Goal: Task Accomplishment & Management: Use online tool/utility

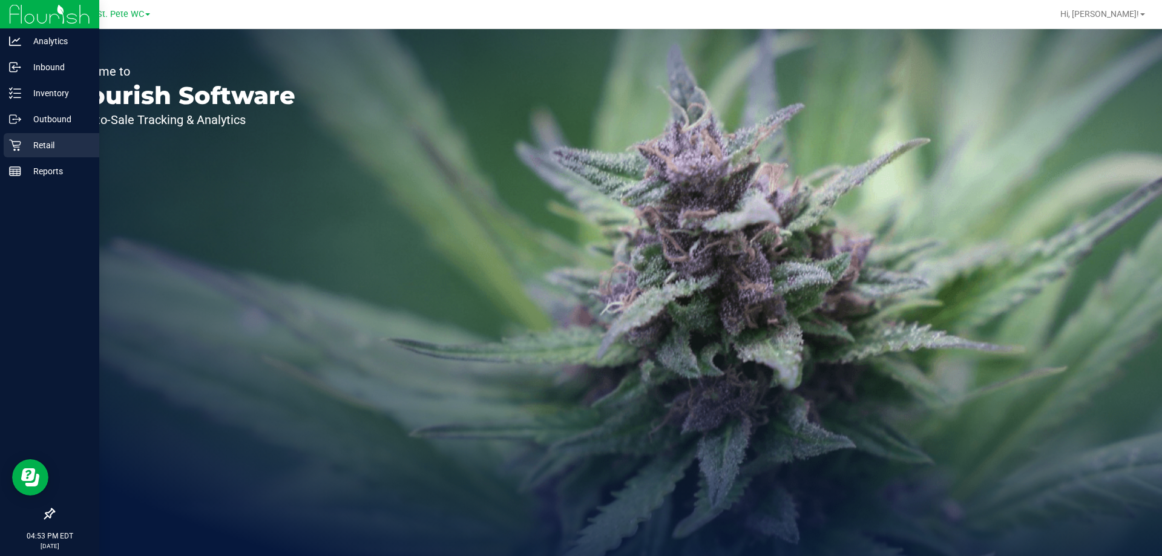
click at [17, 150] on icon at bounding box center [15, 145] width 12 height 12
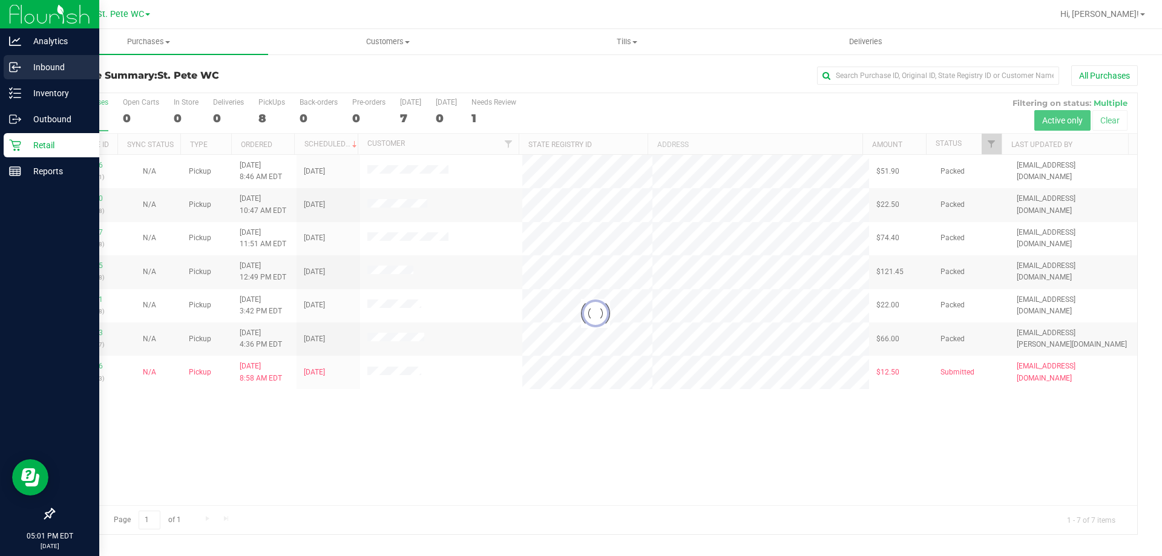
click at [27, 62] on p "Inbound" at bounding box center [57, 67] width 73 height 15
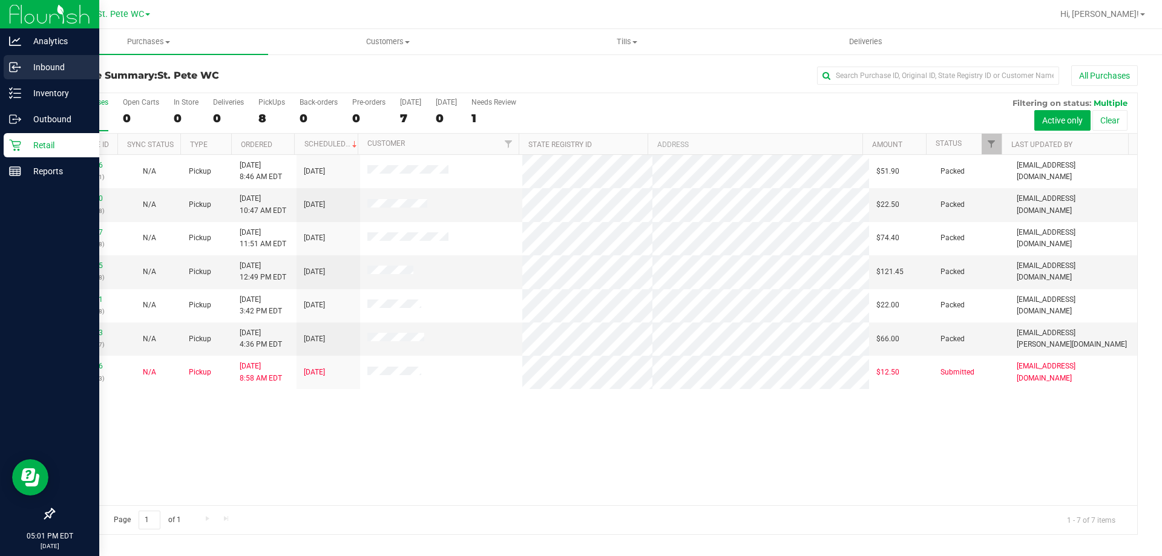
click at [27, 62] on p "Inbound" at bounding box center [57, 67] width 73 height 15
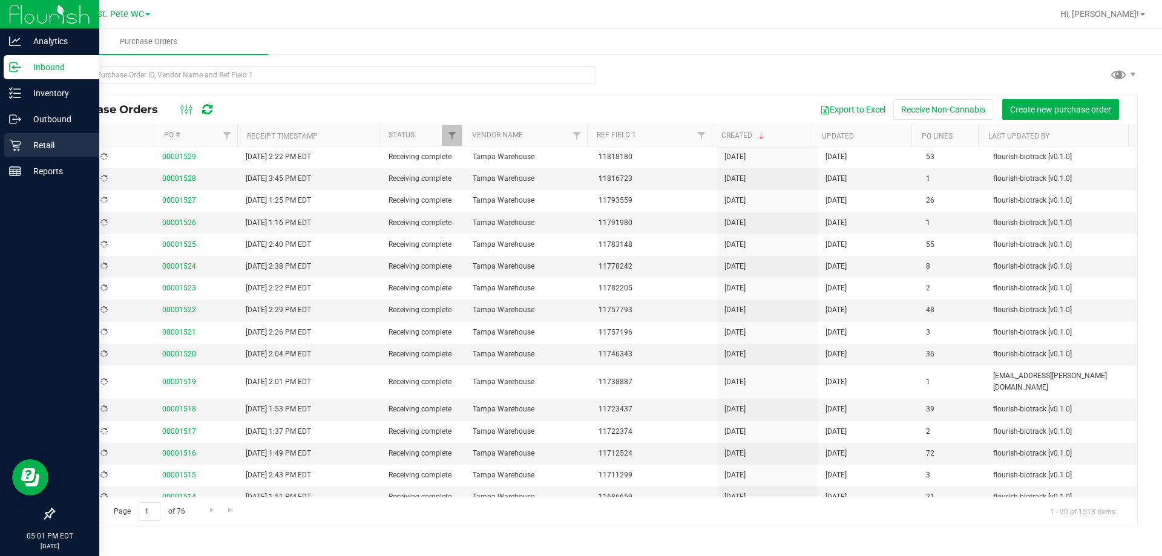
click at [54, 148] on p "Retail" at bounding box center [57, 145] width 73 height 15
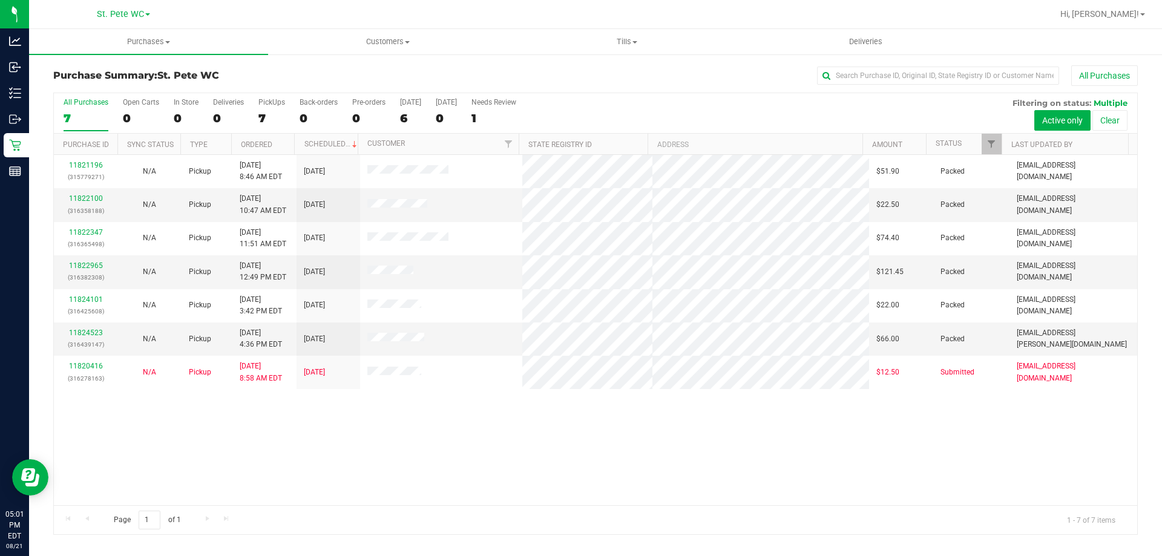
click at [90, 105] on div "All Purchases" at bounding box center [86, 102] width 45 height 8
click at [0, 0] on input "All Purchases 7" at bounding box center [0, 0] width 0 height 0
click at [1097, 81] on button "All Purchases" at bounding box center [1104, 75] width 67 height 21
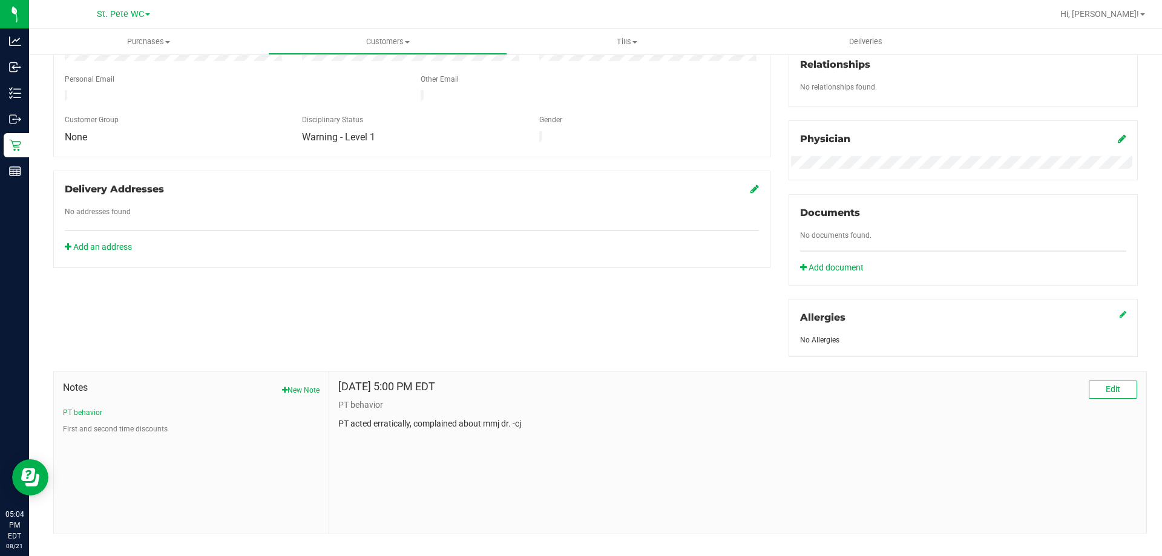
scroll to position [319, 0]
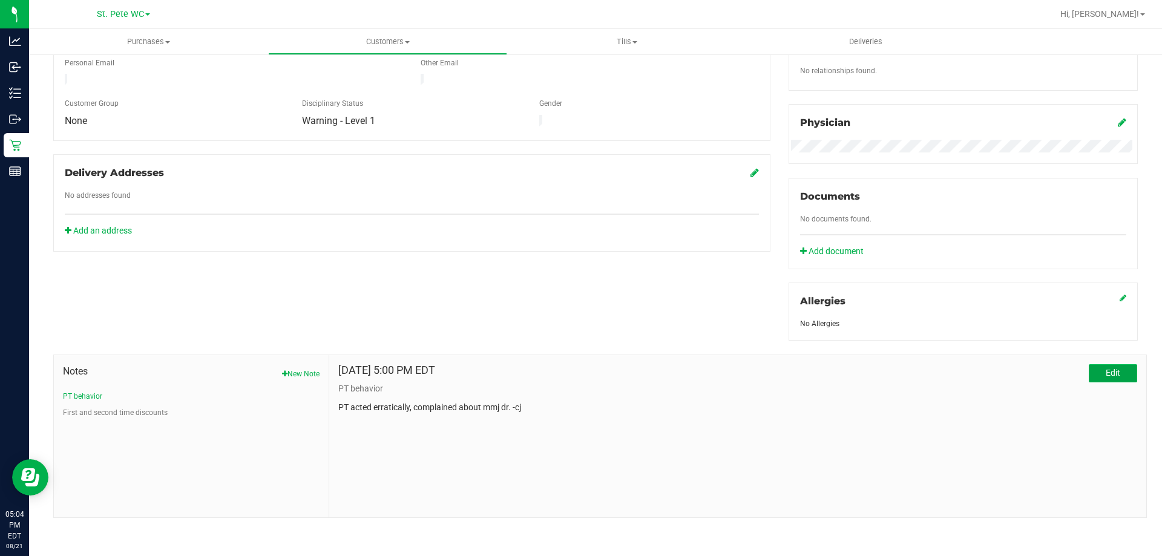
click at [1112, 374] on button "Edit" at bounding box center [1113, 373] width 48 height 18
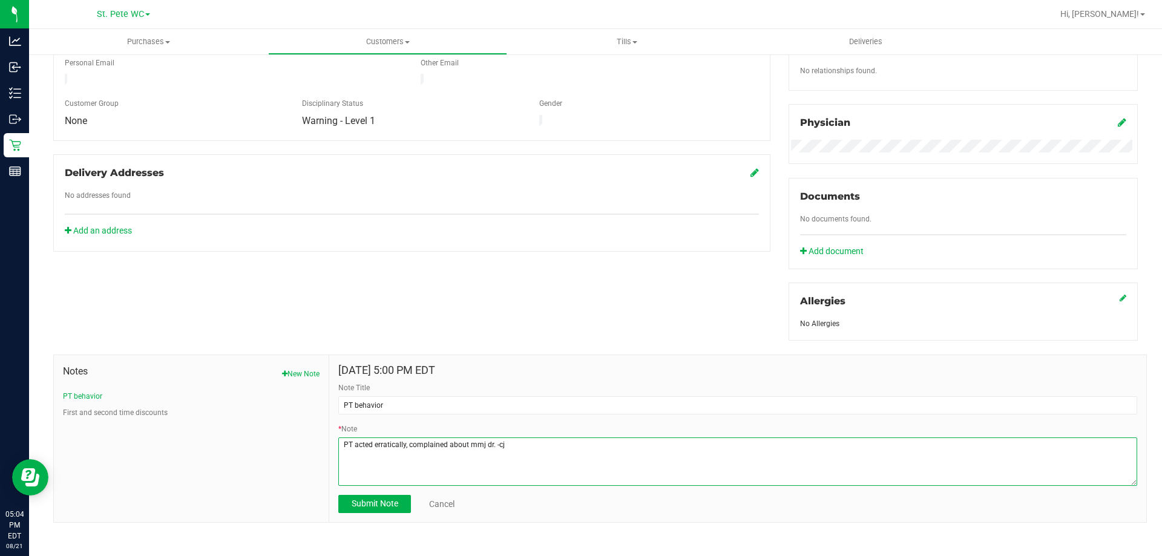
click at [490, 444] on textarea "* Note" at bounding box center [737, 462] width 799 height 48
click at [518, 449] on textarea "* Note" at bounding box center [737, 462] width 799 height 48
click at [473, 442] on textarea "* Note" at bounding box center [737, 462] width 799 height 48
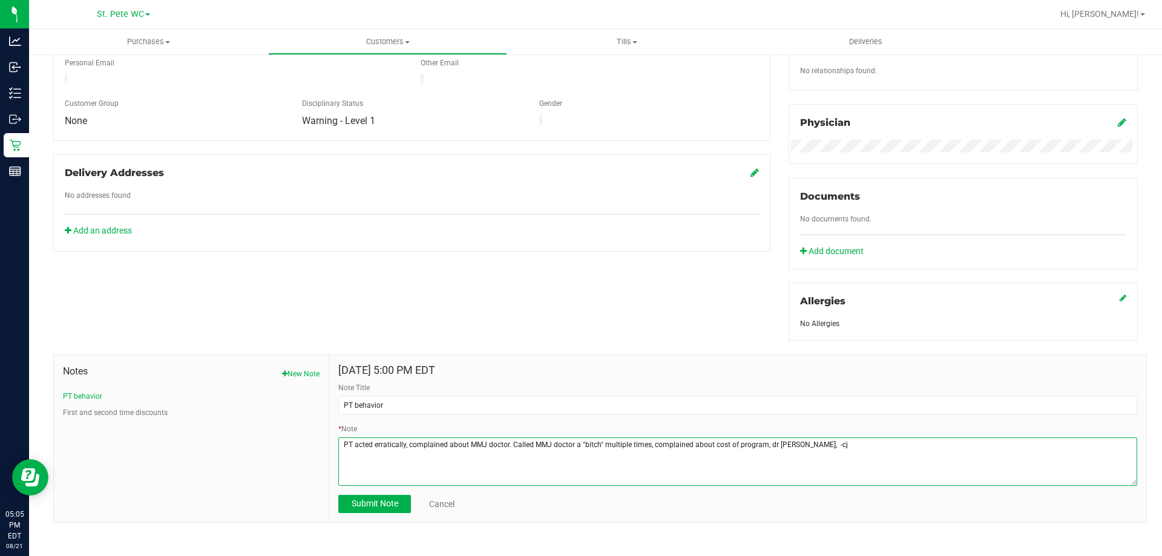
click at [771, 444] on textarea "* Note" at bounding box center [737, 462] width 799 height 48
click at [835, 445] on textarea "* Note" at bounding box center [737, 462] width 799 height 48
click at [866, 448] on textarea "* Note" at bounding box center [737, 462] width 799 height 48
type textarea "PT acted erratically, complained about MMJ doctor. Called MMJ doctor a "bitch" …"
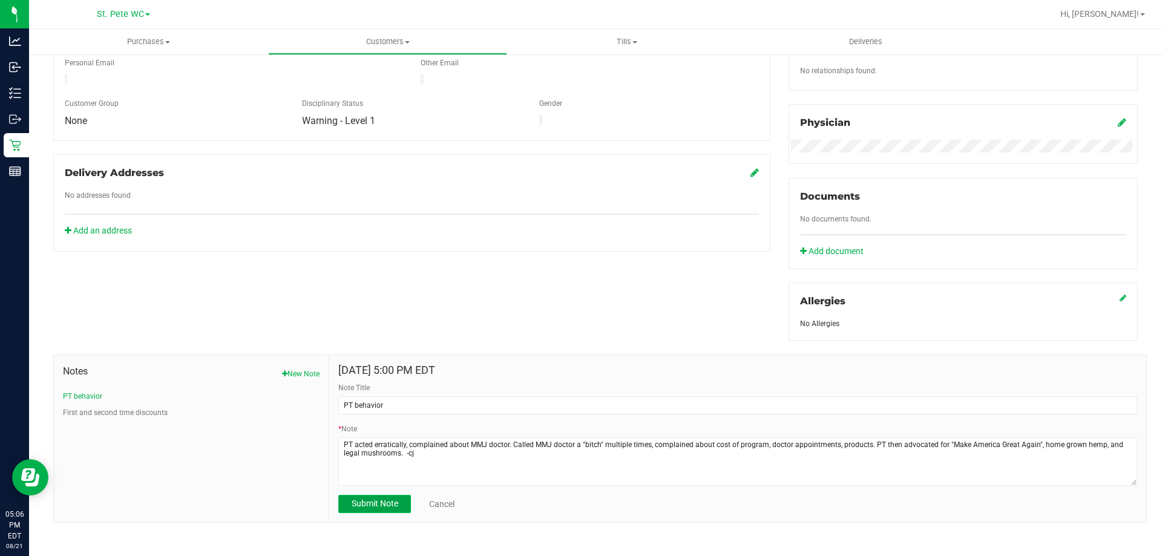
click at [377, 500] on span "Submit Note" at bounding box center [375, 504] width 47 height 10
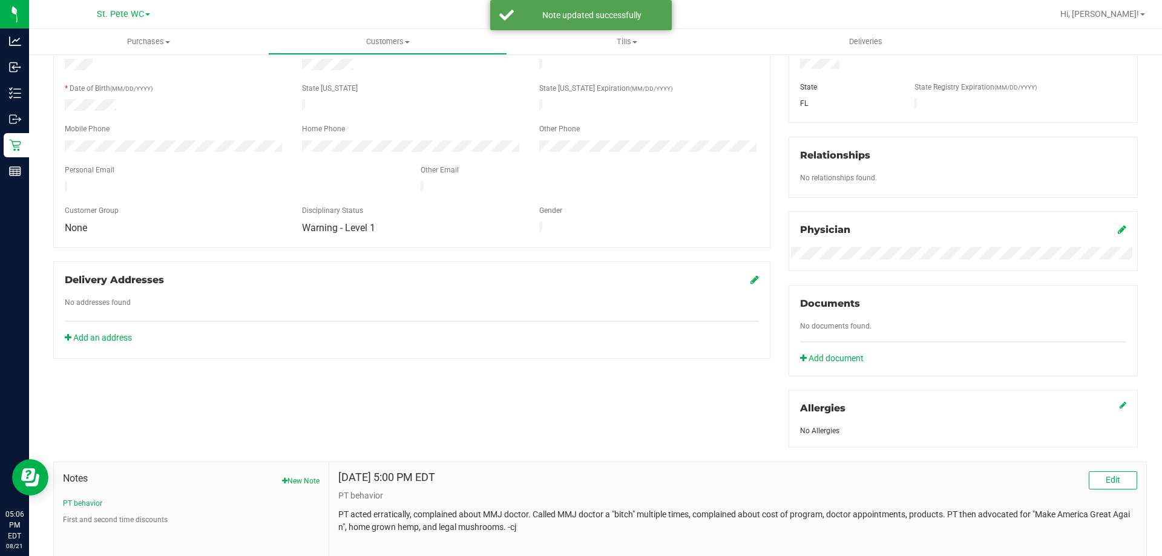
scroll to position [16, 0]
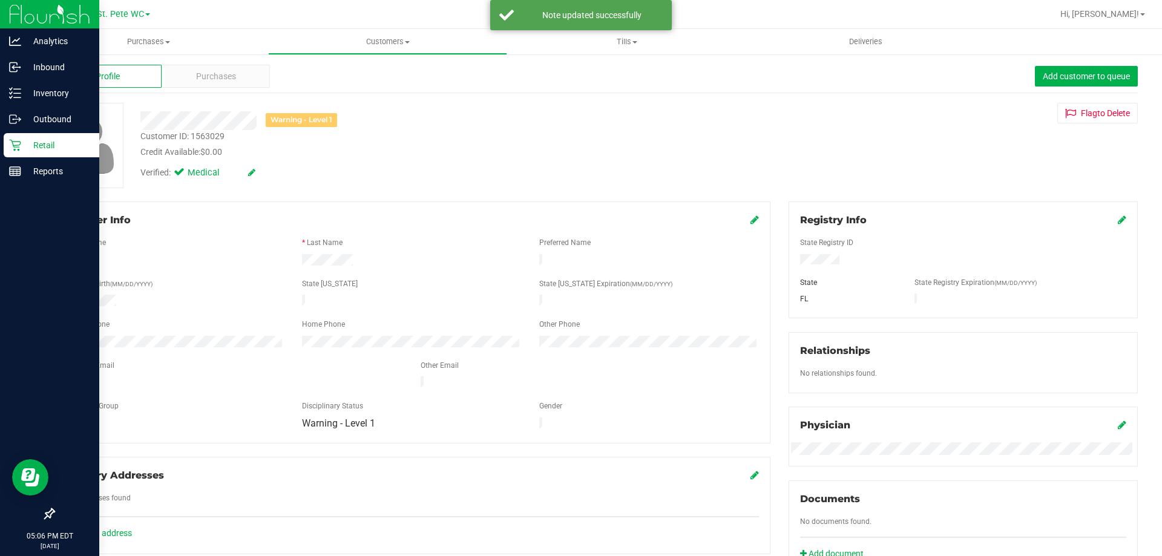
click at [20, 142] on icon at bounding box center [15, 146] width 12 height 12
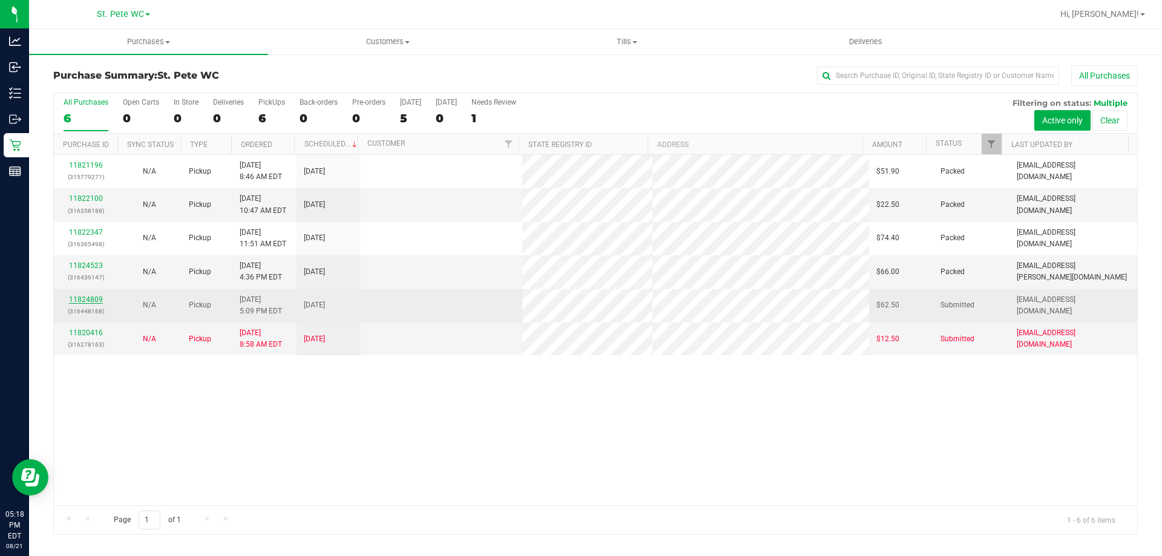
click at [77, 298] on link "11824809" at bounding box center [86, 299] width 34 height 8
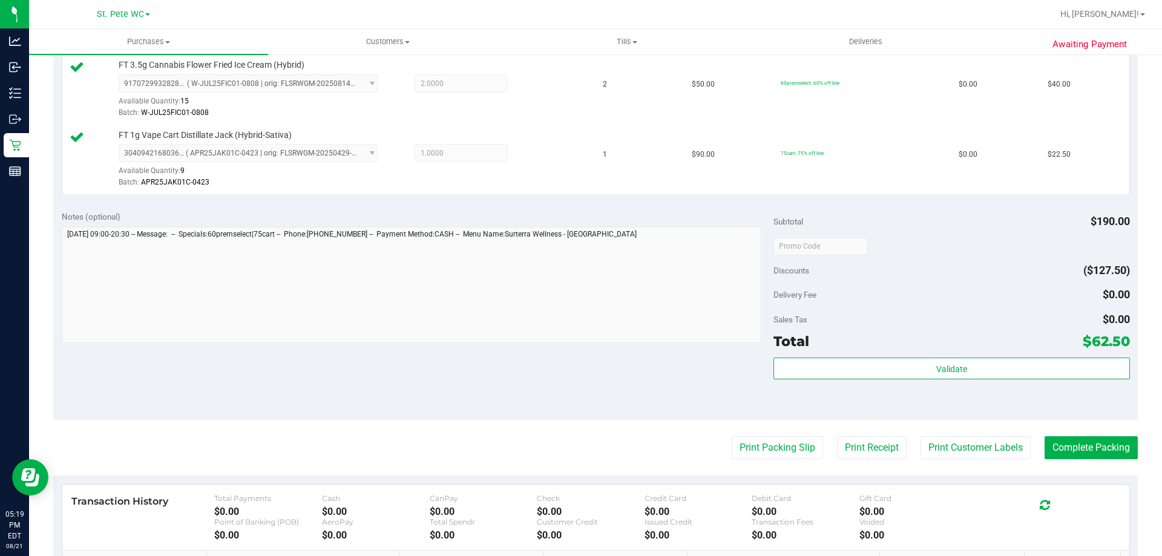
scroll to position [341, 0]
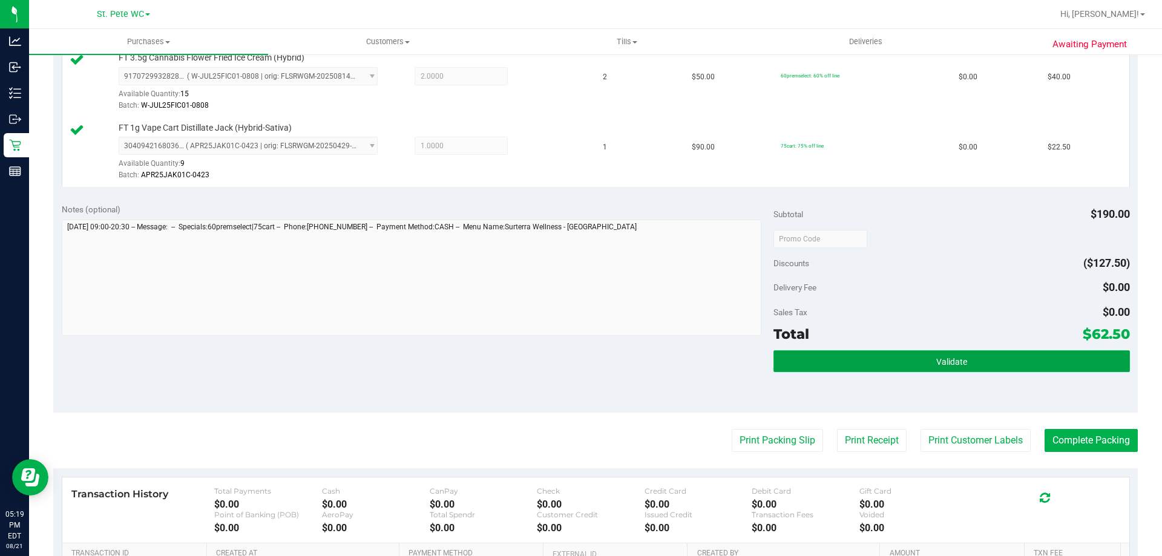
click at [988, 357] on button "Validate" at bounding box center [952, 361] width 356 height 22
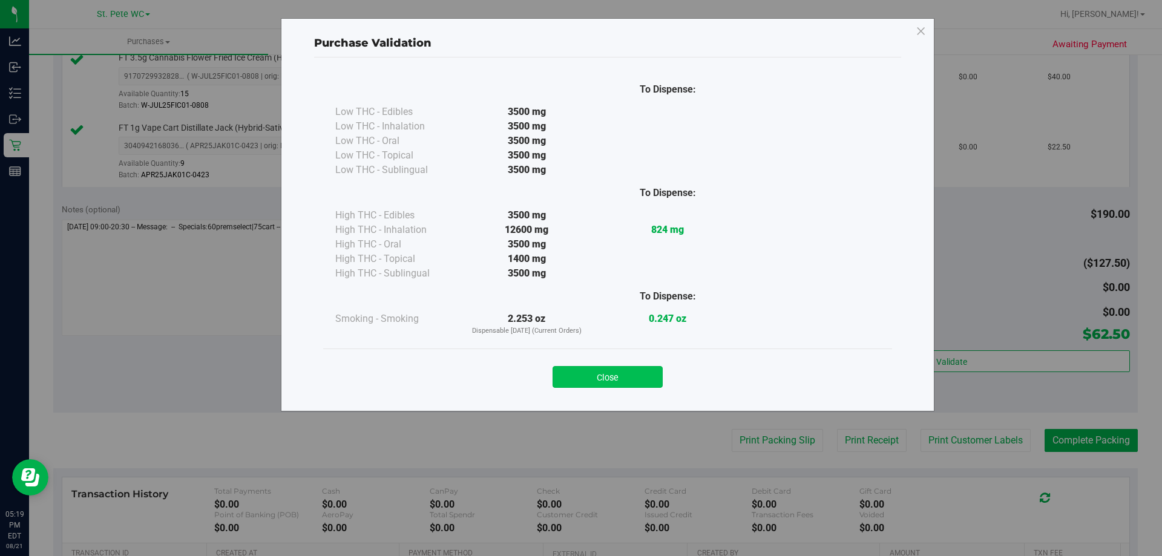
click at [620, 384] on button "Close" at bounding box center [608, 377] width 110 height 22
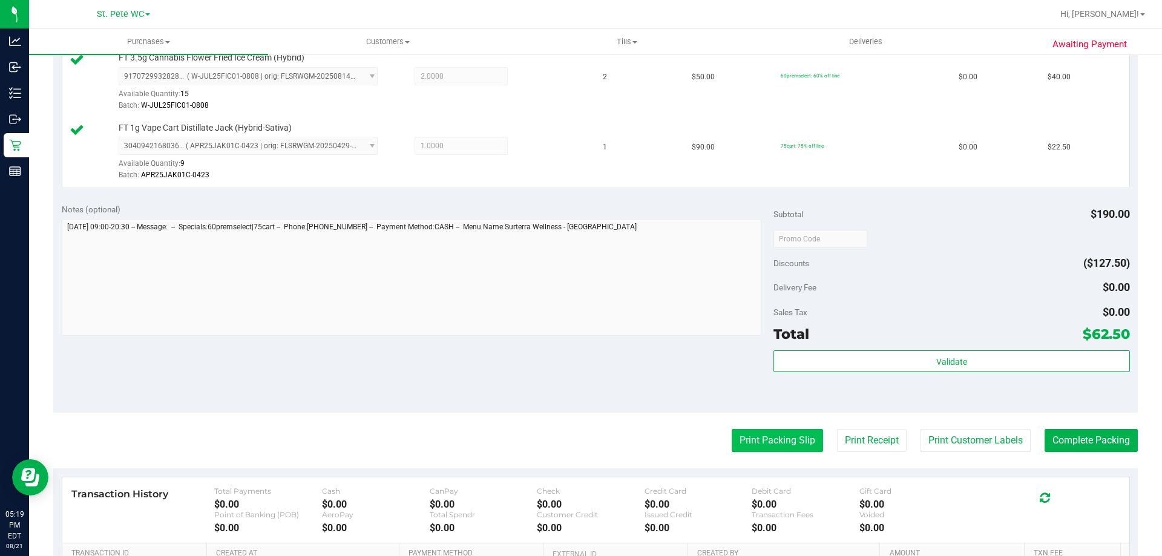
click at [781, 435] on button "Print Packing Slip" at bounding box center [777, 440] width 91 height 23
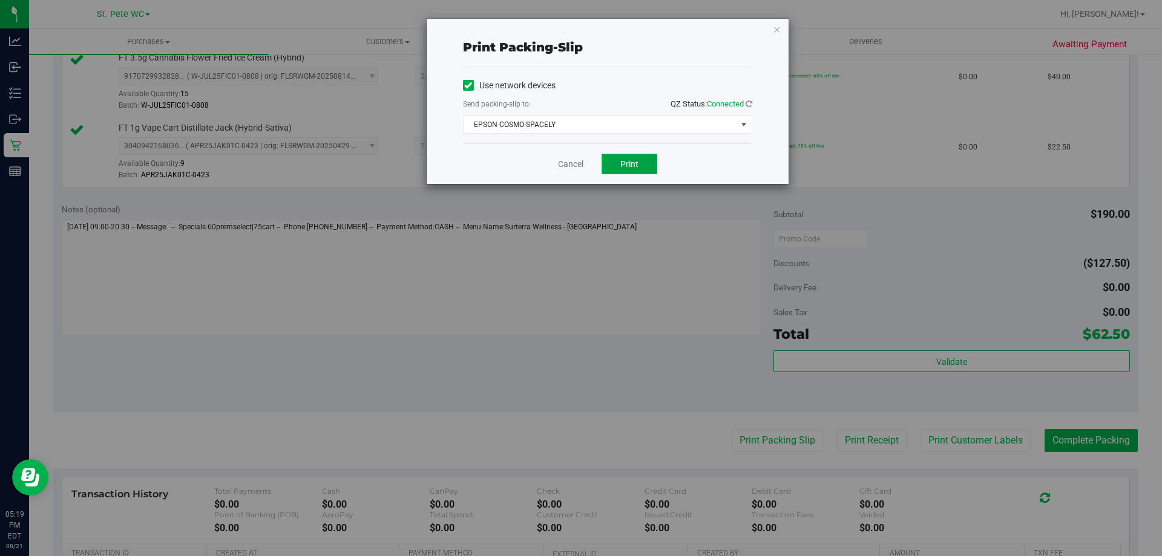
click at [633, 163] on span "Print" at bounding box center [629, 164] width 18 height 10
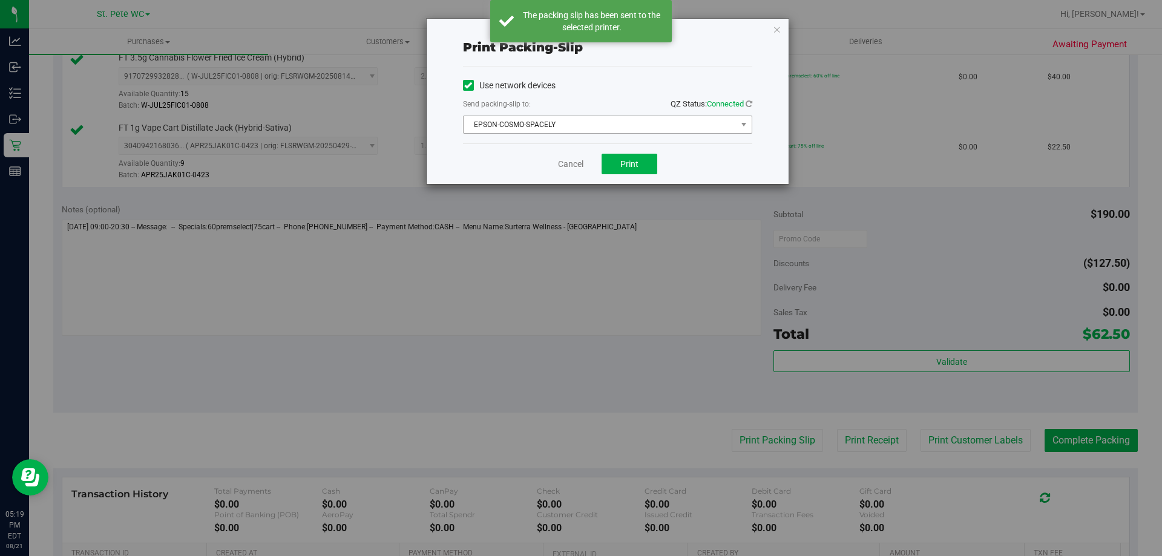
click at [585, 116] on span "EPSON-COSMO-SPACELY" at bounding box center [600, 124] width 273 height 17
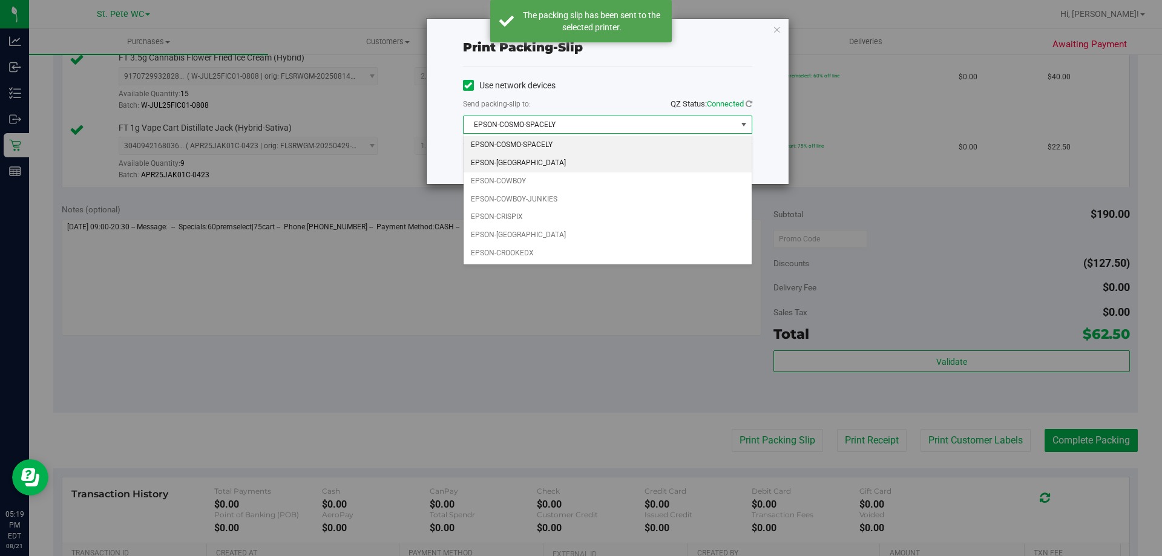
click at [568, 166] on li "EPSON-COSTA-RICA" at bounding box center [608, 163] width 288 height 18
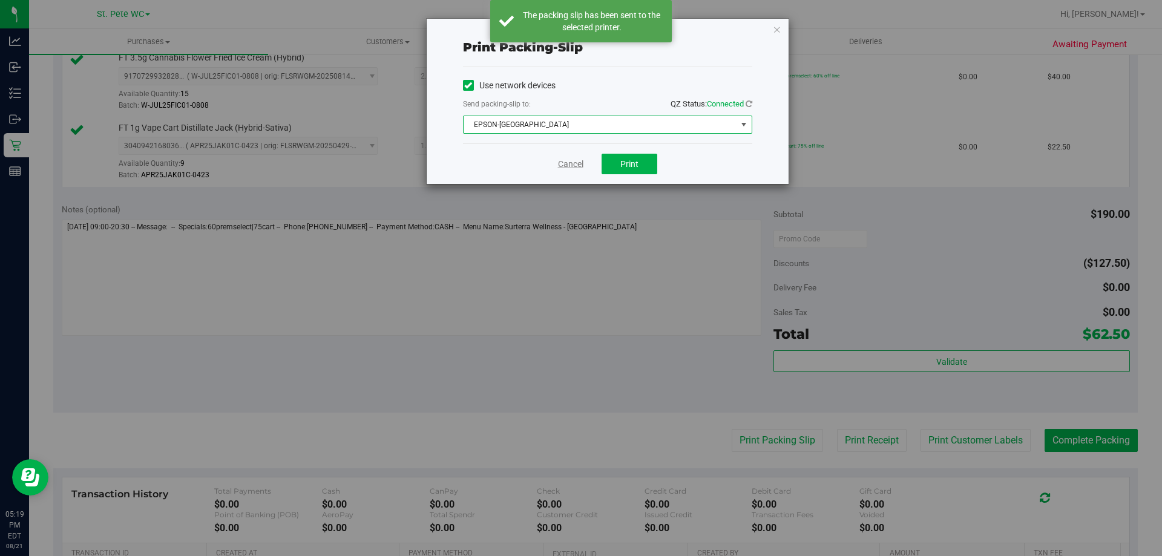
click at [577, 166] on link "Cancel" at bounding box center [570, 164] width 25 height 13
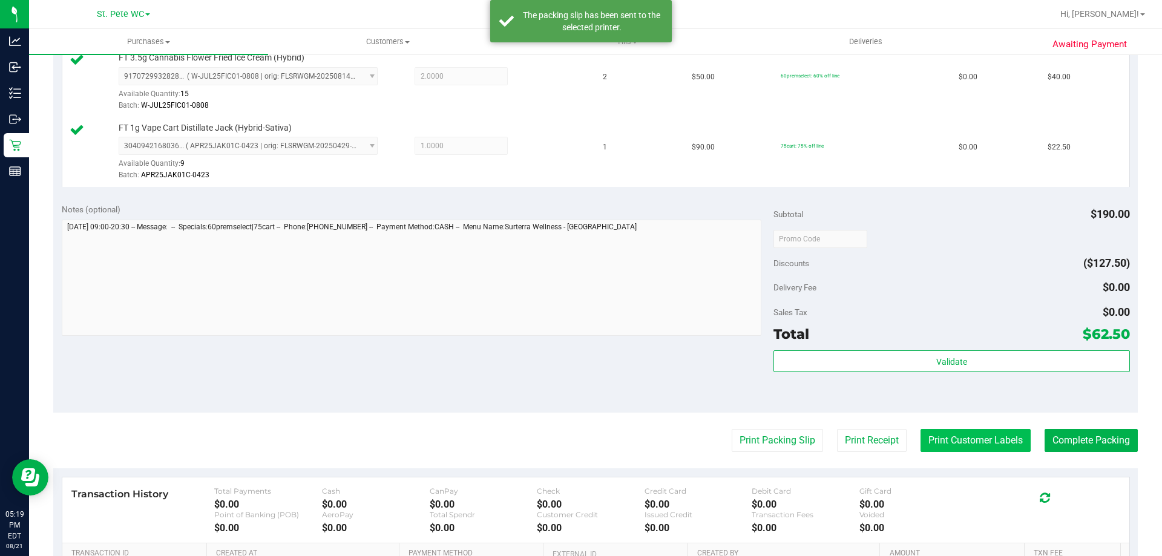
click at [992, 450] on button "Print Customer Labels" at bounding box center [976, 440] width 110 height 23
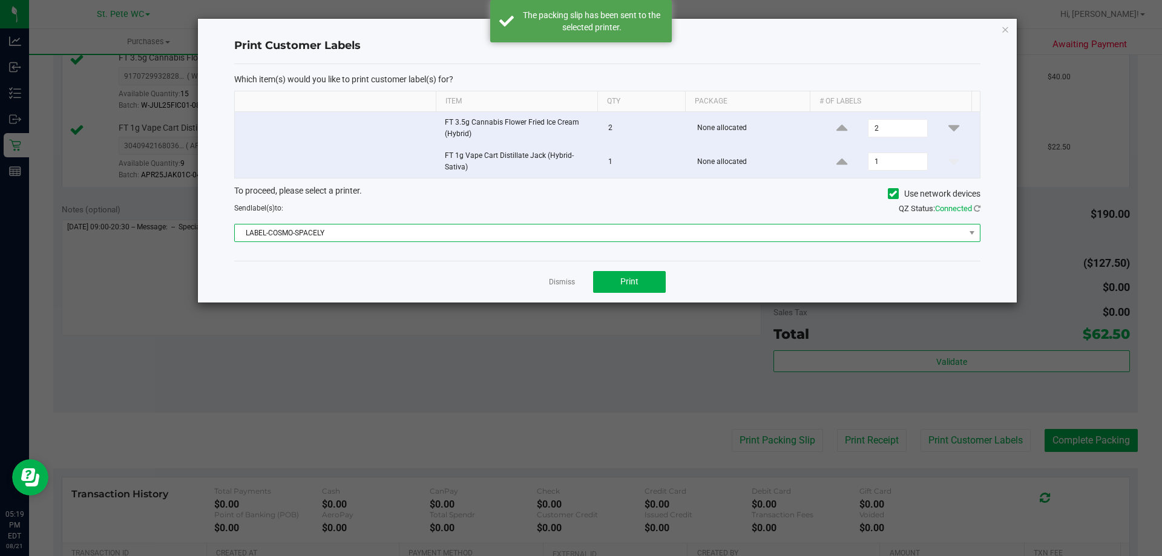
click at [544, 238] on span "LABEL-COSMO-SPACELY" at bounding box center [600, 233] width 730 height 17
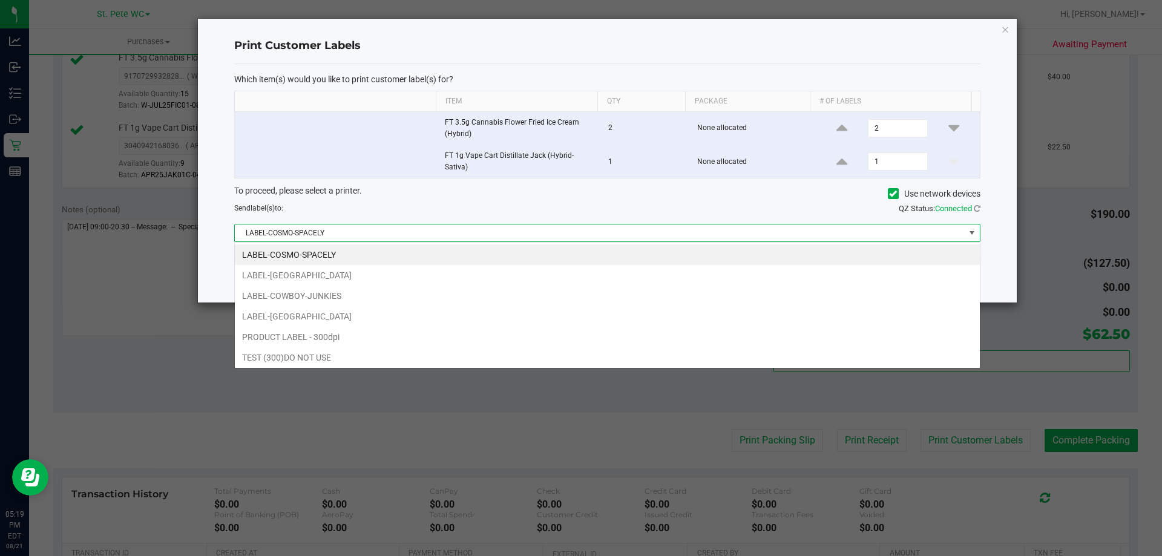
scroll to position [18, 746]
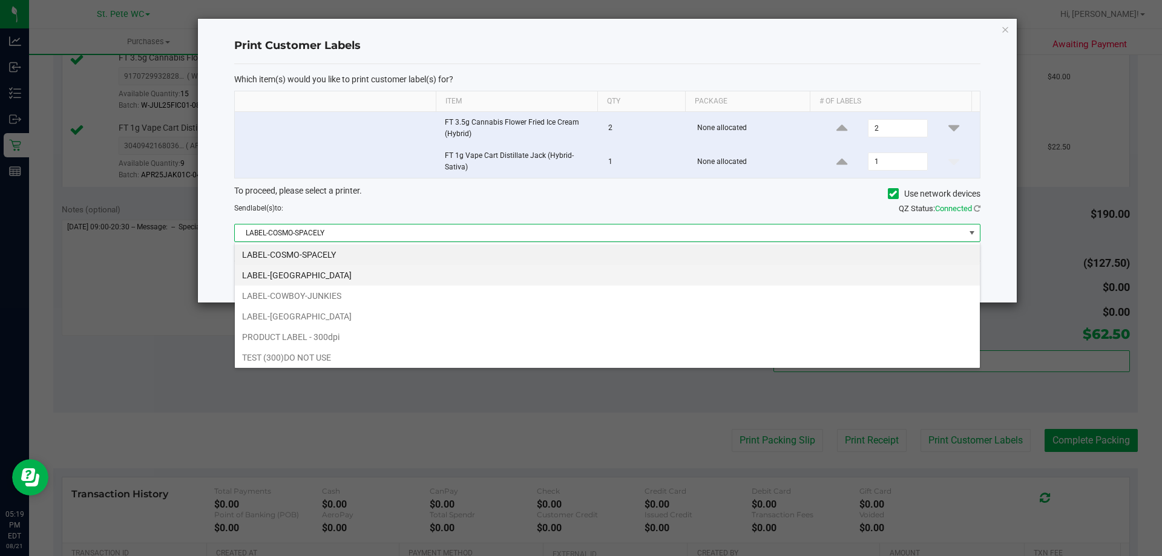
click at [487, 272] on li "LABEL-COSTA-RICA" at bounding box center [607, 275] width 745 height 21
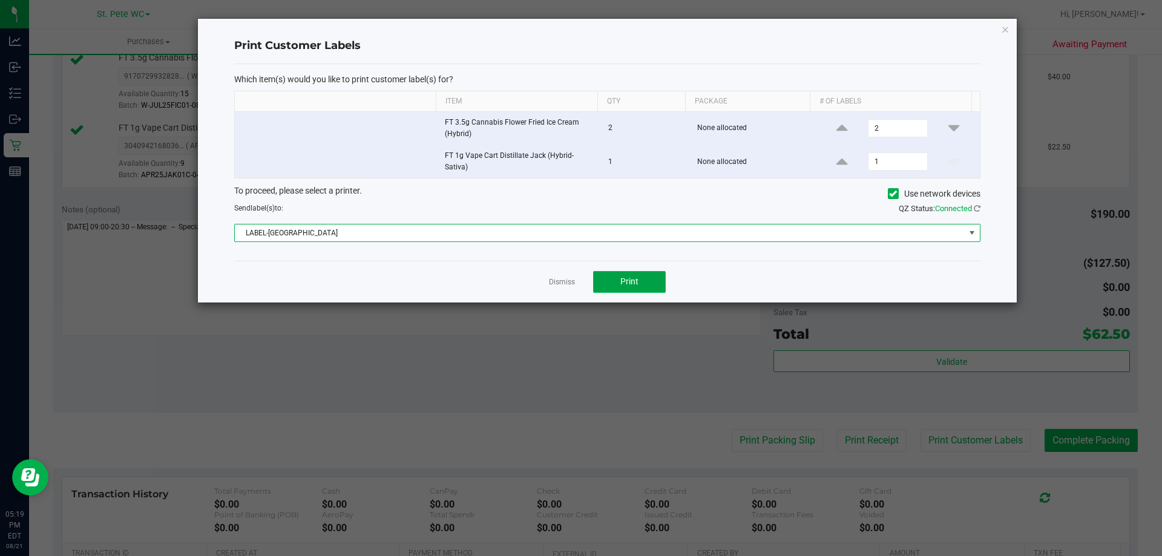
click at [651, 278] on button "Print" at bounding box center [629, 282] width 73 height 22
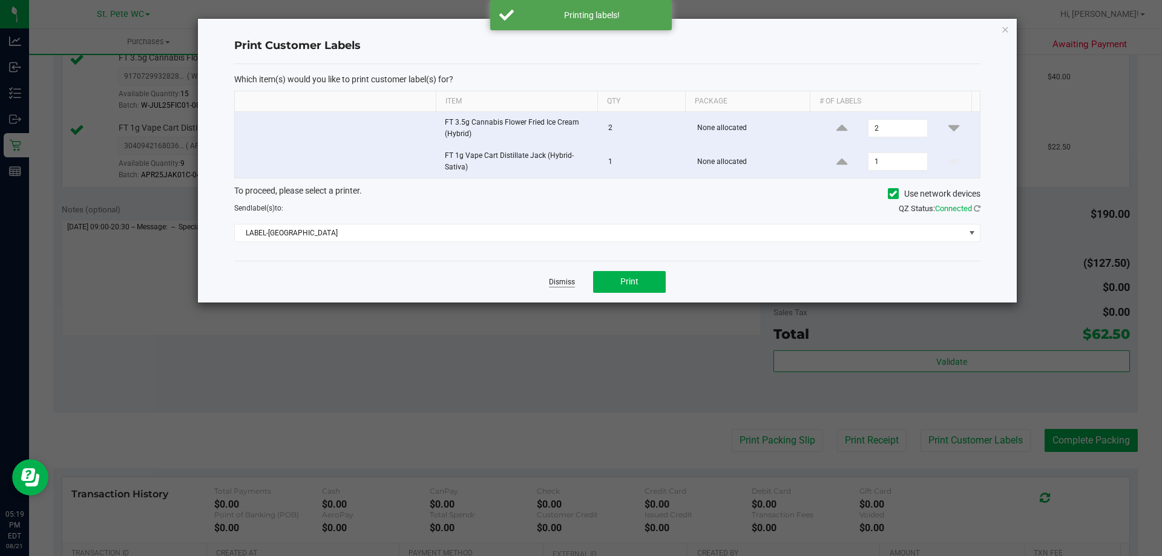
click at [551, 282] on link "Dismiss" at bounding box center [562, 282] width 26 height 10
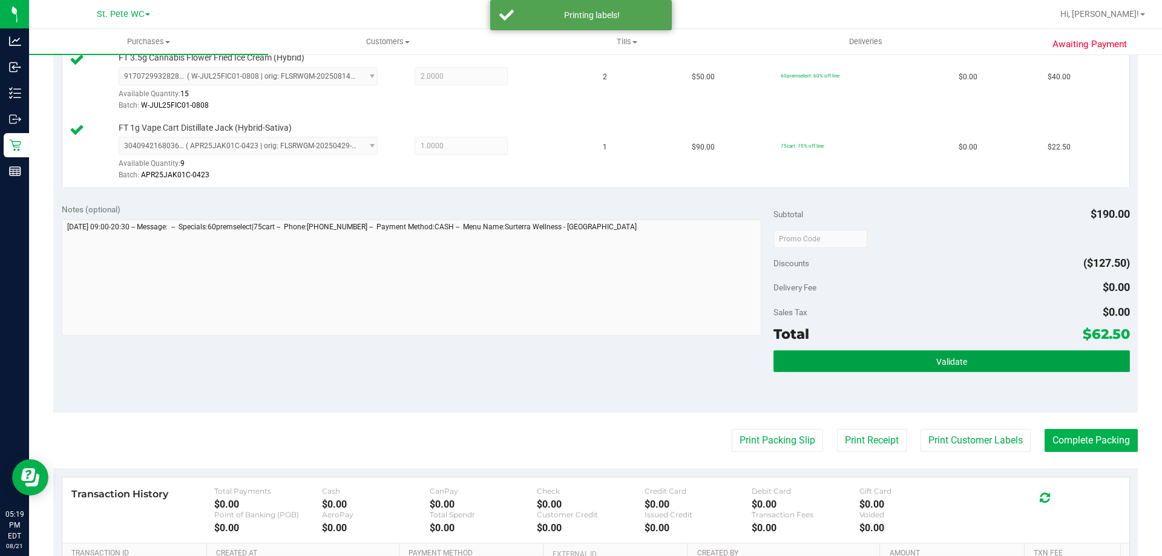
click at [1049, 371] on button "Validate" at bounding box center [952, 361] width 356 height 22
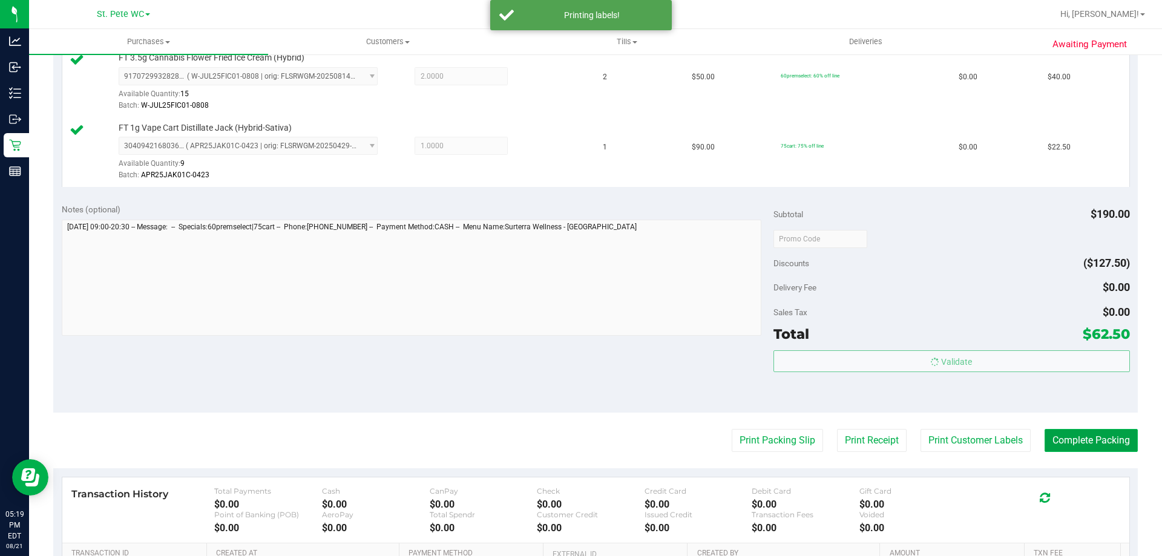
click at [1108, 442] on button "Complete Packing" at bounding box center [1091, 440] width 93 height 23
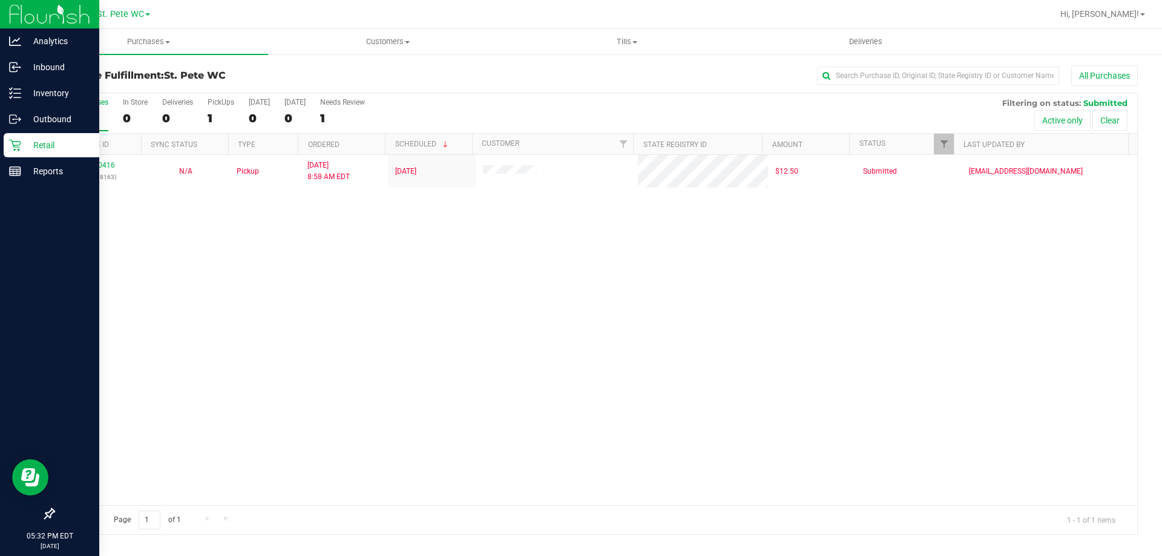
click at [59, 153] on div "Retail" at bounding box center [52, 145] width 96 height 24
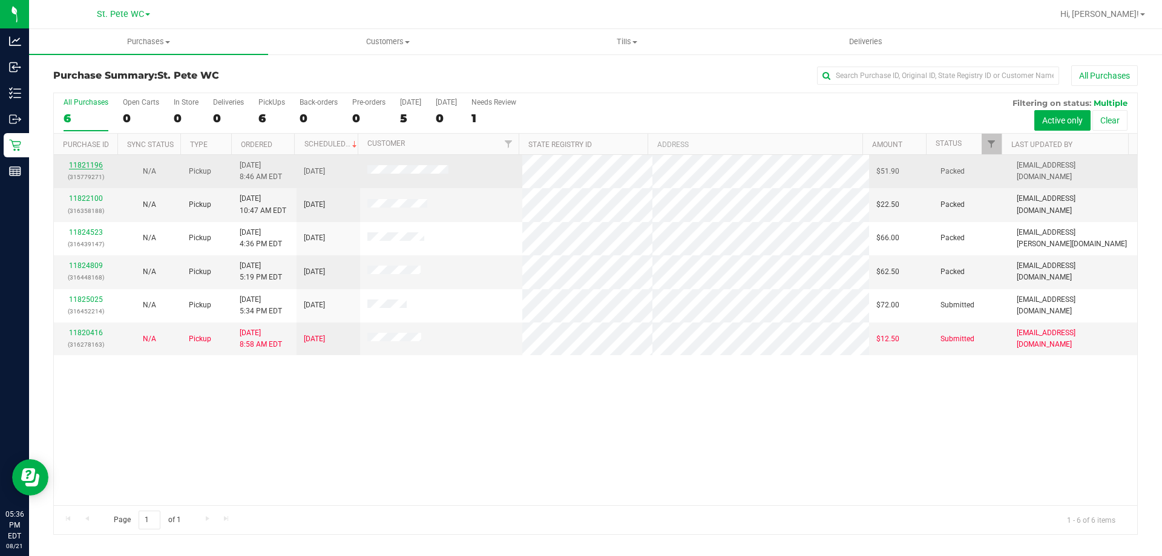
click at [77, 162] on link "11821196" at bounding box center [86, 165] width 34 height 8
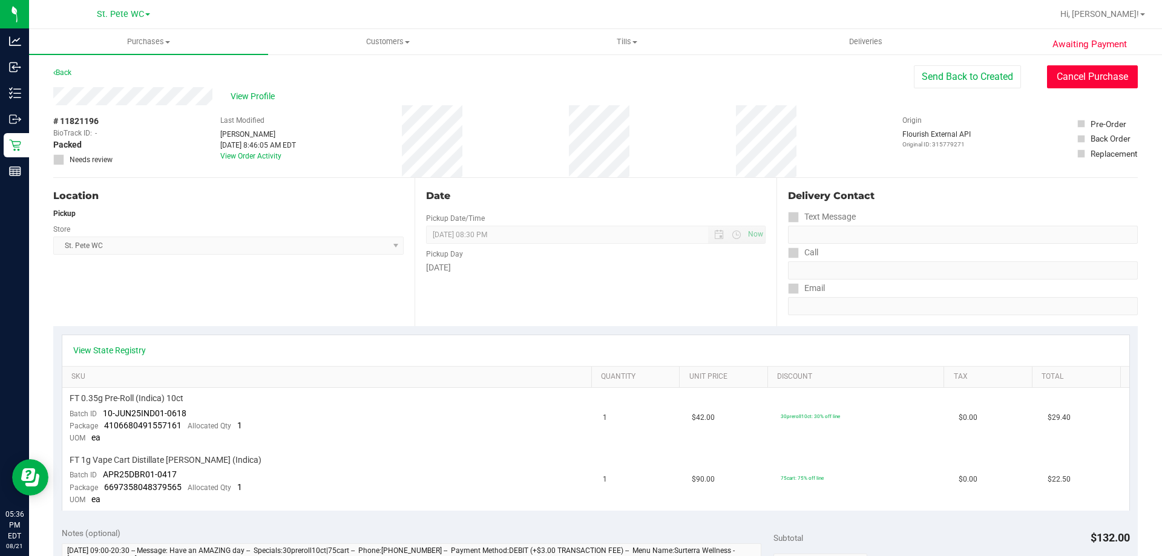
click at [1085, 78] on button "Cancel Purchase" at bounding box center [1092, 76] width 91 height 23
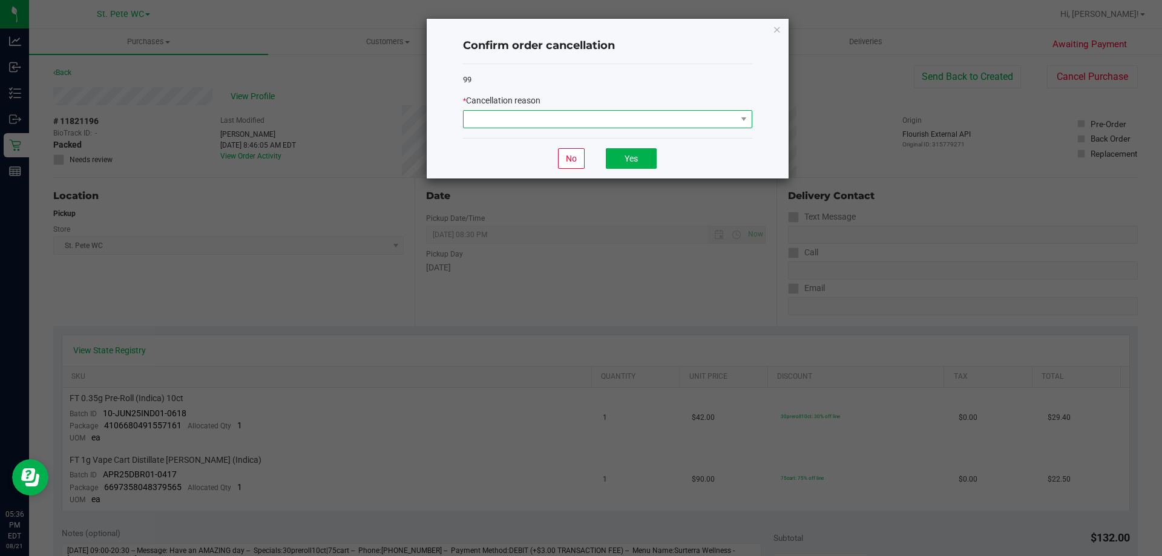
click at [636, 112] on span at bounding box center [600, 119] width 273 height 17
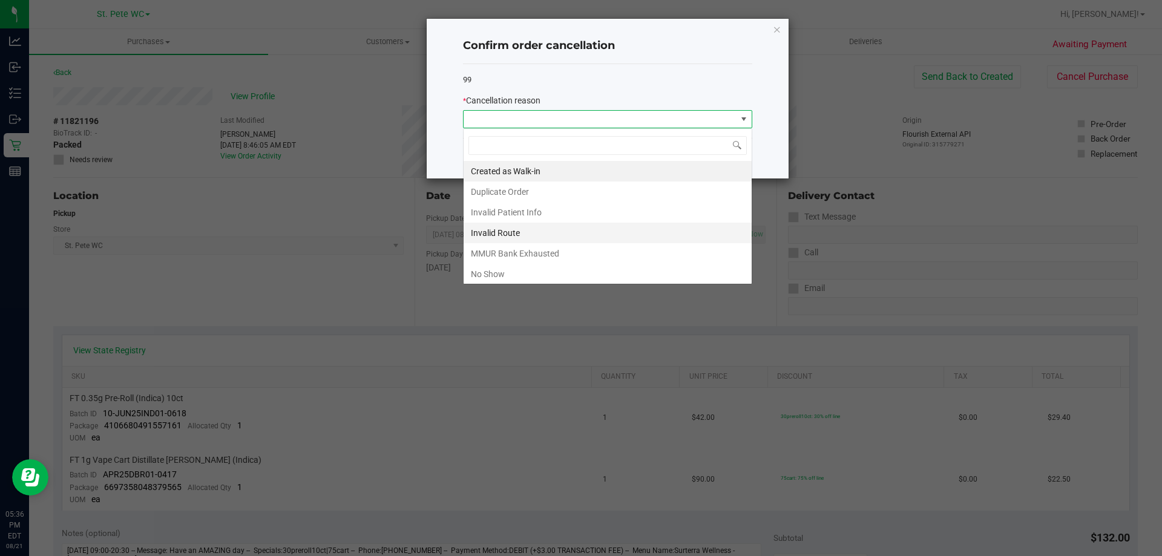
scroll to position [18, 289]
click at [499, 265] on li "No Show" at bounding box center [608, 274] width 288 height 21
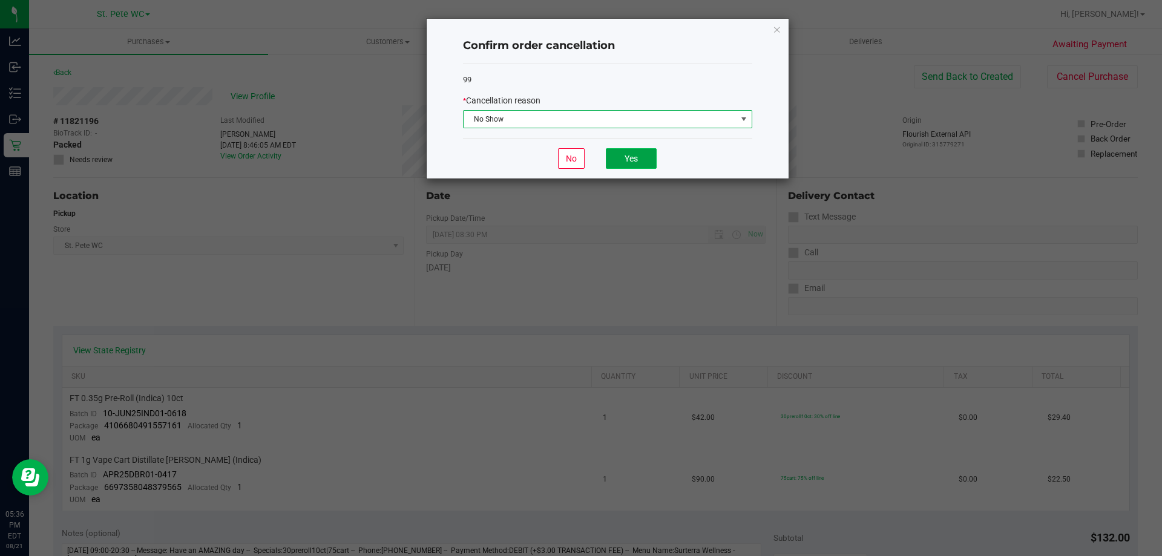
click at [648, 153] on button "Yes" at bounding box center [631, 158] width 51 height 21
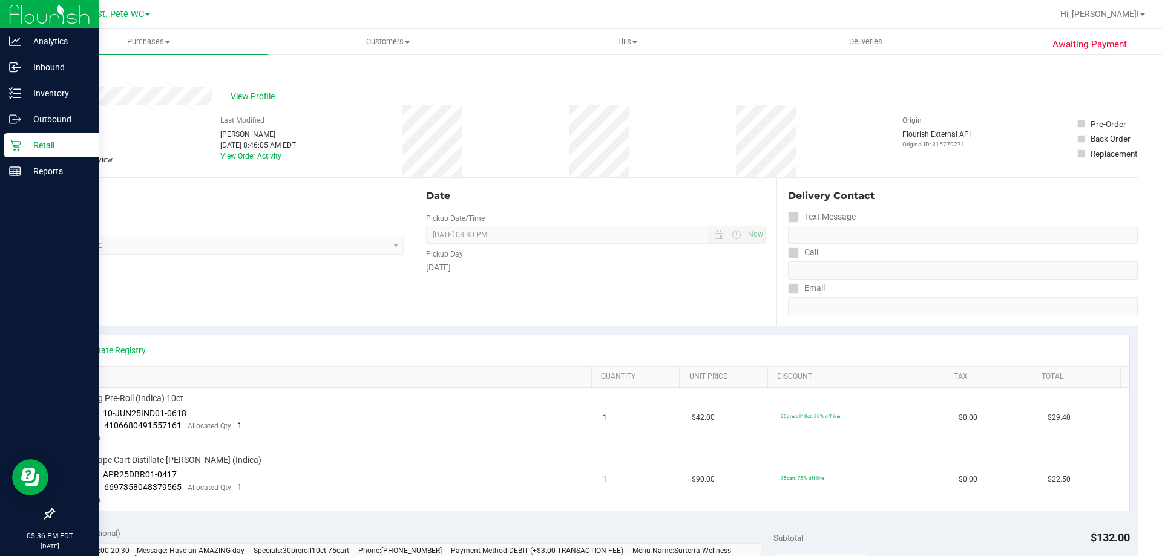
click at [20, 142] on icon at bounding box center [15, 146] width 12 height 12
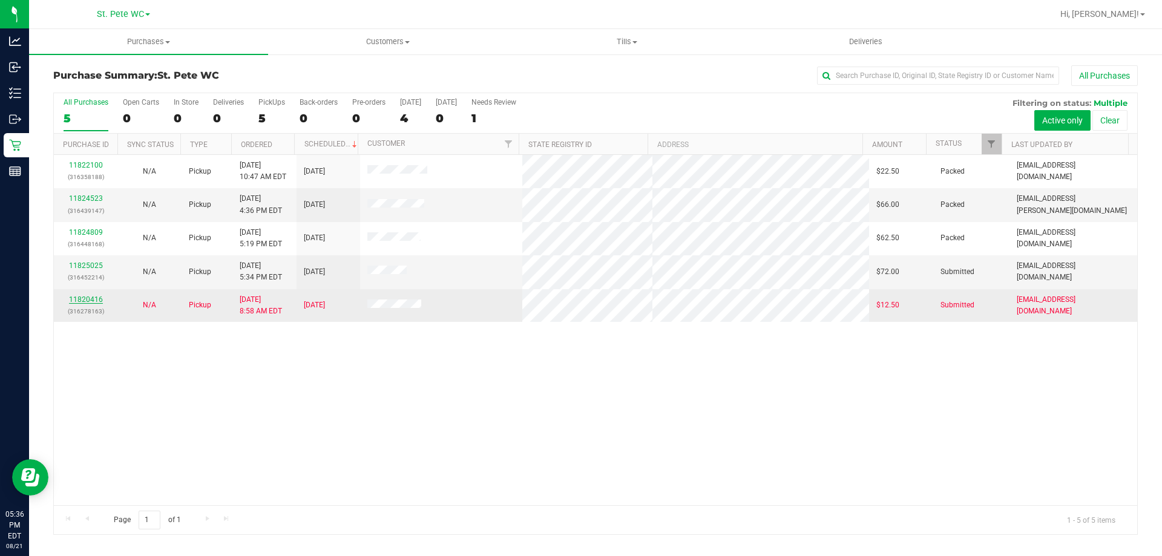
click at [86, 302] on link "11820416" at bounding box center [86, 299] width 34 height 8
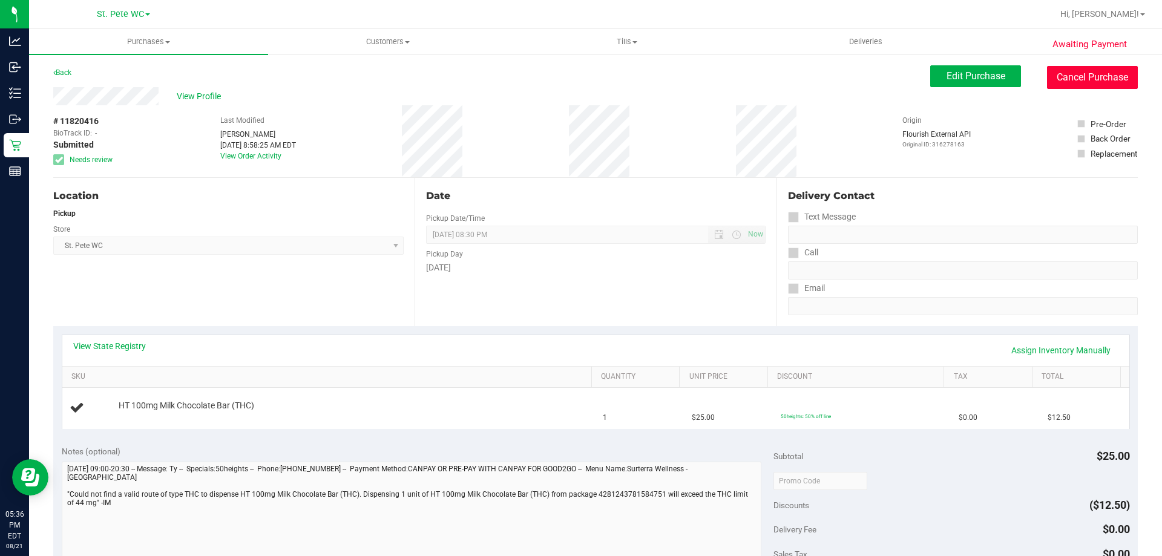
click at [1103, 78] on button "Cancel Purchase" at bounding box center [1092, 77] width 91 height 23
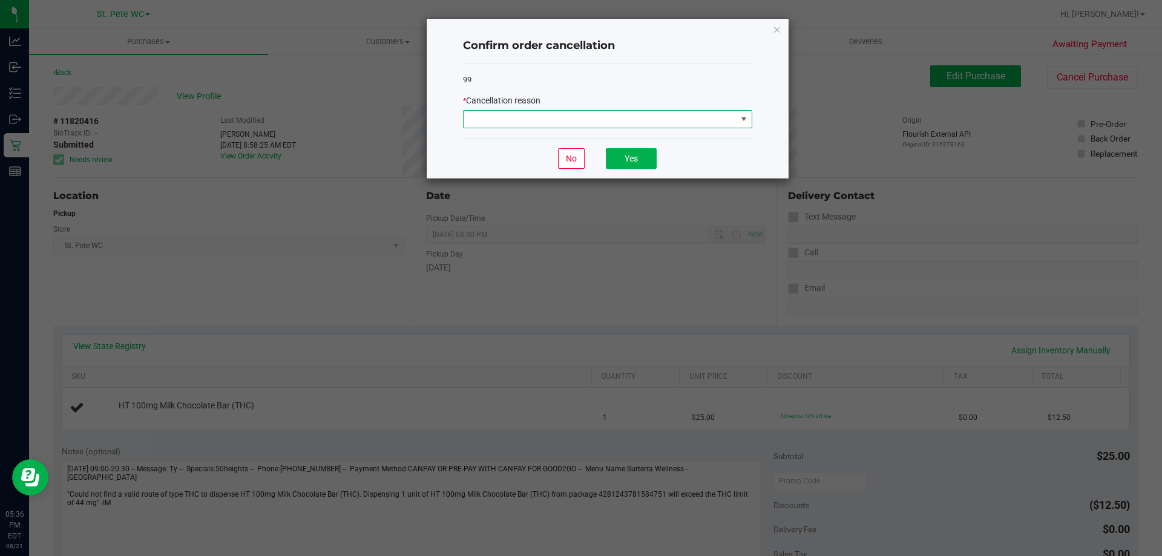
click at [568, 119] on span at bounding box center [600, 119] width 273 height 17
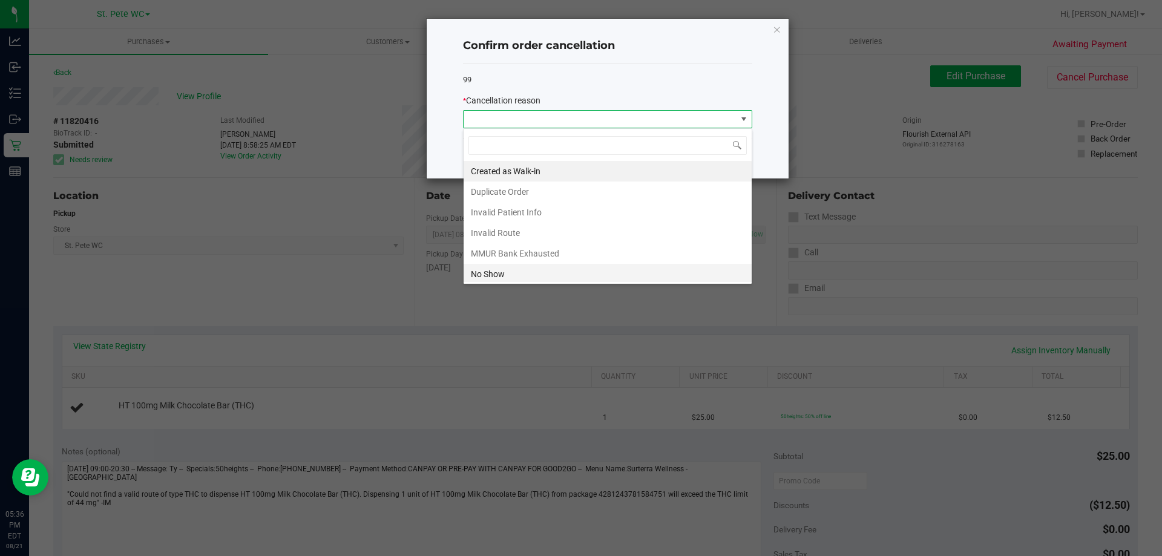
scroll to position [18, 289]
click at [514, 266] on li "No Show" at bounding box center [608, 274] width 288 height 21
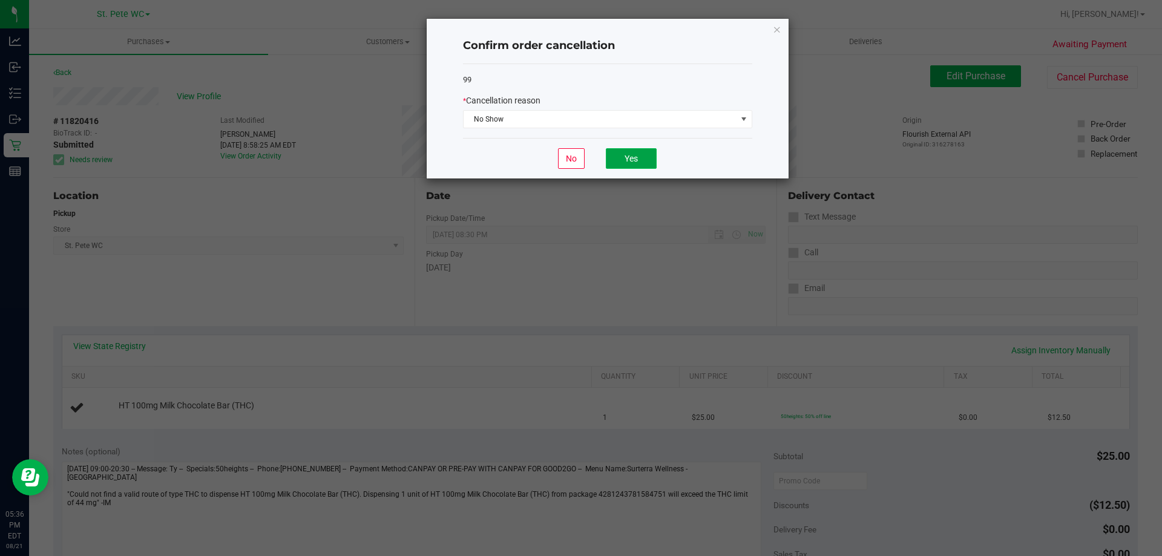
click at [638, 159] on button "Yes" at bounding box center [631, 158] width 51 height 21
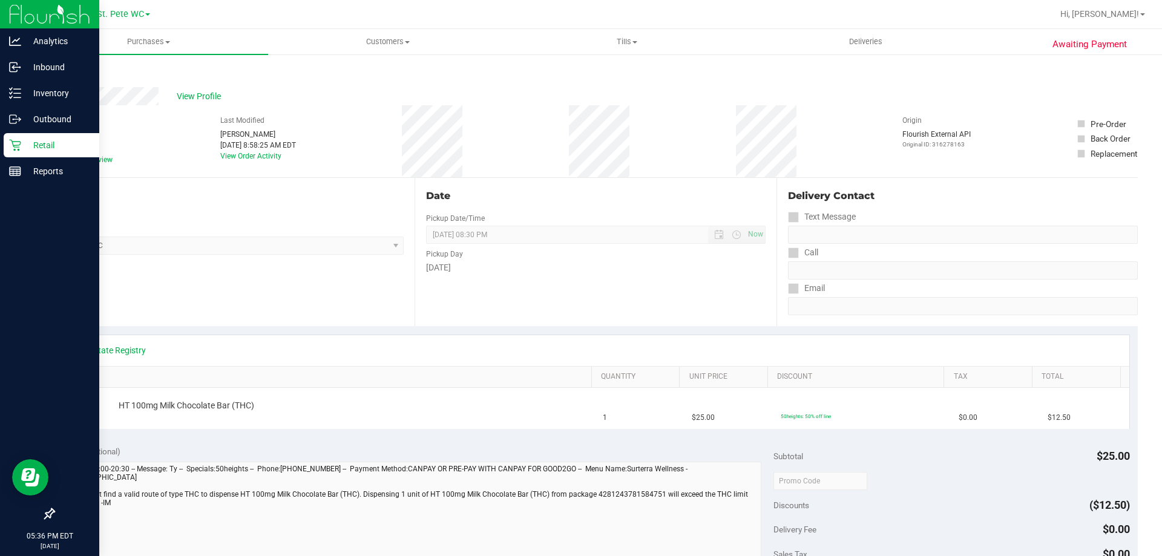
click at [25, 145] on p "Retail" at bounding box center [57, 145] width 73 height 15
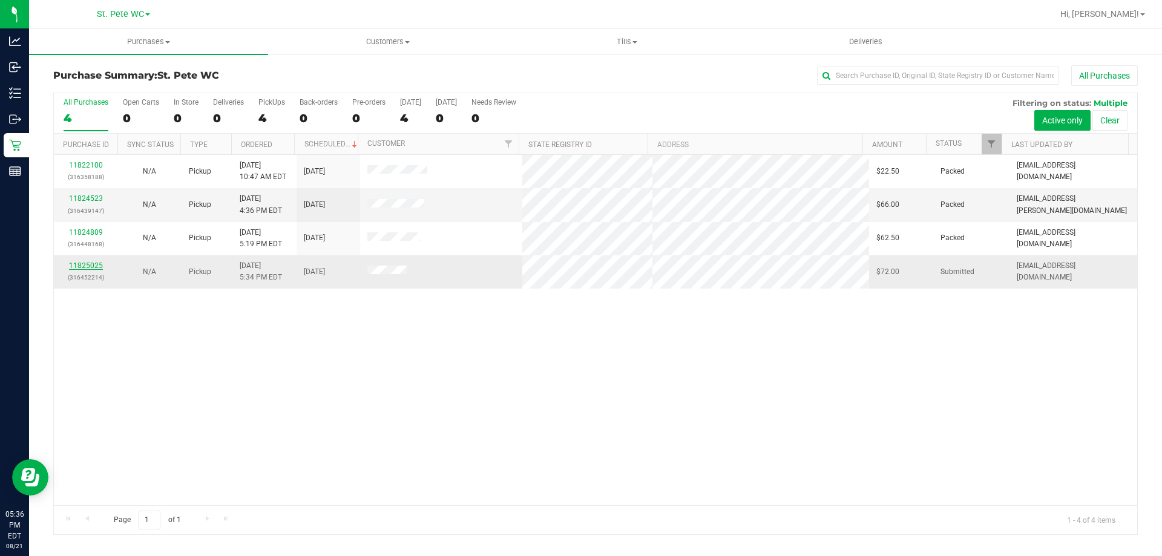
click at [84, 264] on link "11825025" at bounding box center [86, 266] width 34 height 8
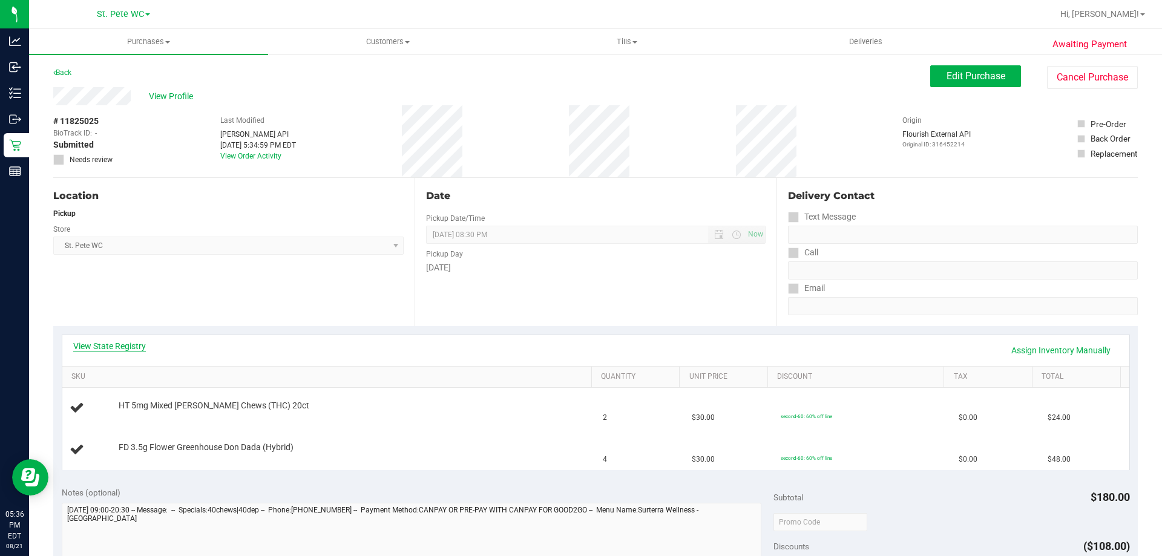
click at [101, 345] on link "View State Registry" at bounding box center [109, 346] width 73 height 12
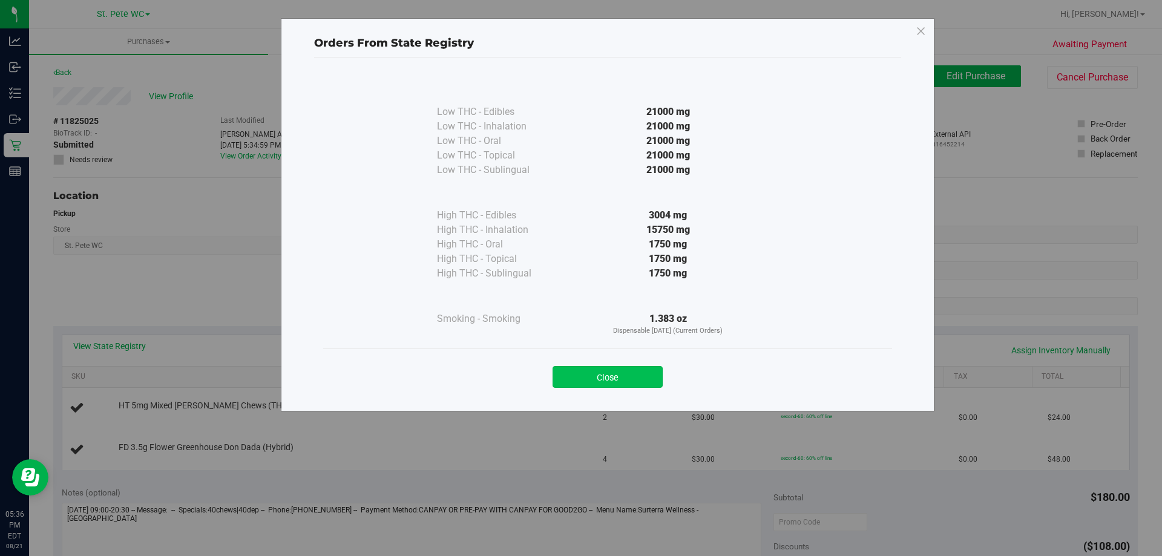
click at [624, 367] on button "Close" at bounding box center [608, 377] width 110 height 22
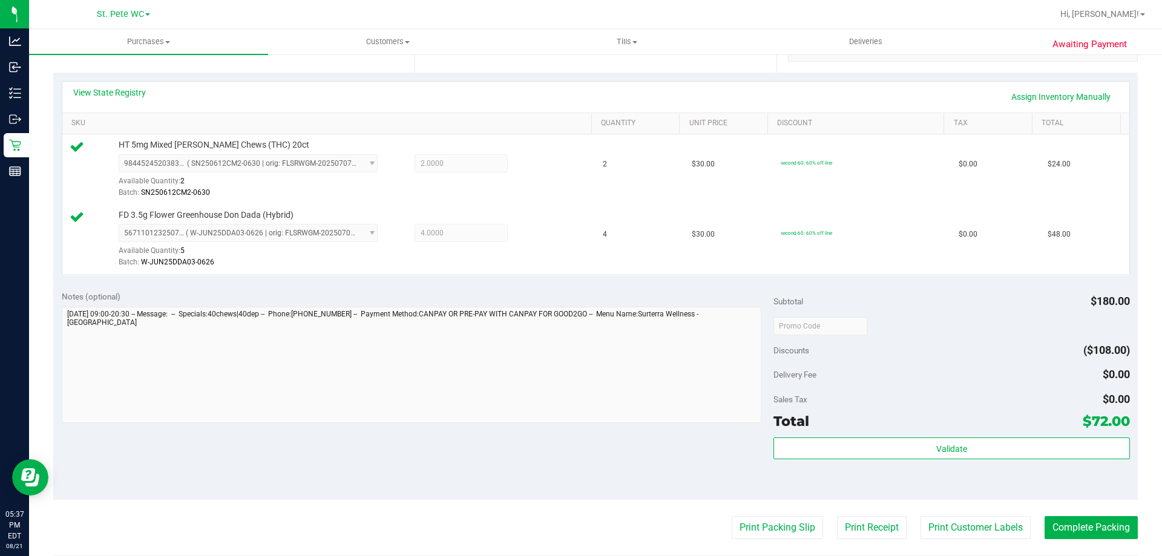
scroll to position [288, 0]
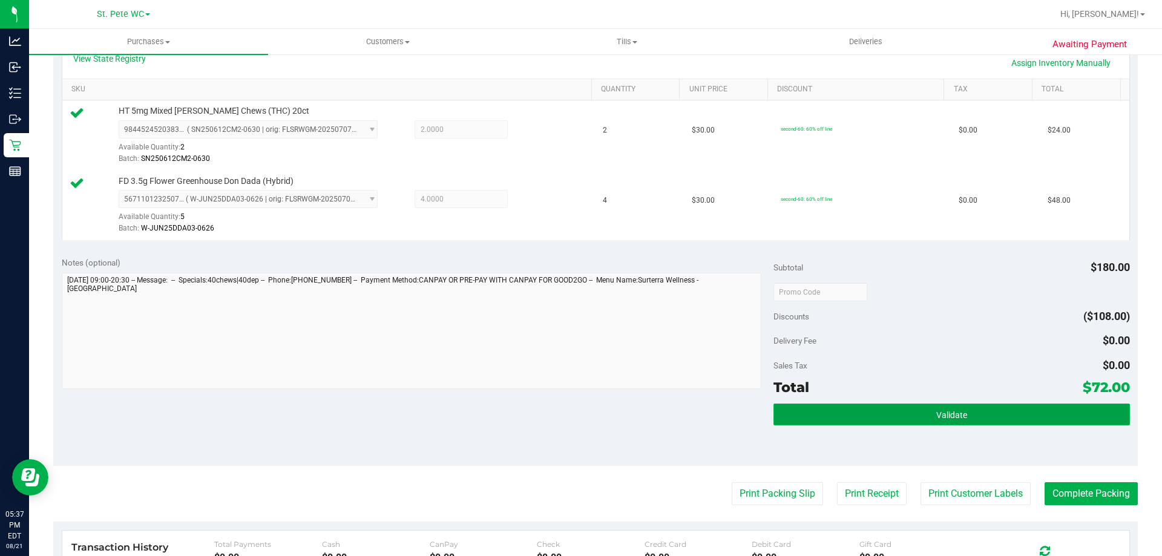
click at [1018, 407] on button "Validate" at bounding box center [952, 415] width 356 height 22
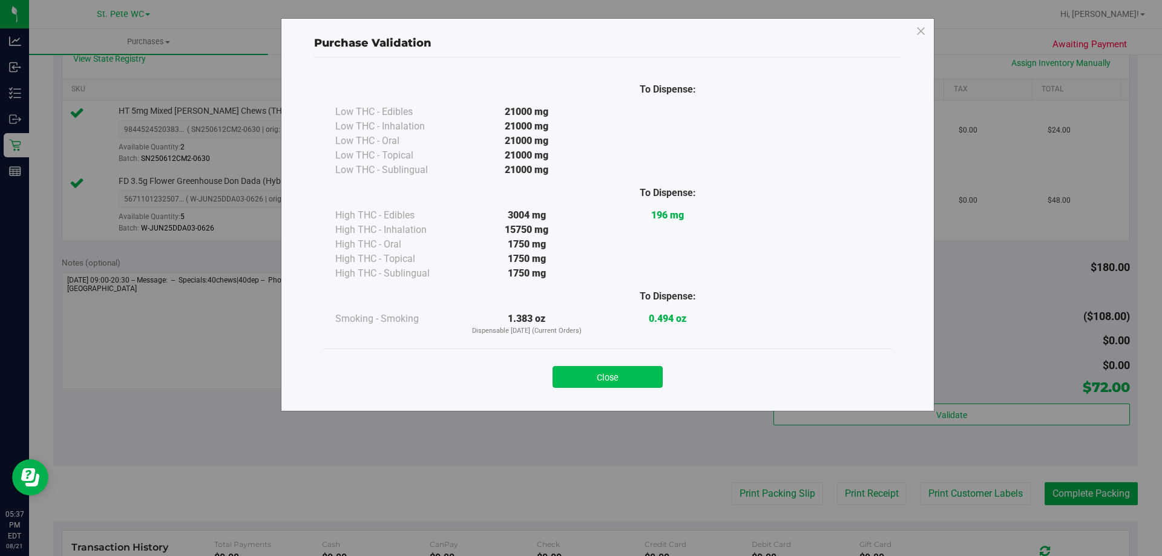
click at [578, 376] on button "Close" at bounding box center [608, 377] width 110 height 22
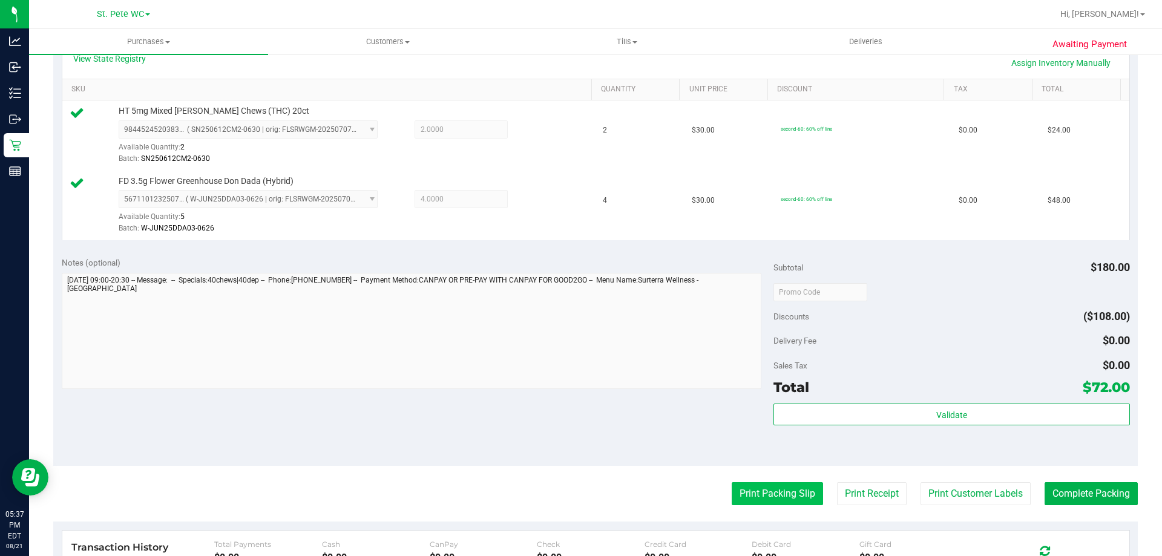
click at [756, 495] on button "Print Packing Slip" at bounding box center [777, 493] width 91 height 23
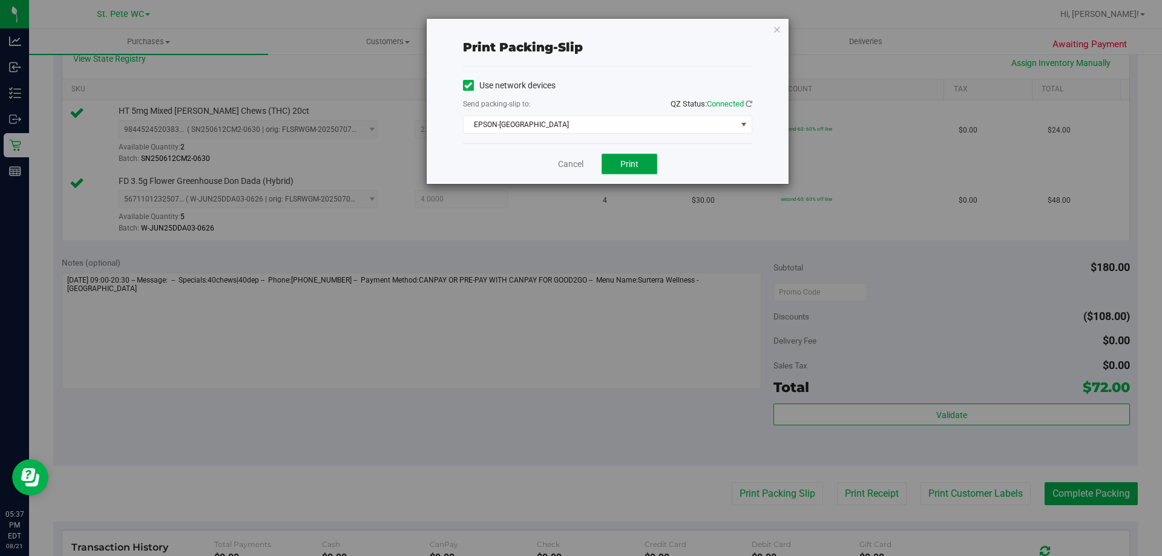
click at [642, 158] on button "Print" at bounding box center [630, 164] width 56 height 21
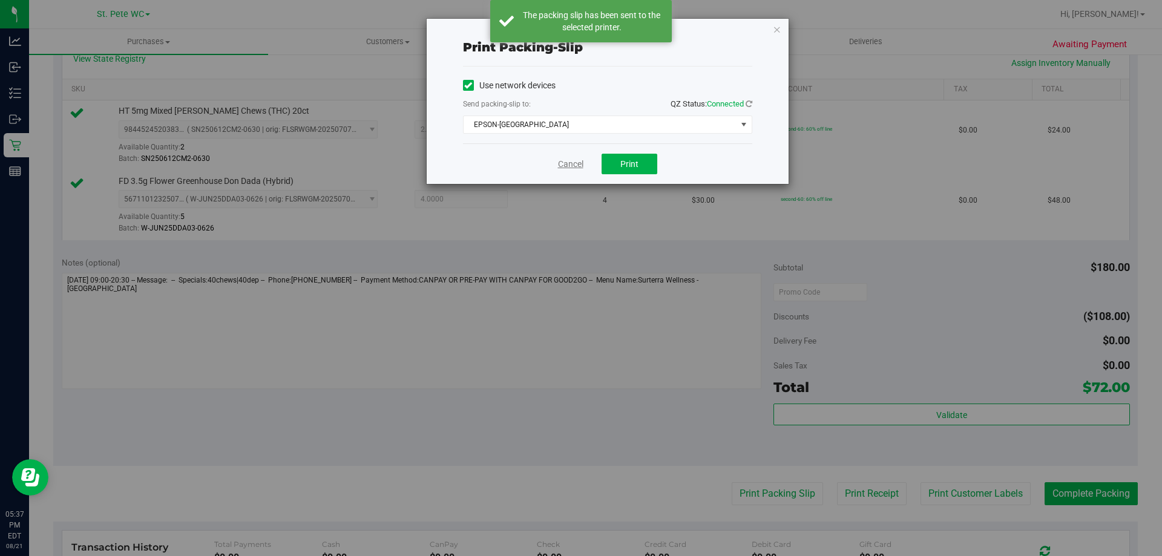
click at [566, 167] on link "Cancel" at bounding box center [570, 164] width 25 height 13
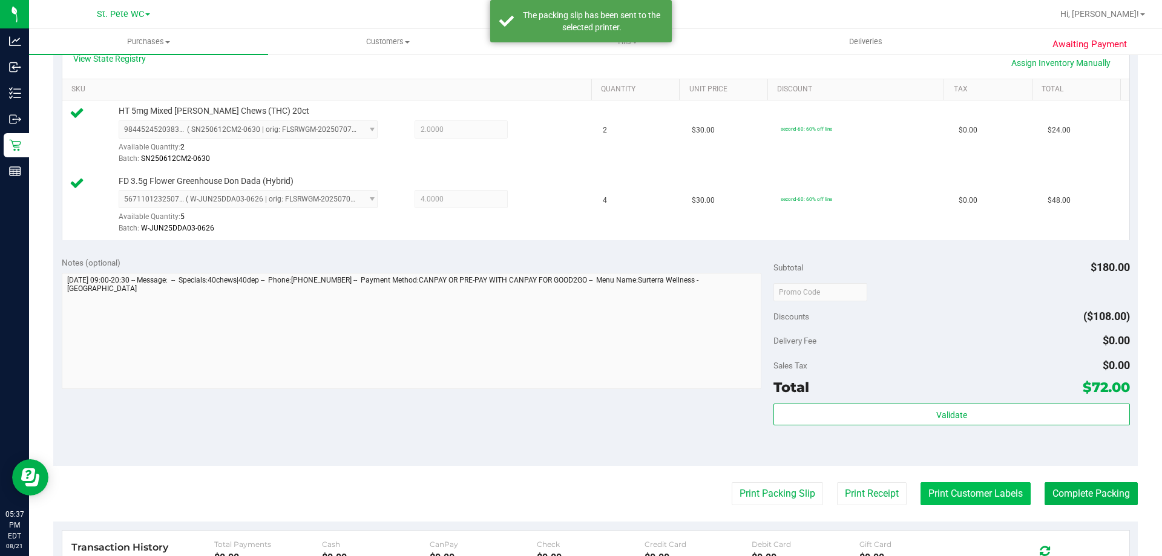
click at [952, 492] on button "Print Customer Labels" at bounding box center [976, 493] width 110 height 23
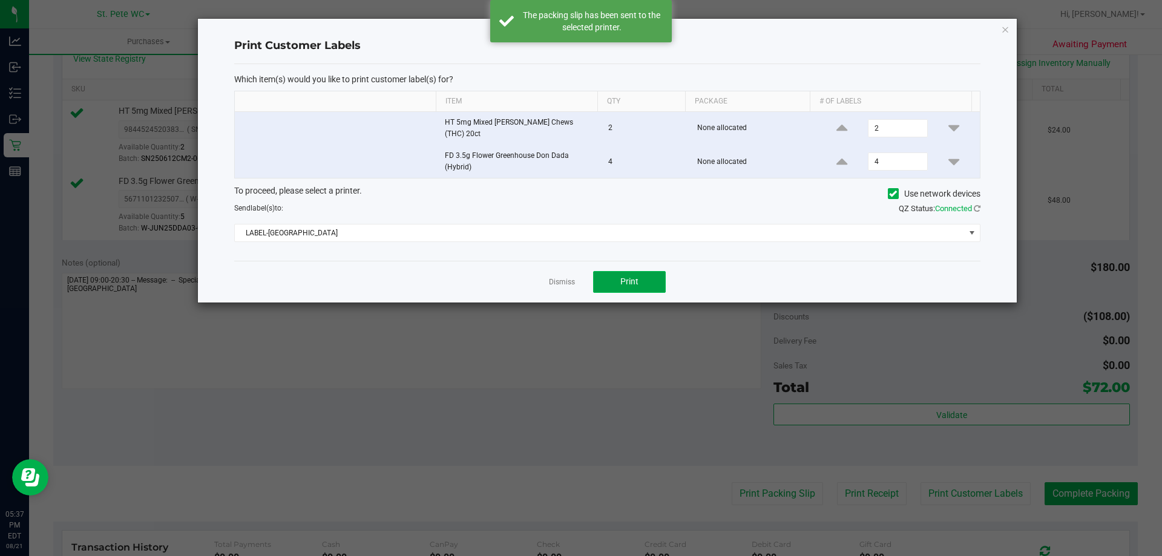
click at [642, 271] on button "Print" at bounding box center [629, 282] width 73 height 22
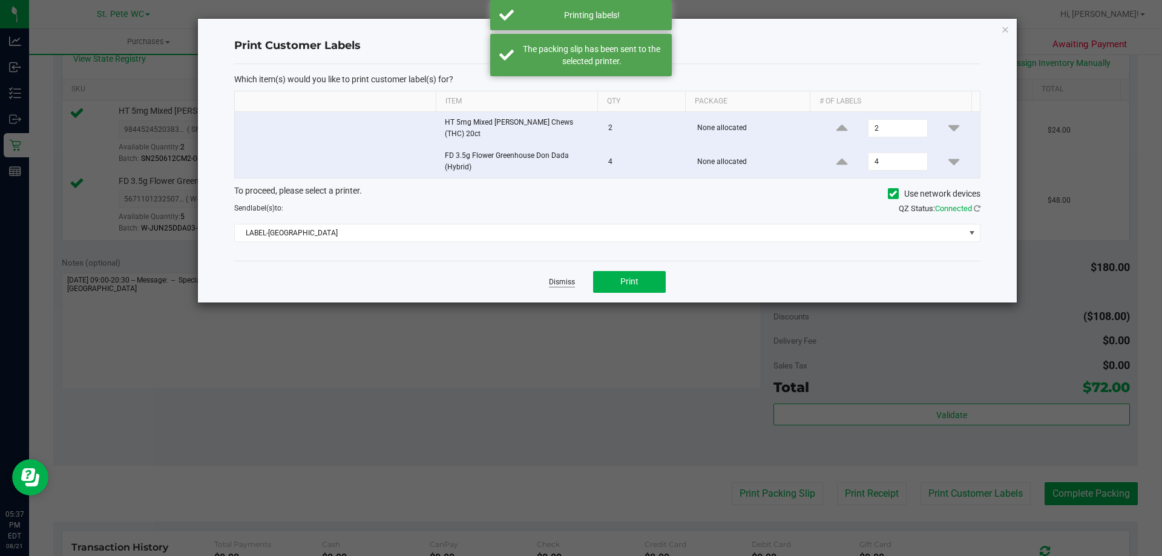
click at [553, 277] on link "Dismiss" at bounding box center [562, 282] width 26 height 10
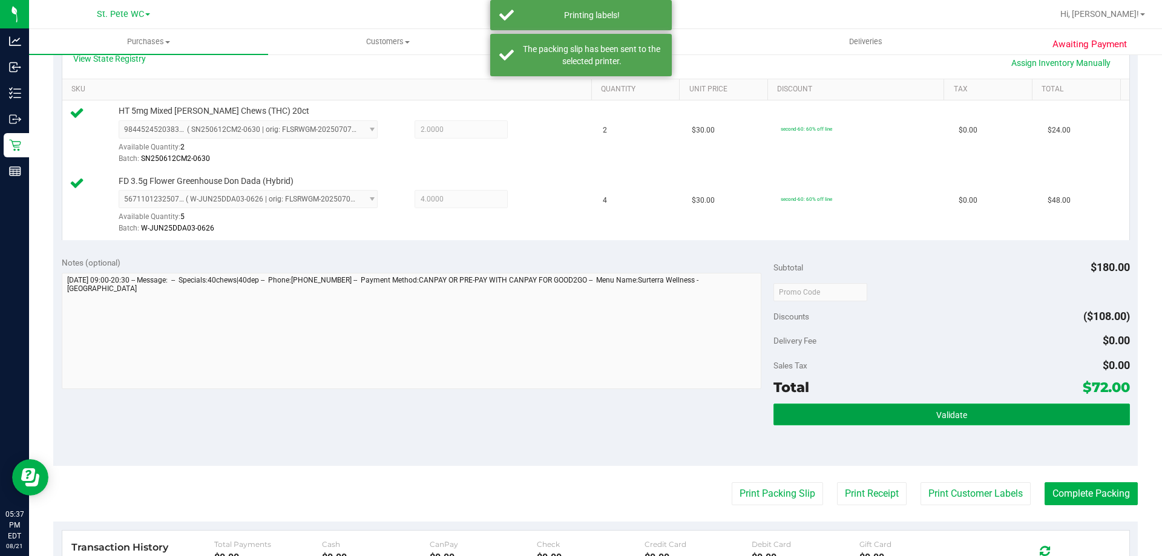
click at [1033, 419] on button "Validate" at bounding box center [952, 415] width 356 height 22
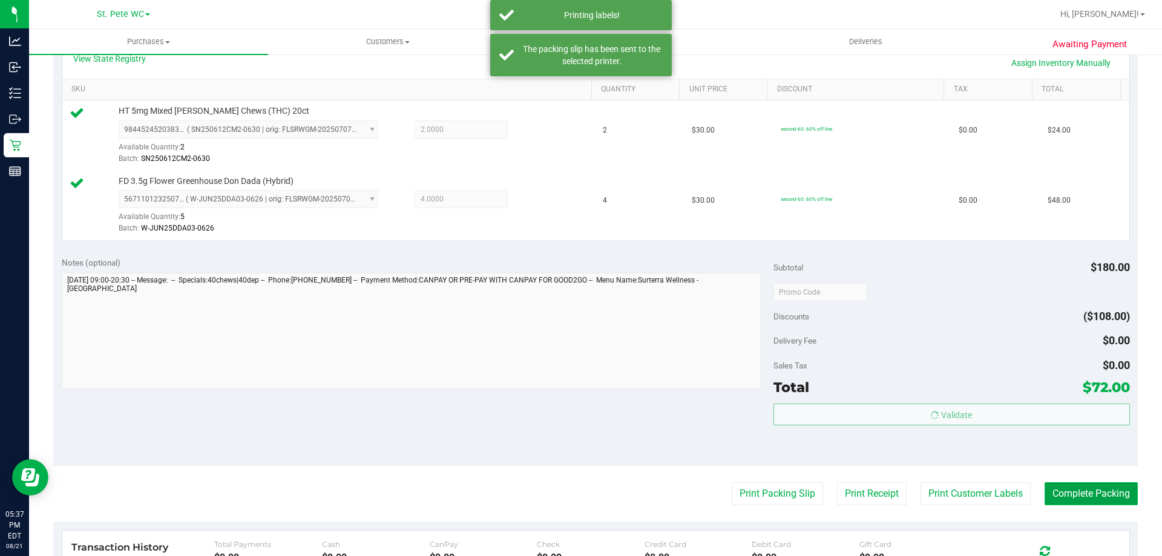
click at [1110, 498] on button "Complete Packing" at bounding box center [1091, 493] width 93 height 23
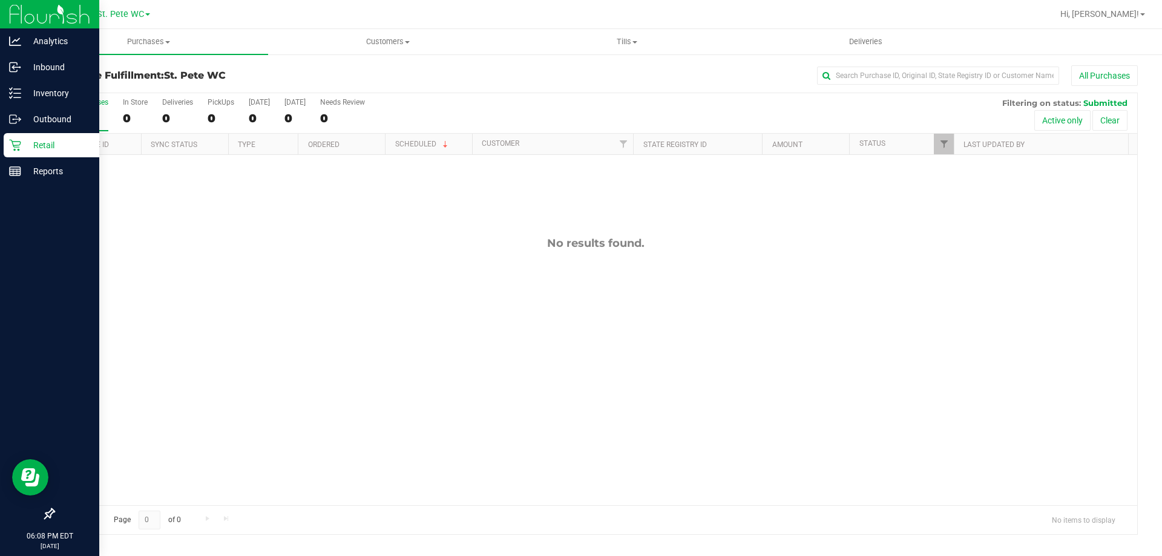
click at [8, 133] on div "Retail" at bounding box center [52, 145] width 96 height 24
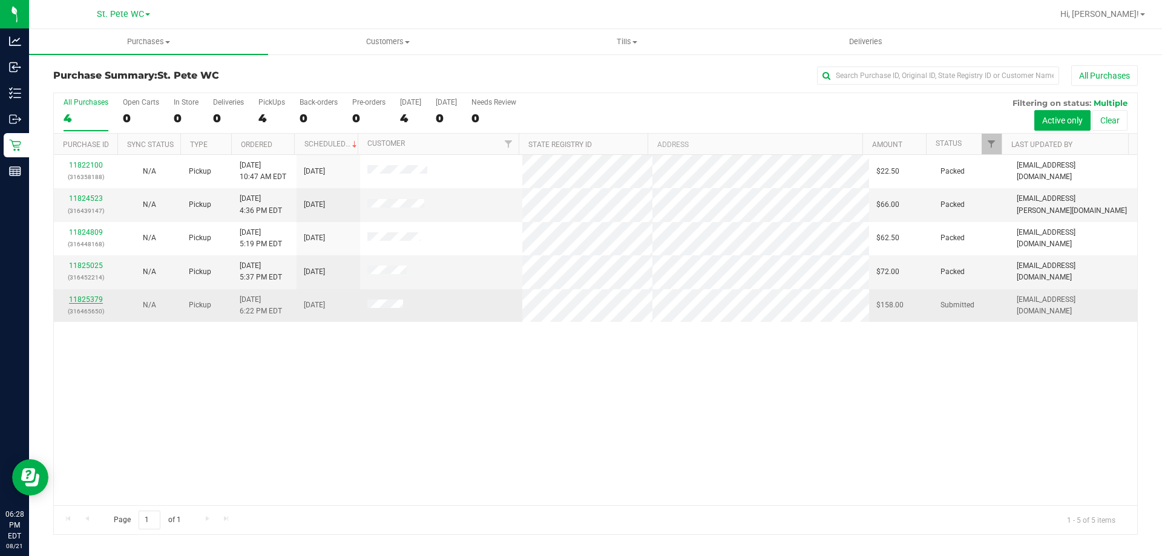
click at [74, 303] on link "11825379" at bounding box center [86, 299] width 34 height 8
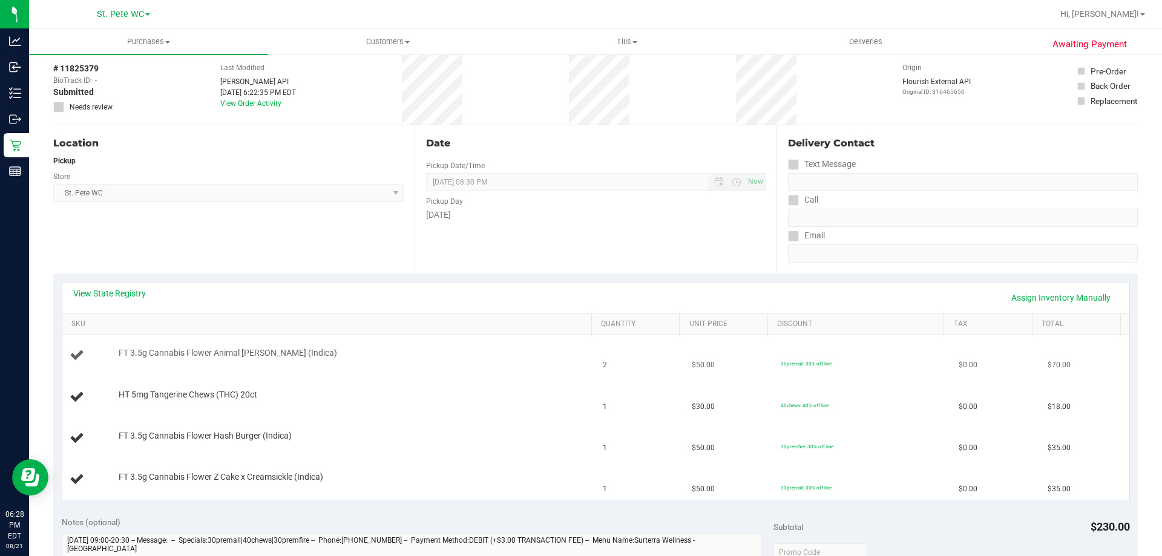
scroll to position [121, 0]
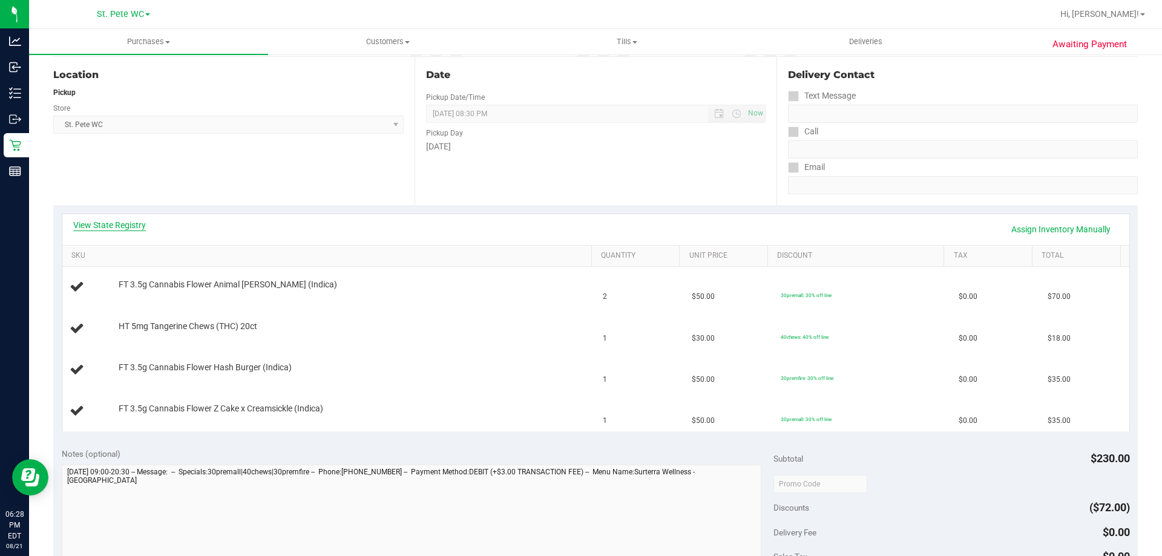
click at [116, 227] on link "View State Registry" at bounding box center [109, 225] width 73 height 12
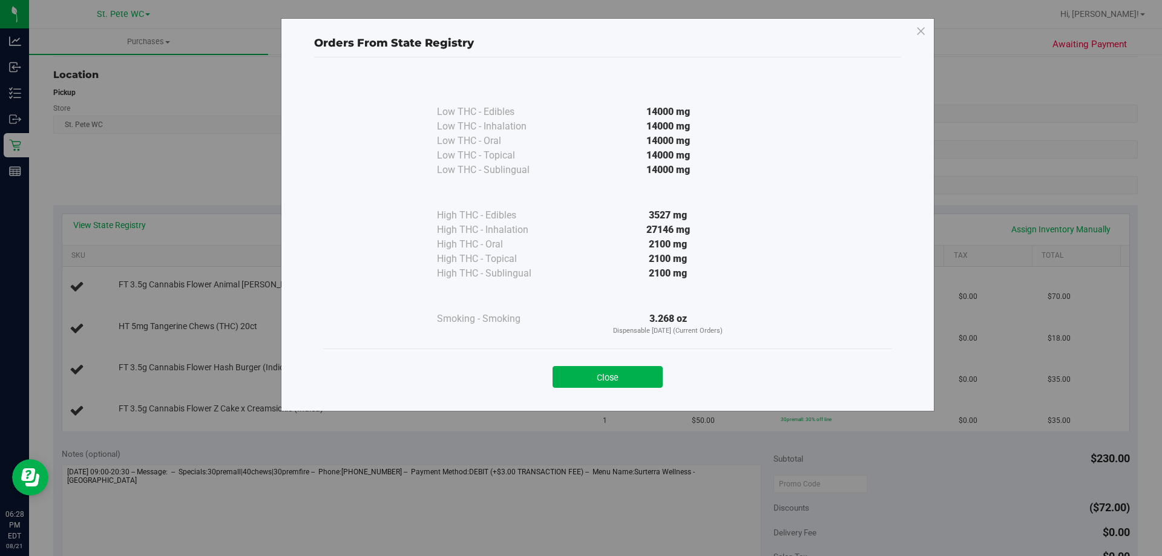
click at [623, 388] on div "Close" at bounding box center [607, 373] width 569 height 49
click at [621, 380] on button "Close" at bounding box center [608, 377] width 110 height 22
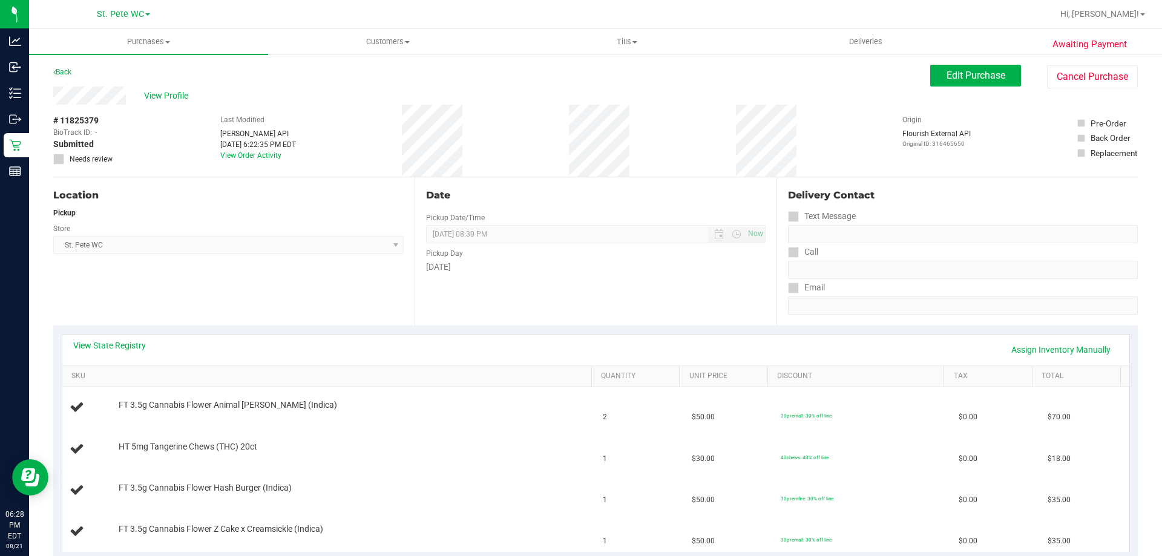
scroll to position [0, 0]
click at [133, 343] on link "View State Registry" at bounding box center [109, 346] width 73 height 12
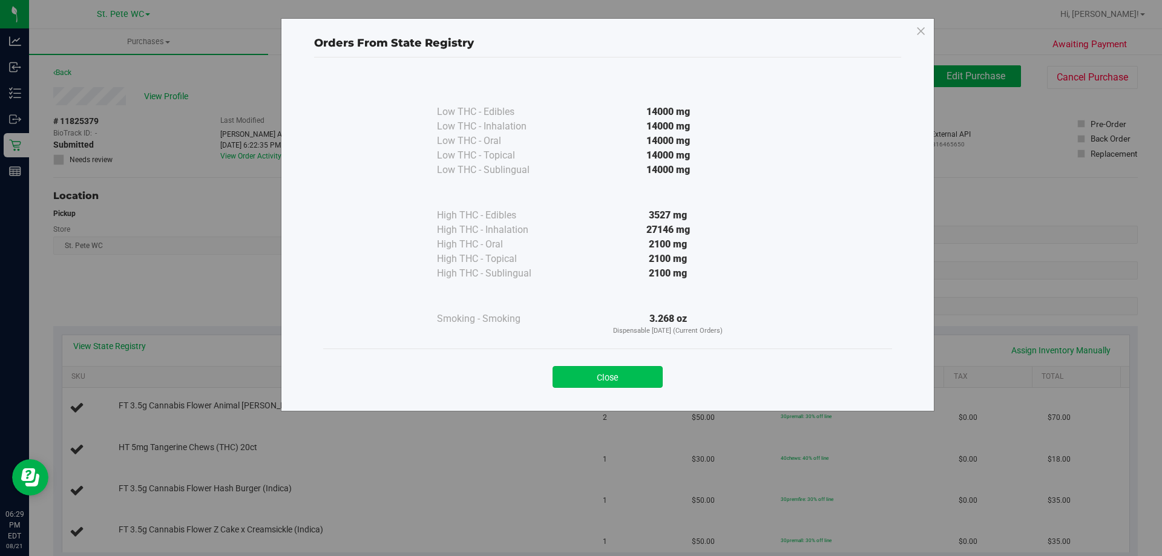
click at [600, 370] on button "Close" at bounding box center [608, 377] width 110 height 22
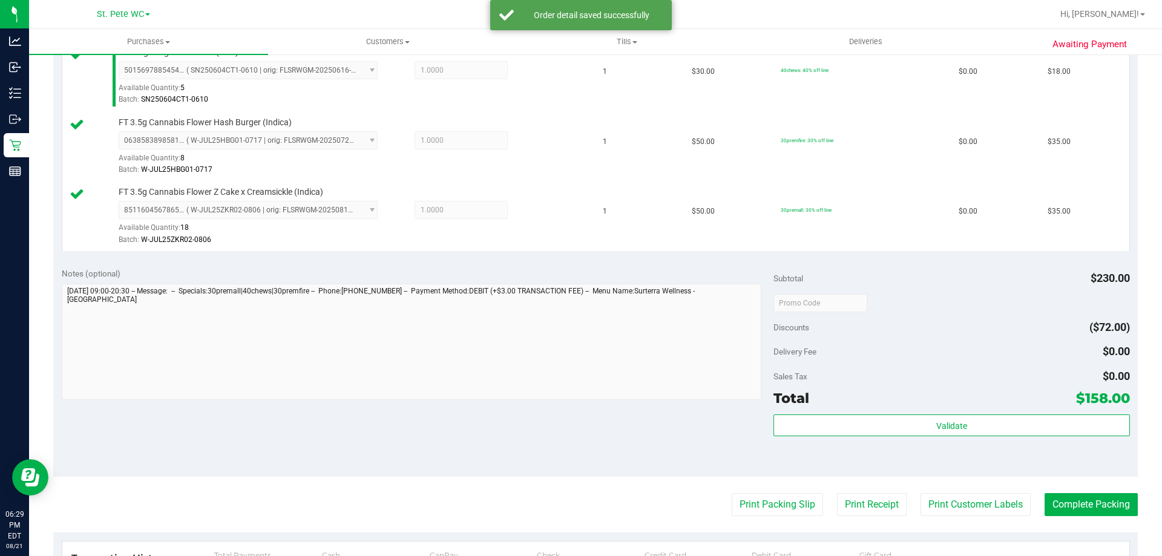
scroll to position [460, 0]
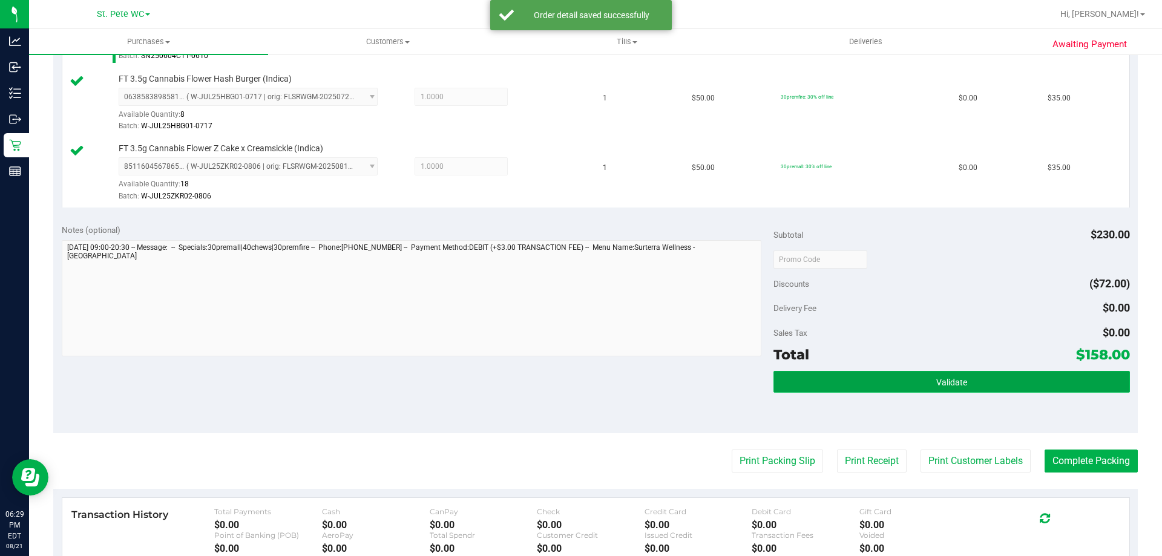
click at [943, 379] on span "Validate" at bounding box center [951, 383] width 31 height 10
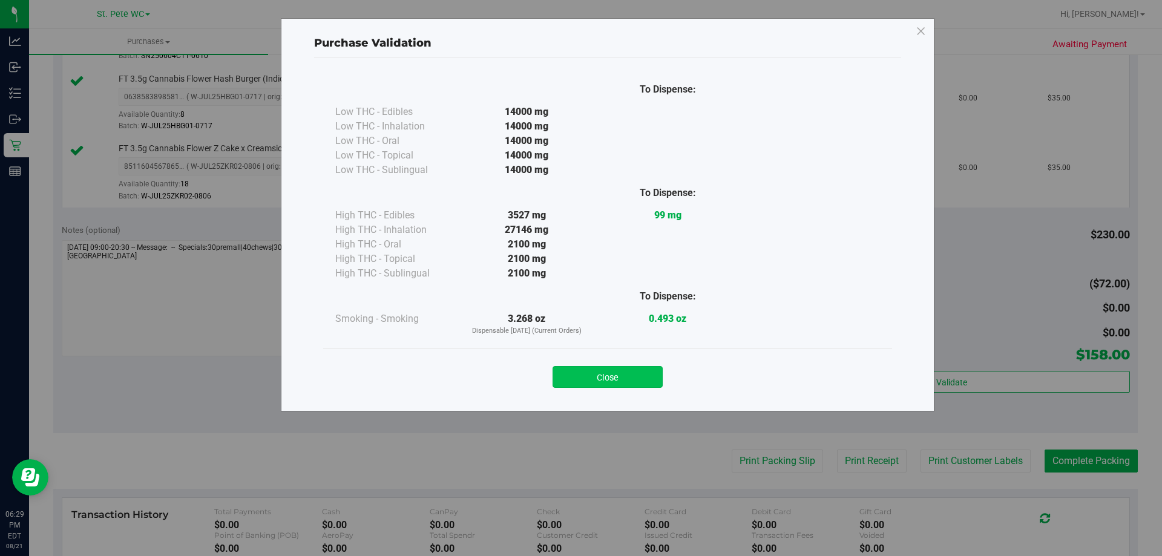
click at [597, 367] on button "Close" at bounding box center [608, 377] width 110 height 22
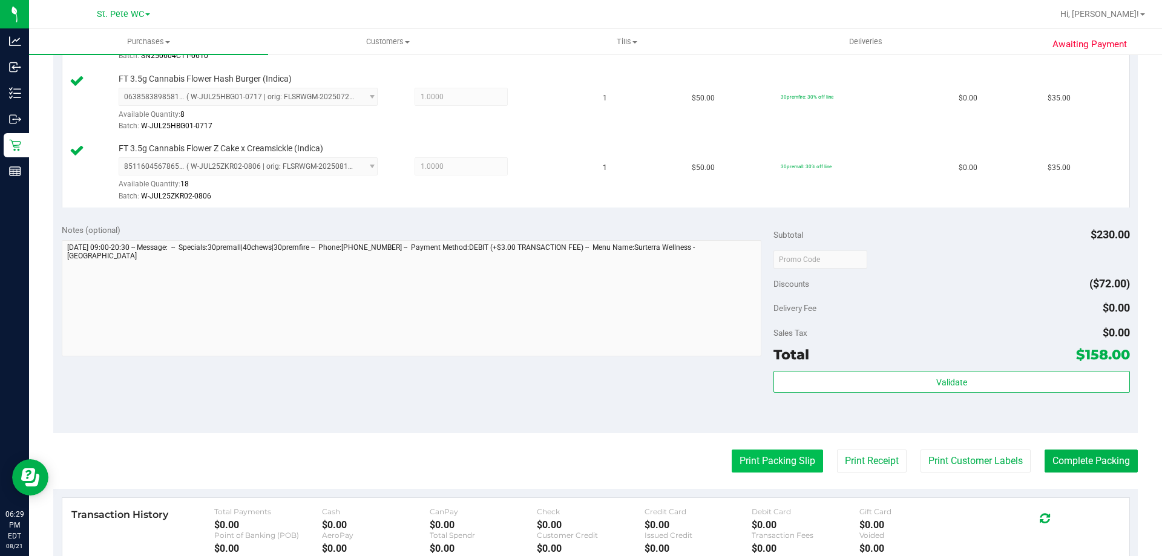
click at [769, 467] on button "Print Packing Slip" at bounding box center [777, 461] width 91 height 23
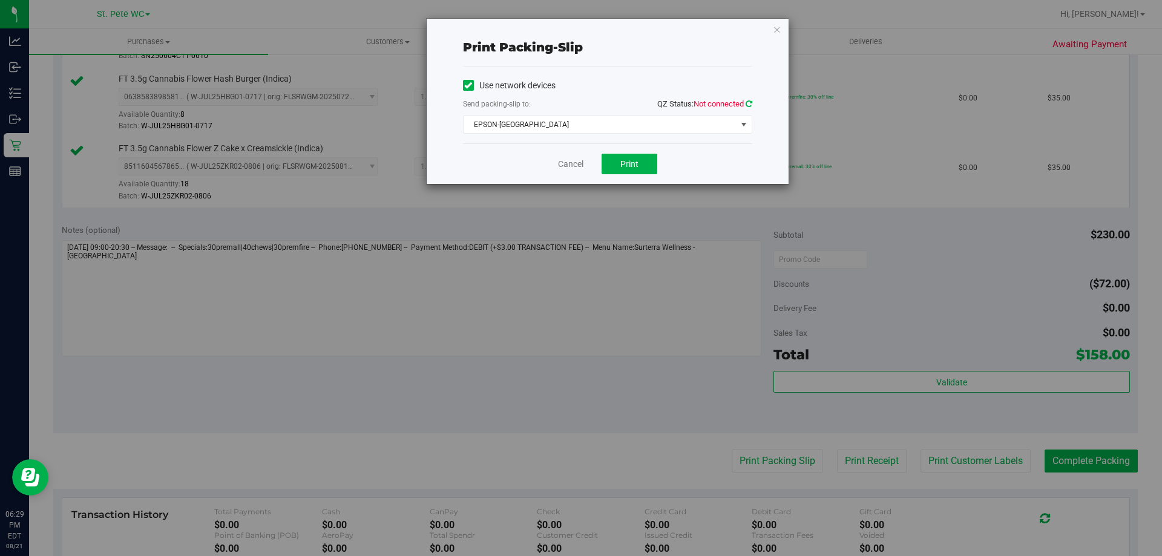
click at [749, 104] on icon at bounding box center [749, 104] width 7 height 8
click at [645, 161] on button "Print" at bounding box center [630, 164] width 56 height 21
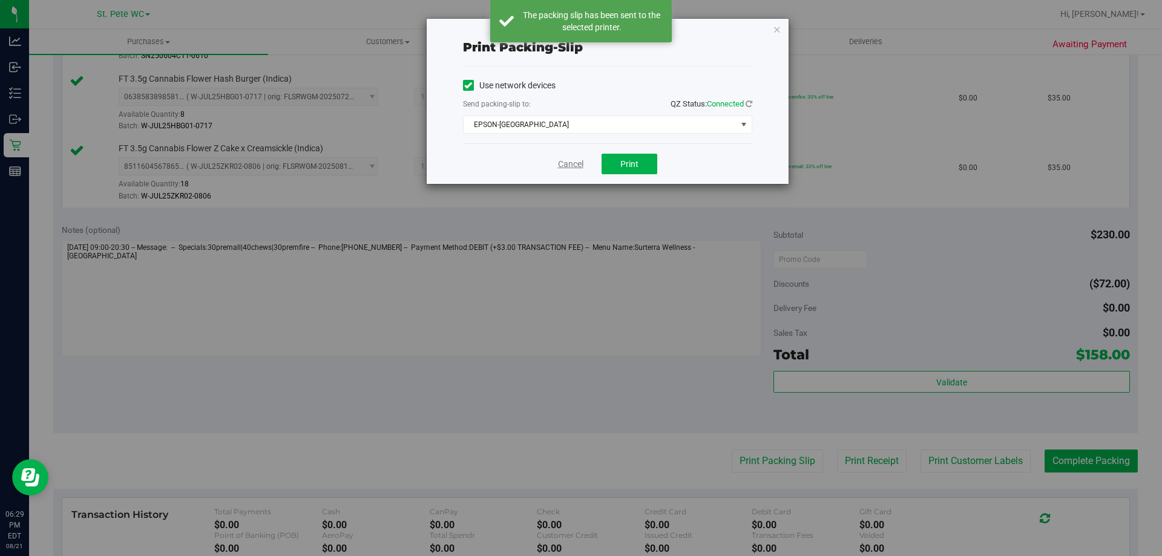
click at [566, 162] on link "Cancel" at bounding box center [570, 164] width 25 height 13
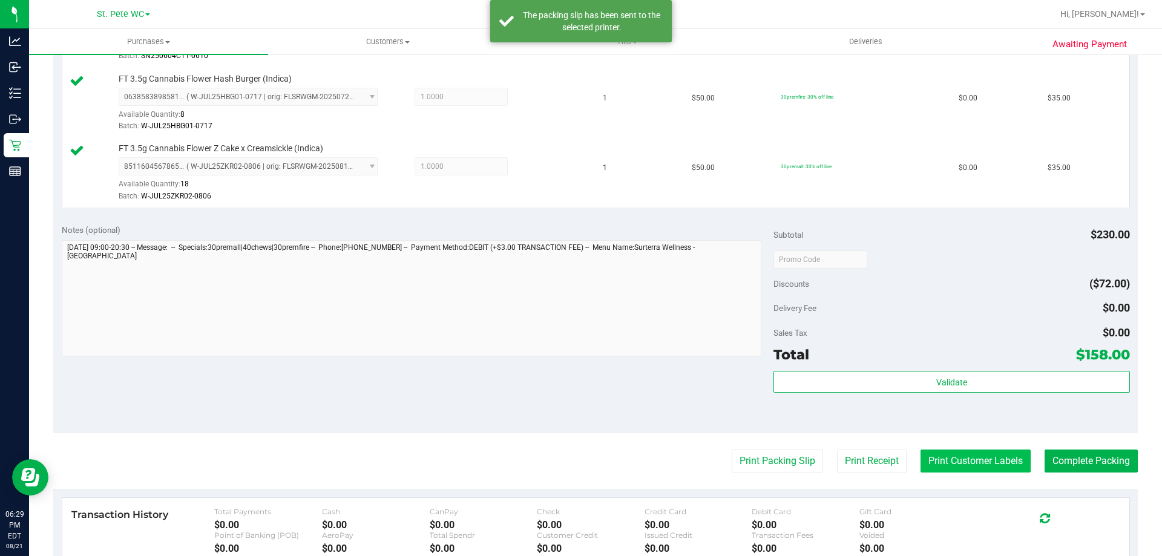
click at [981, 453] on button "Print Customer Labels" at bounding box center [976, 461] width 110 height 23
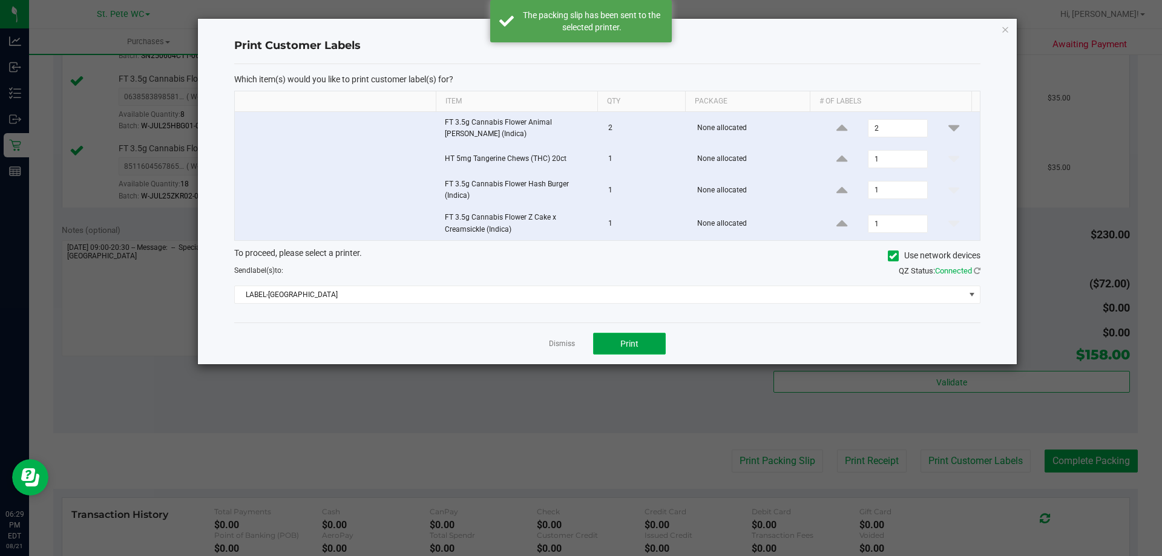
click at [639, 346] on button "Print" at bounding box center [629, 344] width 73 height 22
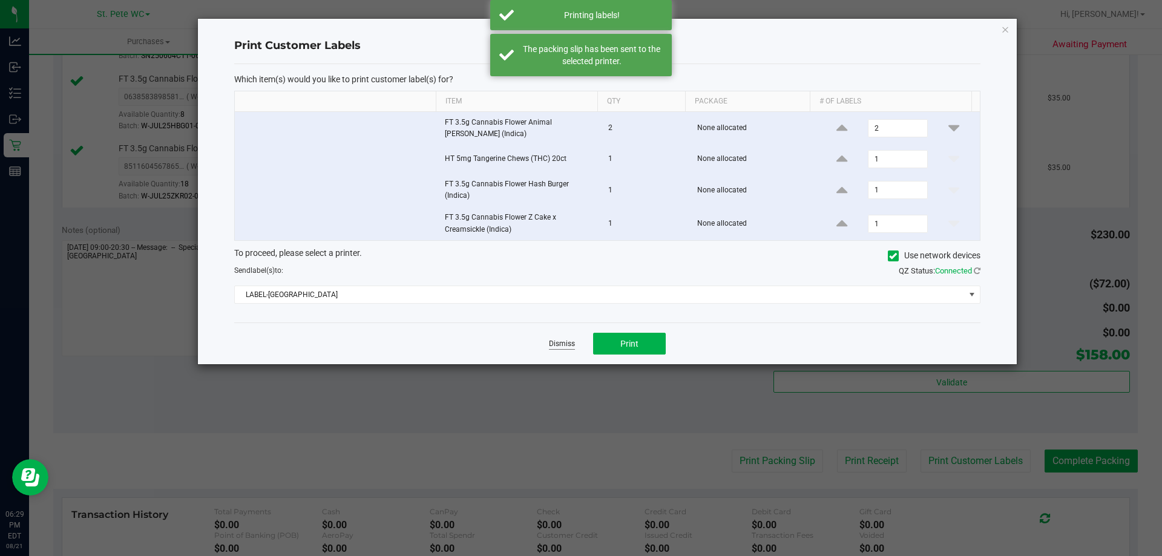
click at [559, 344] on link "Dismiss" at bounding box center [562, 344] width 26 height 10
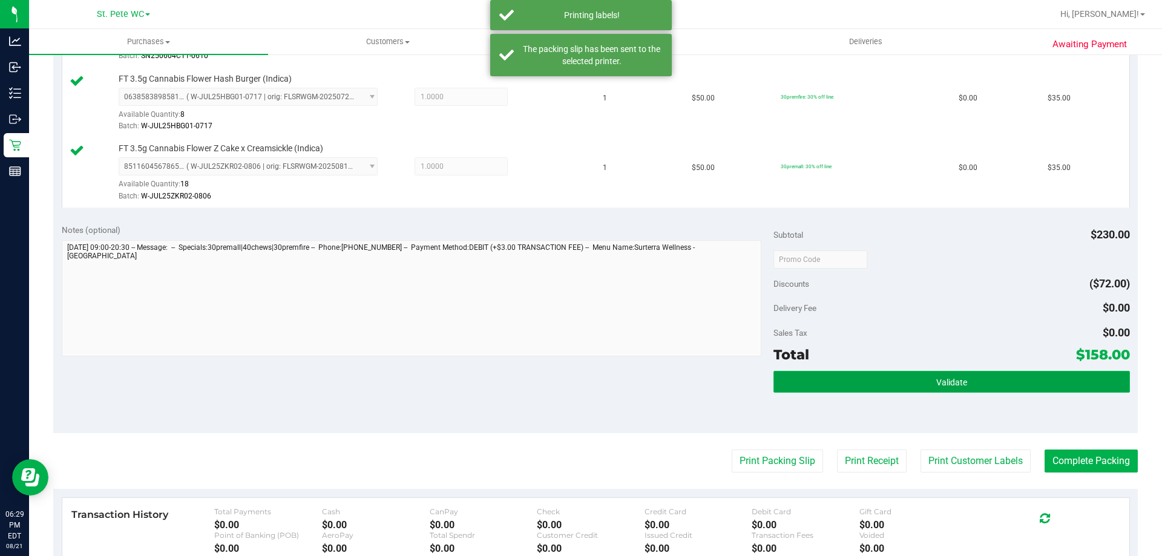
click at [1061, 386] on button "Validate" at bounding box center [952, 382] width 356 height 22
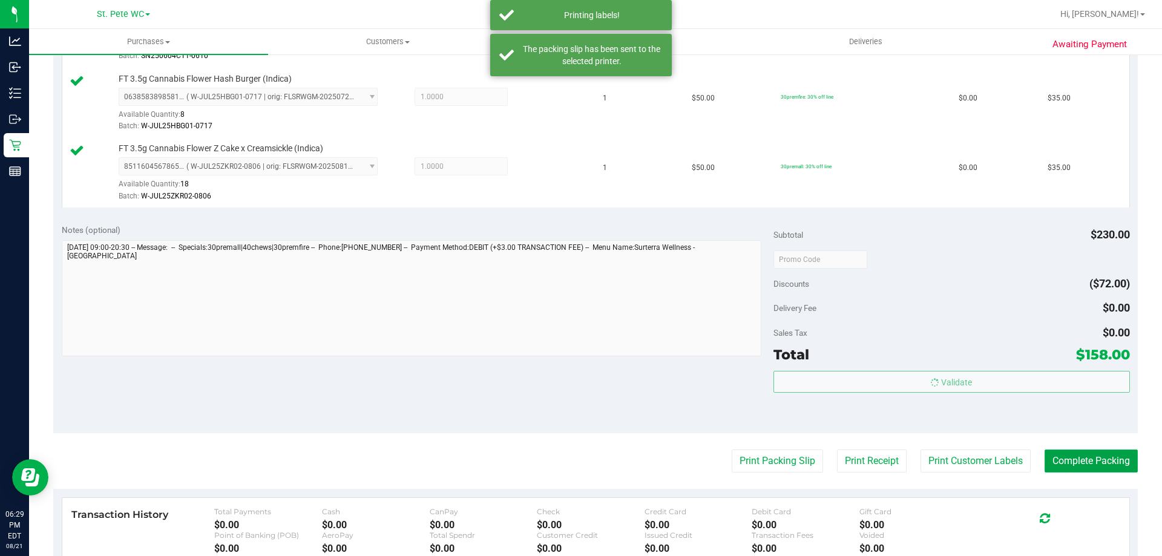
click at [1088, 473] on button "Complete Packing" at bounding box center [1091, 461] width 93 height 23
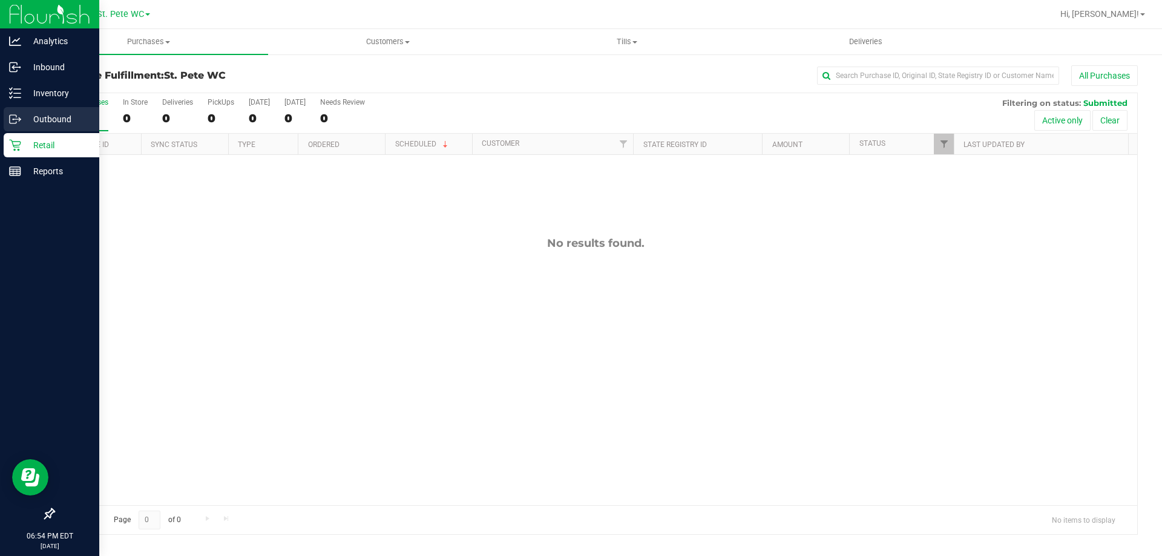
click at [28, 127] on div "Outbound" at bounding box center [52, 119] width 96 height 24
click at [42, 142] on p "Retail" at bounding box center [57, 145] width 73 height 15
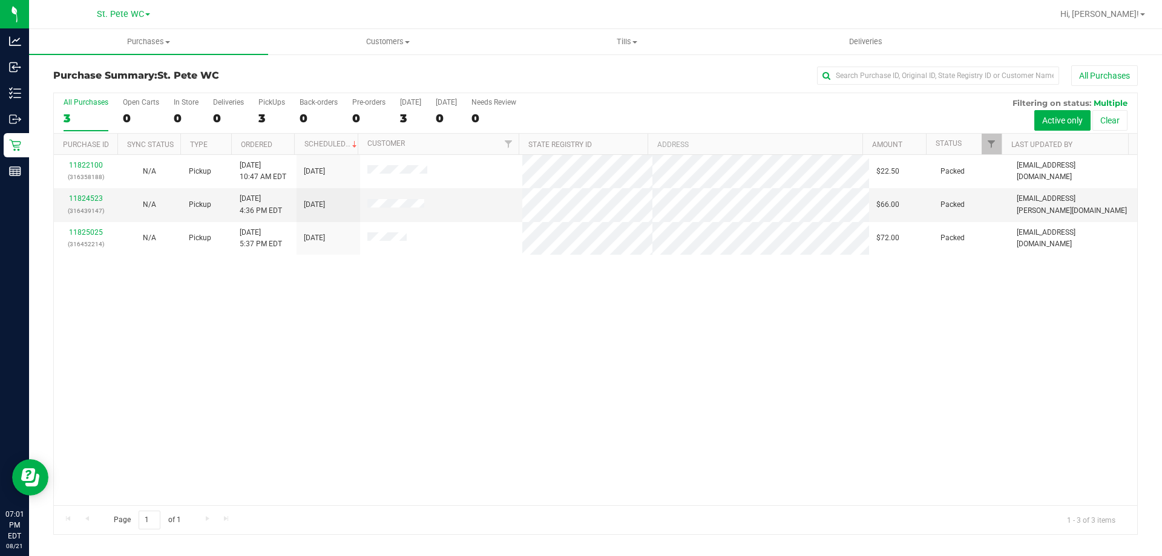
click at [251, 455] on div "11822100 (316358188) N/A Pickup 8/21/2025 10:47 AM EDT 8/21/2025 $22.50 Packed …" at bounding box center [596, 330] width 1084 height 350
click at [568, 473] on div at bounding box center [596, 313] width 1084 height 441
click at [867, 455] on div "11822100 (316358188) N/A Pickup 8/21/2025 10:47 AM EDT 8/21/2025 $22.50 Packed …" at bounding box center [596, 330] width 1084 height 350
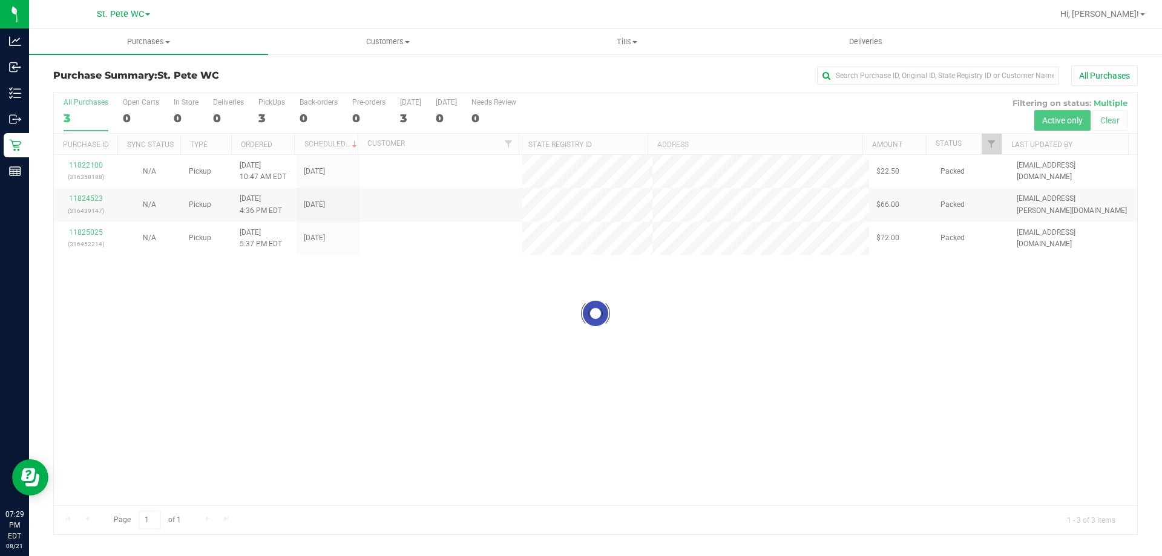
click at [84, 232] on div at bounding box center [596, 313] width 1084 height 441
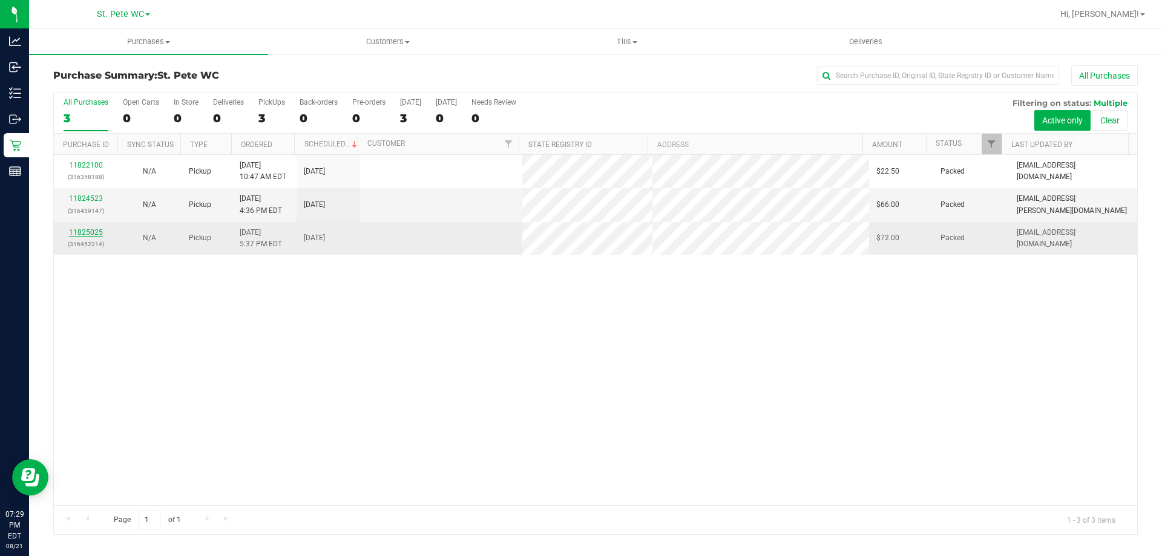
click at [85, 234] on link "11825025" at bounding box center [86, 232] width 34 height 8
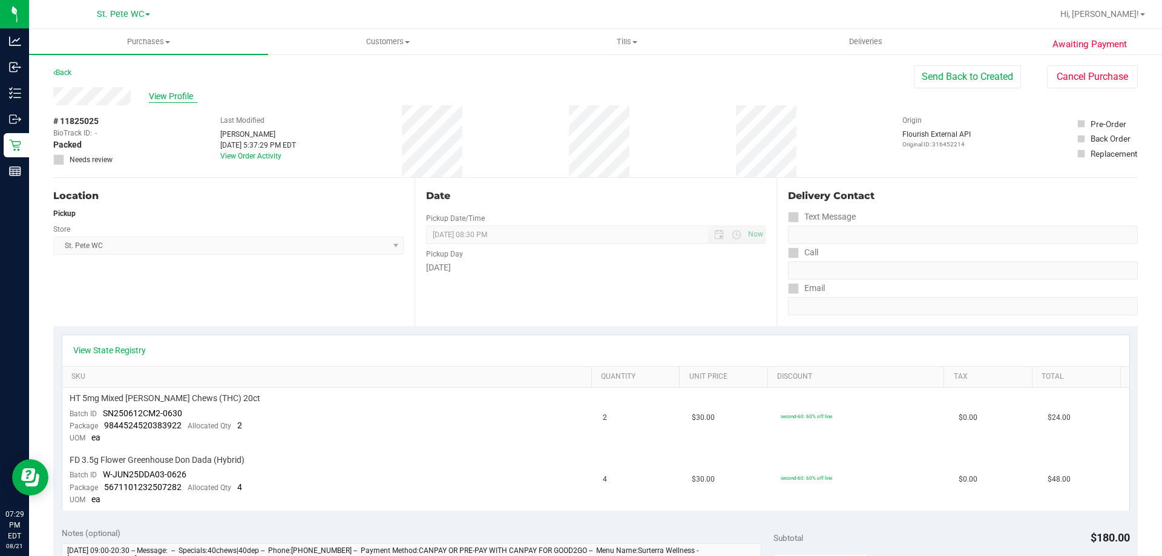
click at [173, 97] on span "View Profile" at bounding box center [173, 96] width 48 height 13
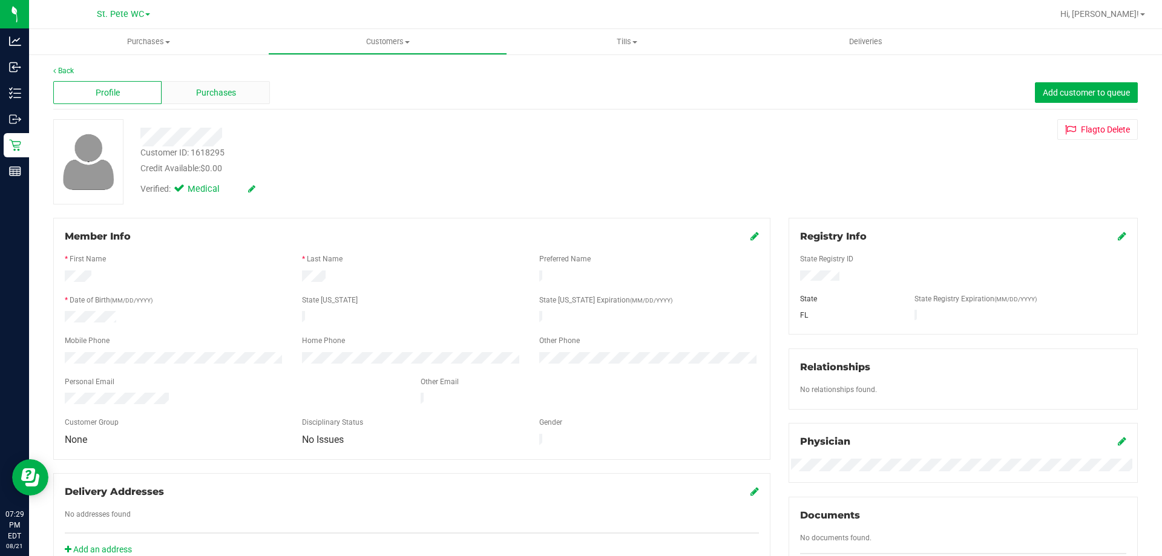
click at [231, 96] on span "Purchases" at bounding box center [216, 93] width 40 height 13
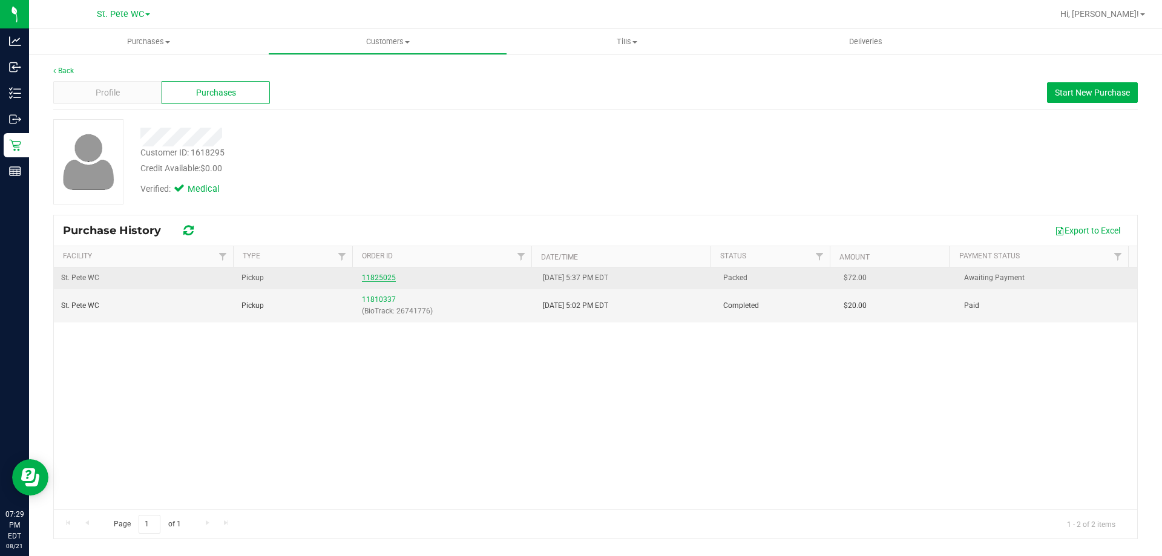
click at [374, 277] on link "11825025" at bounding box center [379, 278] width 34 height 8
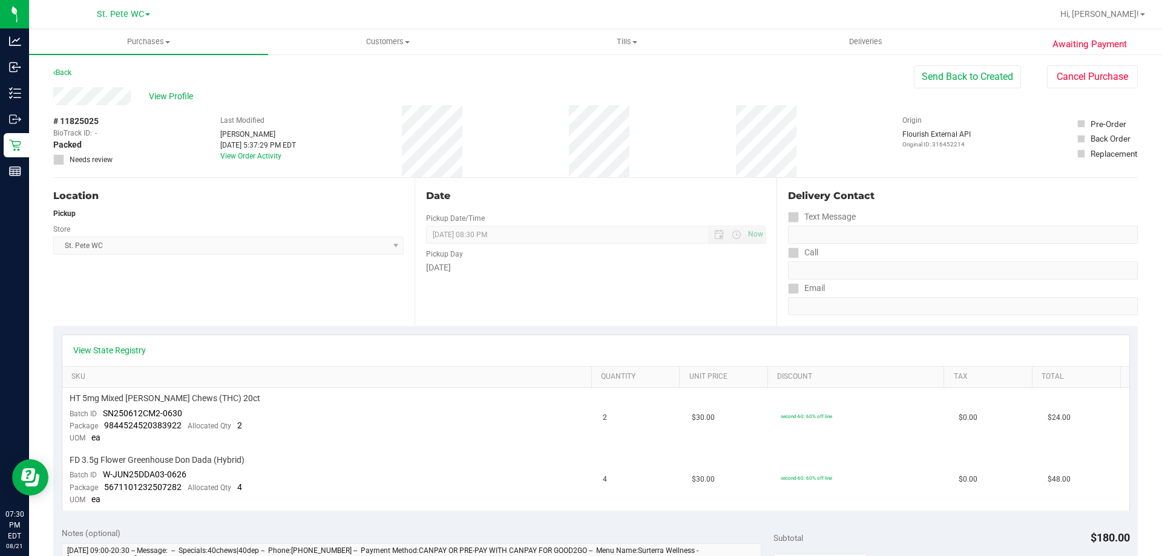
click at [41, 139] on div "Awaiting Payment Back Send Back to Created Cancel Purchase View Profile # 11825…" at bounding box center [595, 548] width 1133 height 990
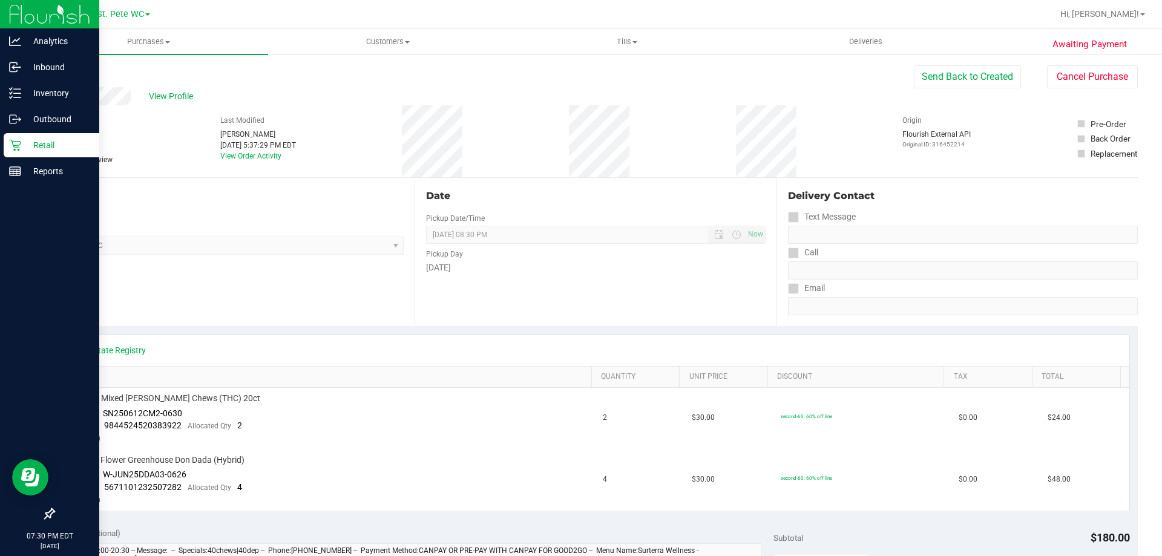
click at [33, 145] on p "Retail" at bounding box center [57, 145] width 73 height 15
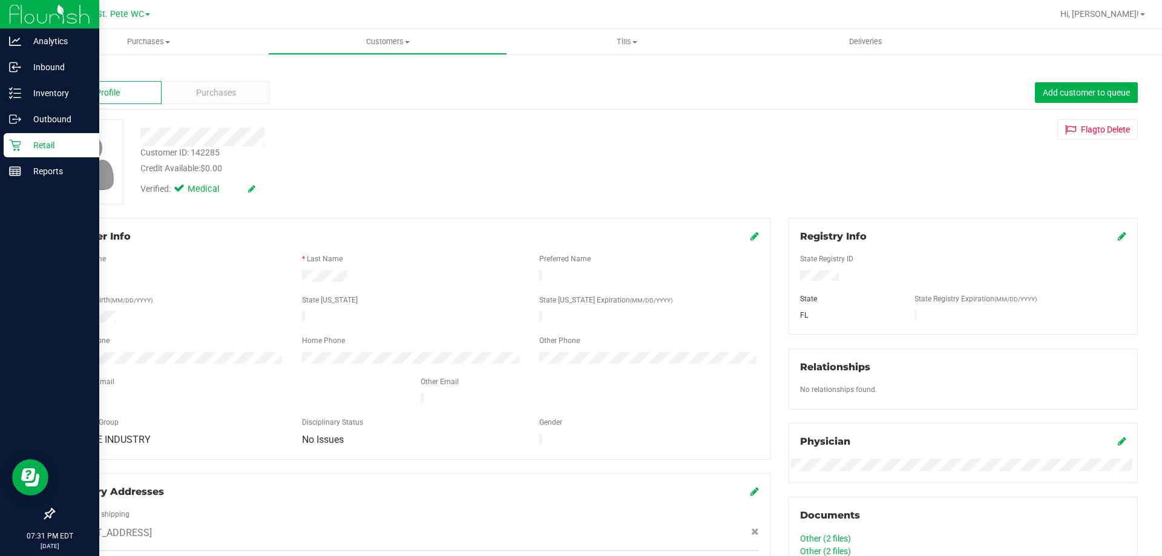
click at [18, 136] on div "Retail" at bounding box center [52, 145] width 96 height 24
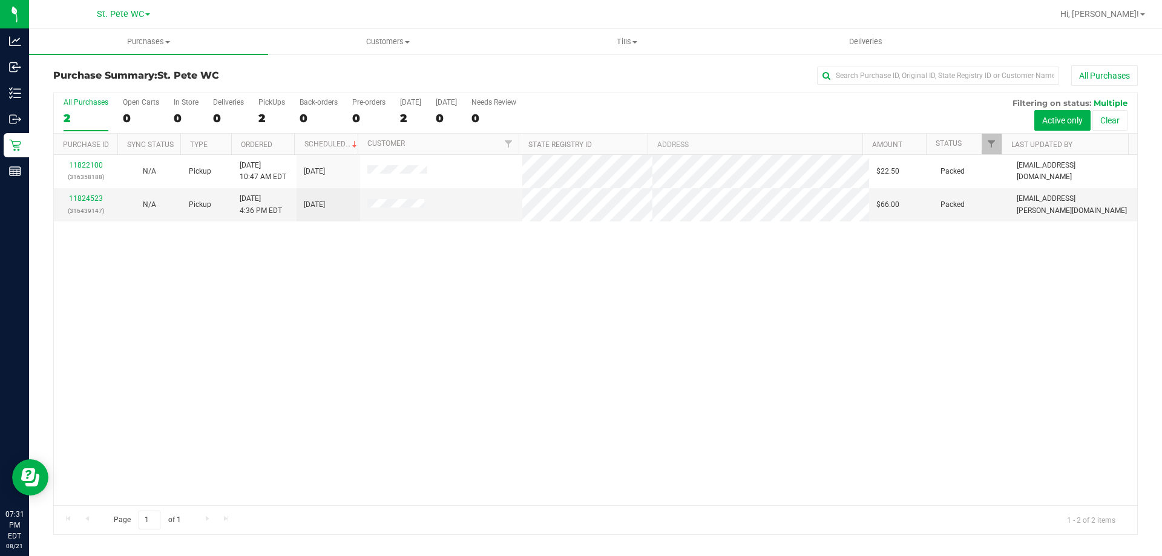
click at [326, 408] on div "11822100 (316358188) N/A Pickup 8/21/2025 10:47 AM EDT 8/21/2025 $22.50 Packed …" at bounding box center [596, 330] width 1084 height 350
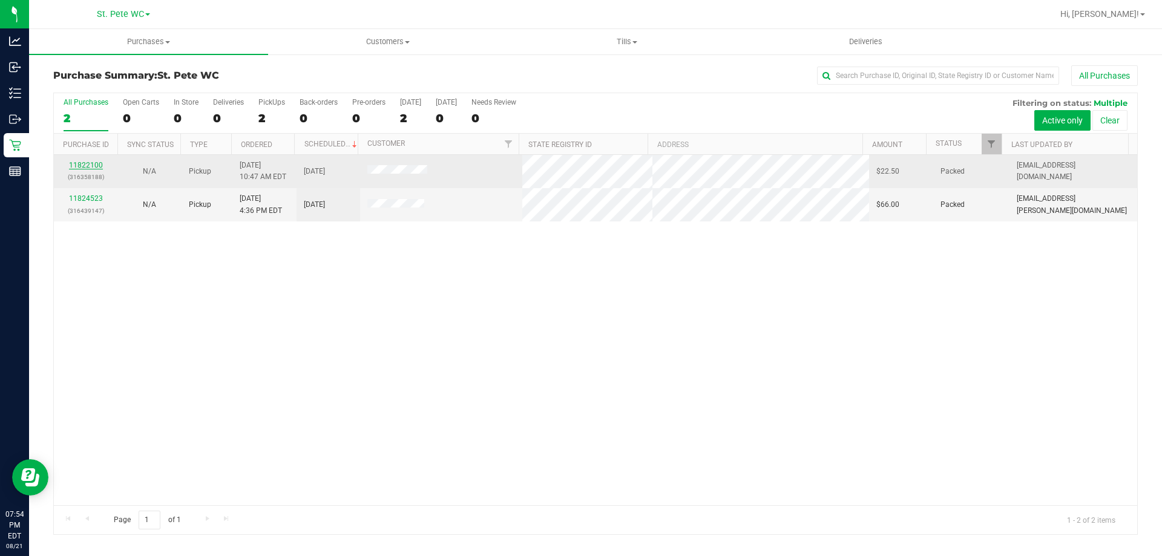
click at [85, 166] on link "11822100" at bounding box center [86, 165] width 34 height 8
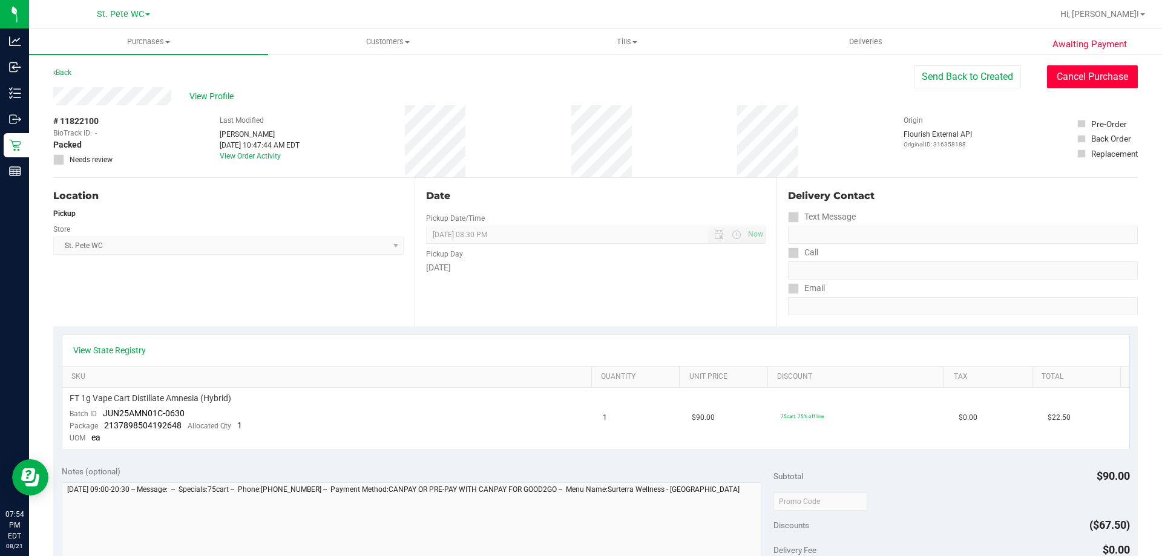
click at [1121, 68] on button "Cancel Purchase" at bounding box center [1092, 76] width 91 height 23
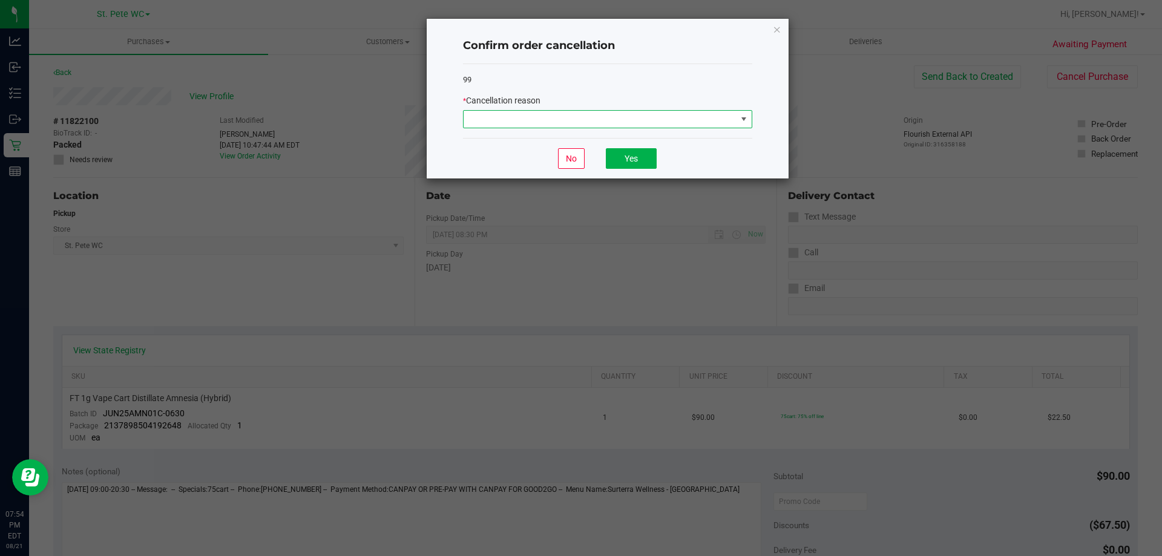
click at [567, 122] on span at bounding box center [600, 119] width 273 height 17
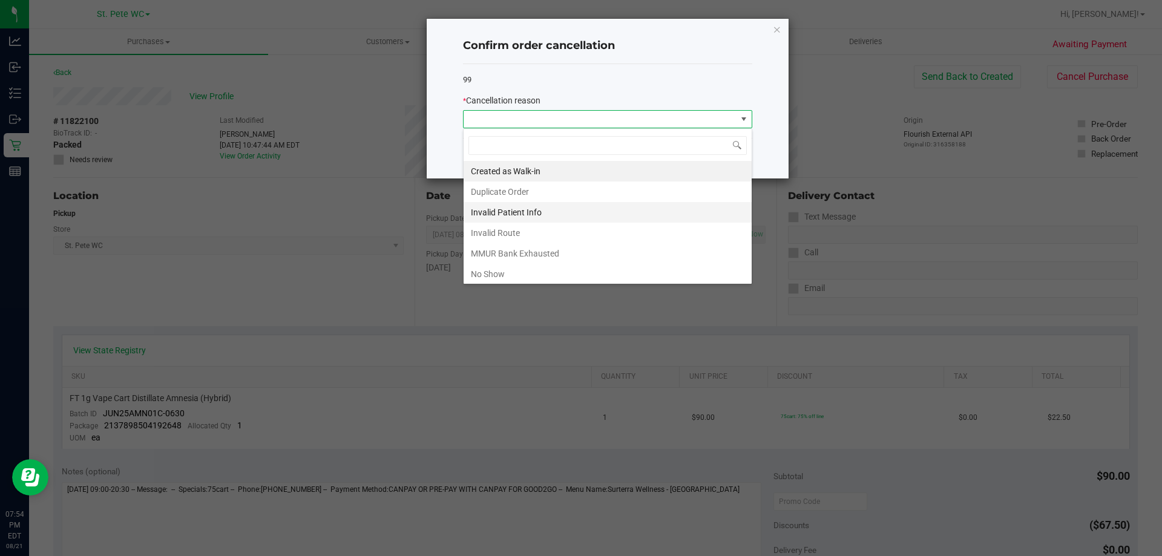
scroll to position [18, 289]
click at [517, 266] on li "No Show" at bounding box center [608, 274] width 288 height 21
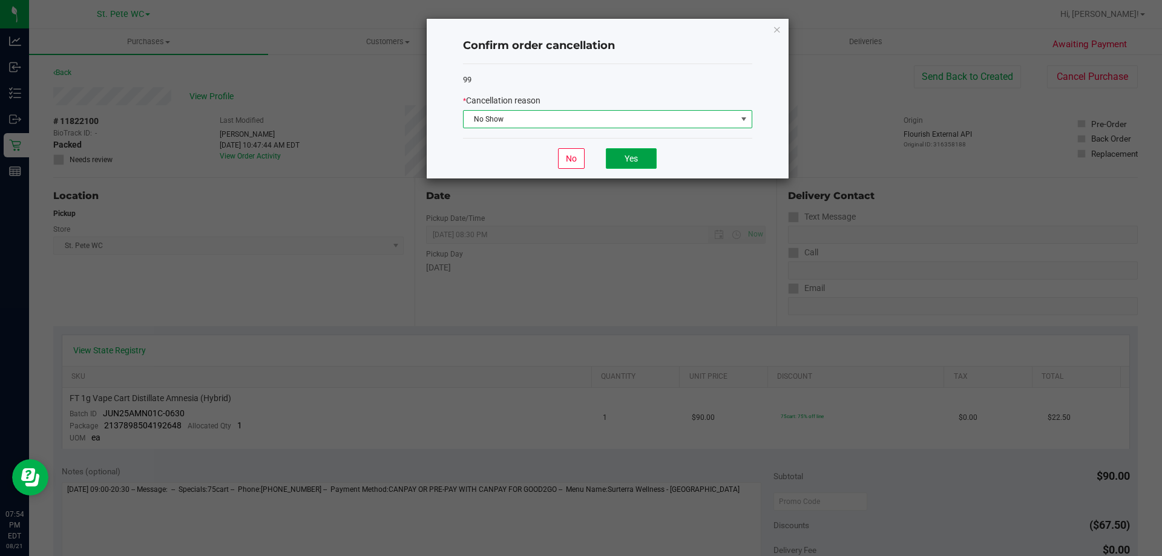
click at [625, 162] on button "Yes" at bounding box center [631, 158] width 51 height 21
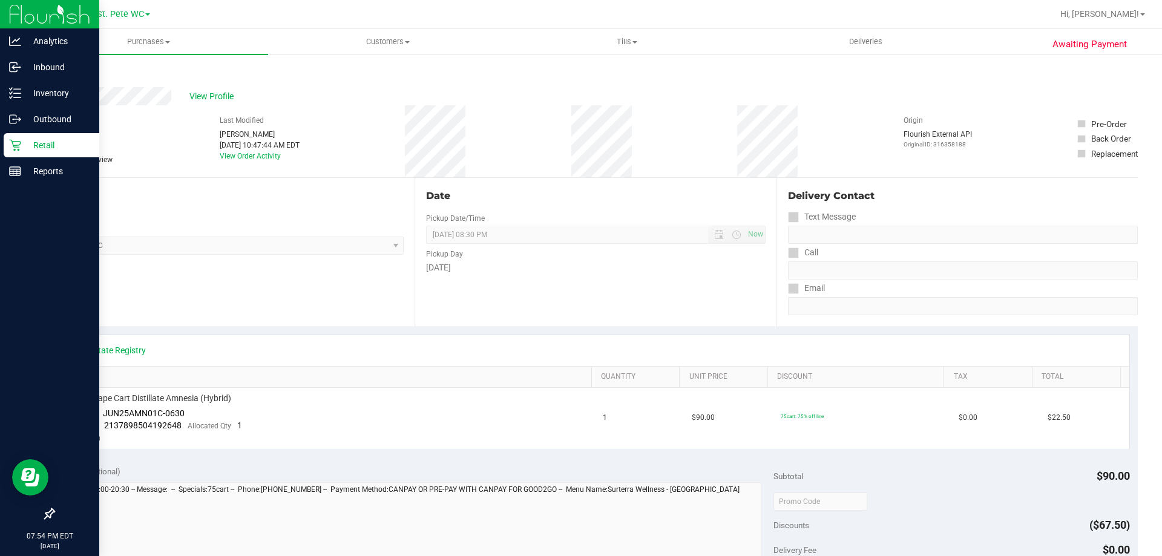
click at [38, 143] on p "Retail" at bounding box center [57, 145] width 73 height 15
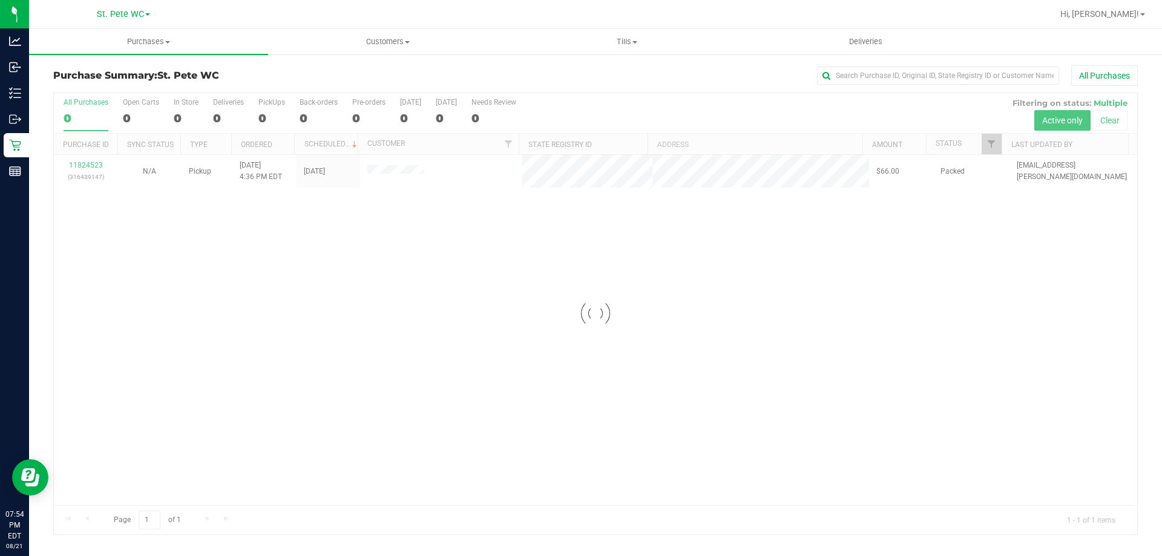
click at [89, 160] on div at bounding box center [596, 313] width 1084 height 441
click at [89, 160] on div "11824523 (316439147)" at bounding box center [85, 171] width 49 height 23
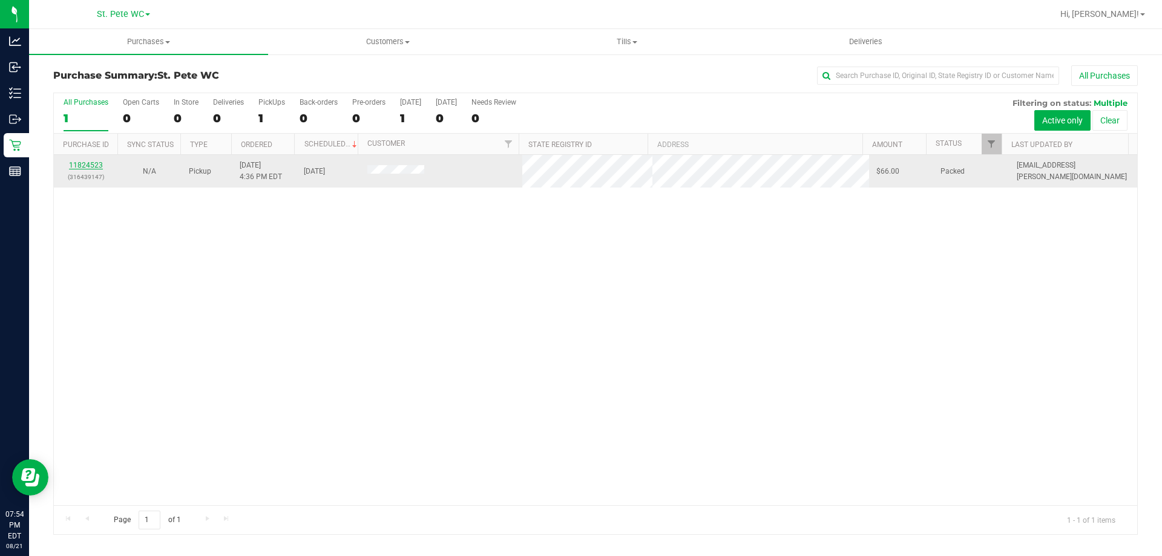
click at [88, 164] on link "11824523" at bounding box center [86, 165] width 34 height 8
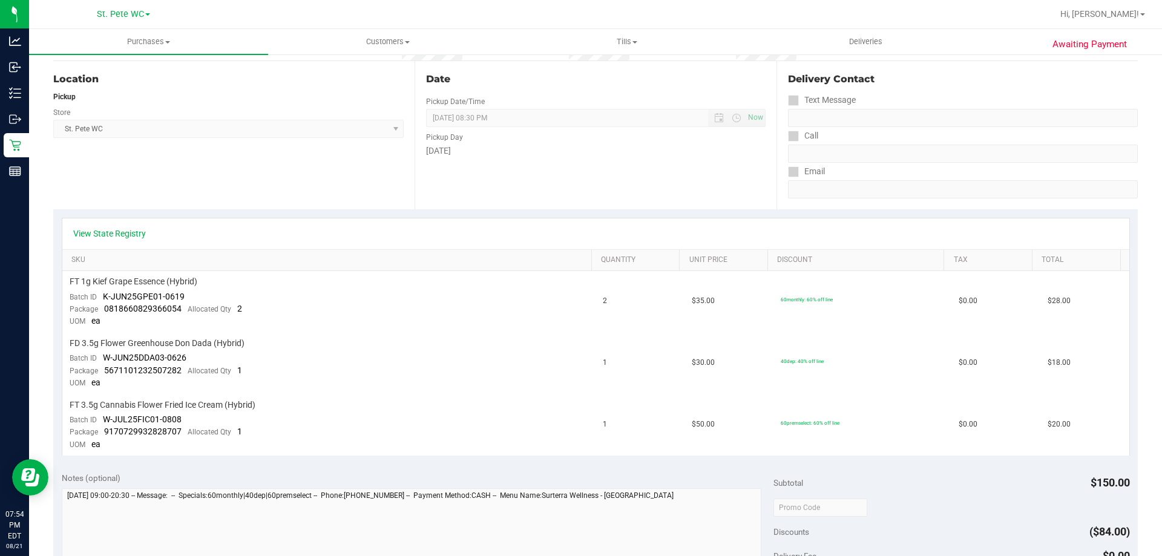
scroll to position [121, 0]
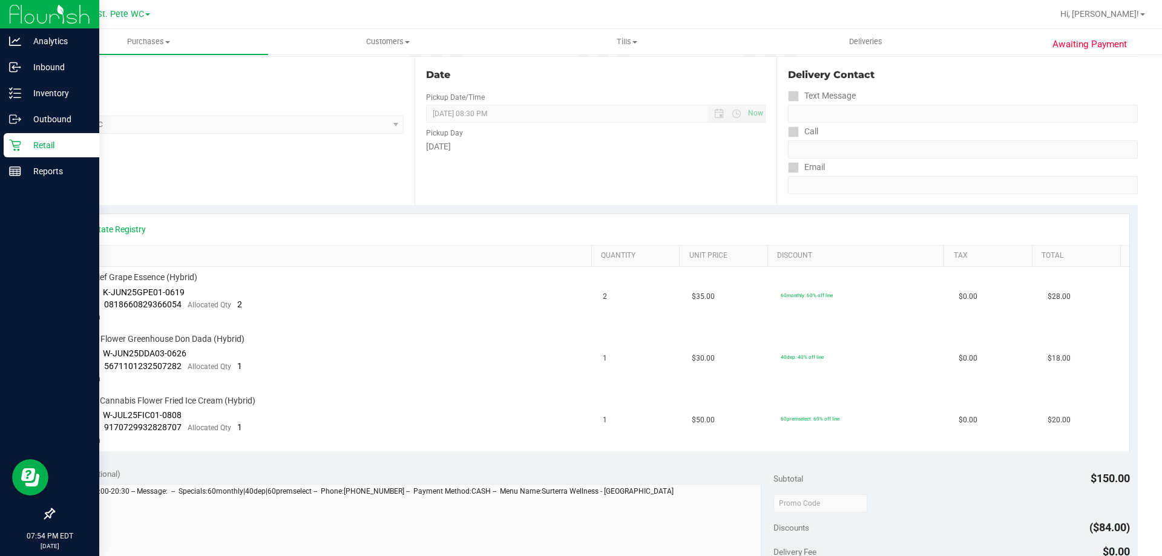
click at [3, 148] on link "Retail" at bounding box center [49, 146] width 99 height 26
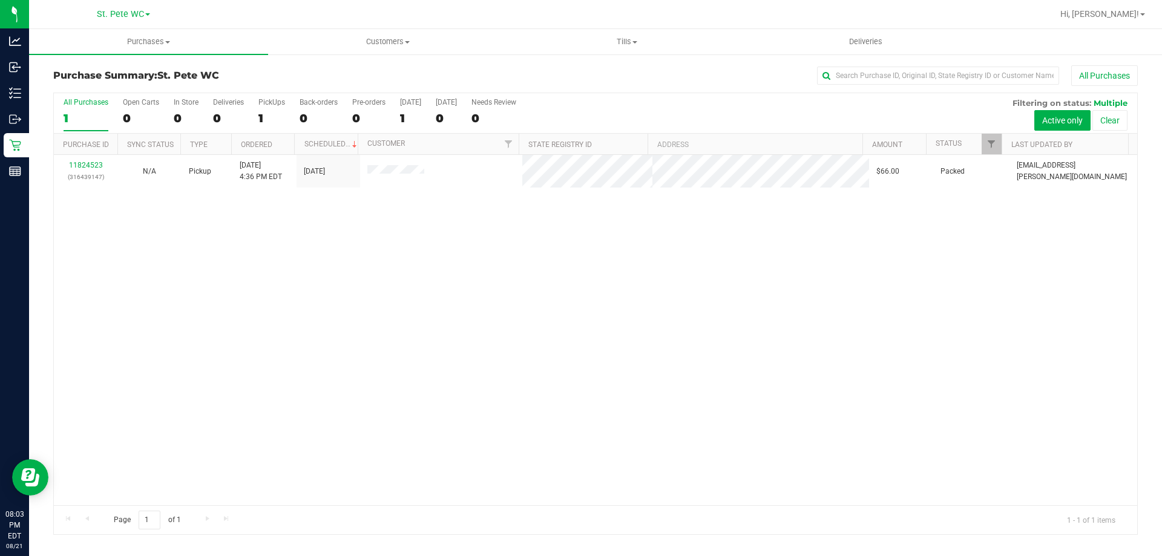
click at [706, 487] on div "11824523 (316439147) N/A Pickup 8/21/2025 4:36 PM EDT 8/21/2025 $66.00 Packed c…" at bounding box center [596, 330] width 1084 height 350
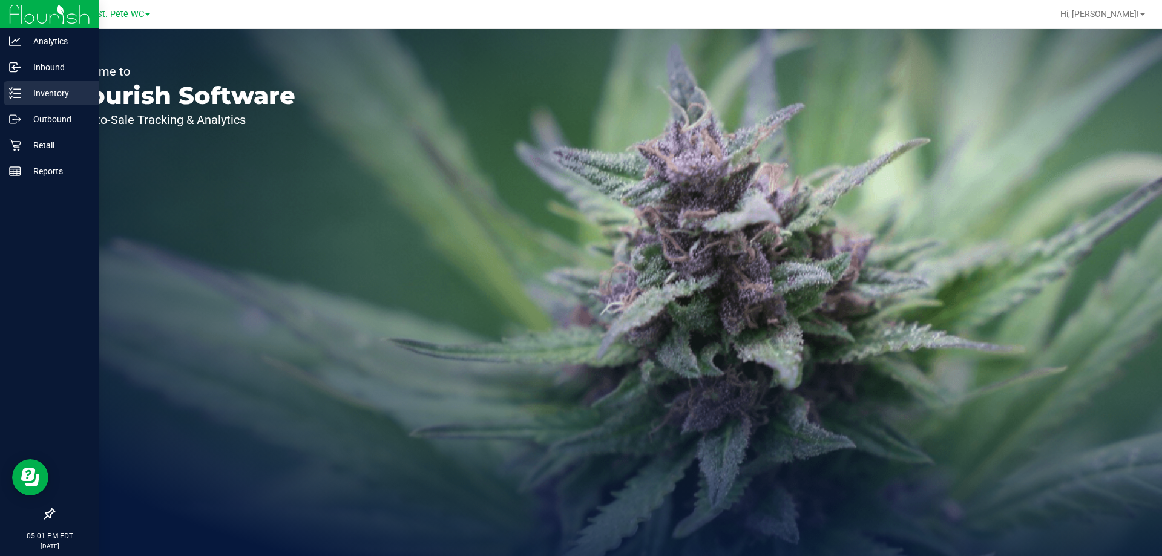
click at [19, 91] on icon at bounding box center [15, 93] width 12 height 12
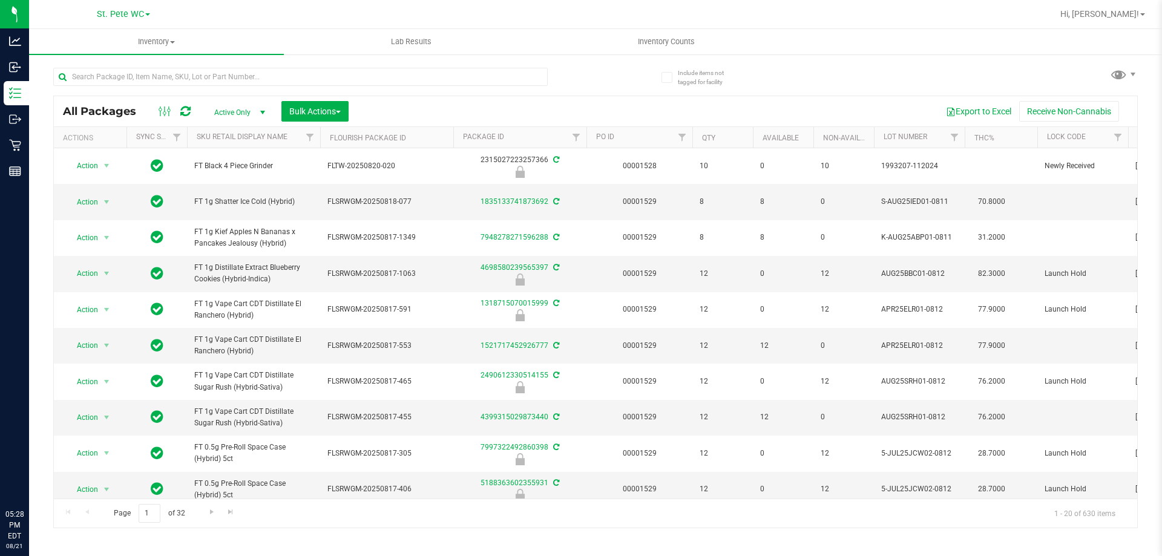
type input "x"
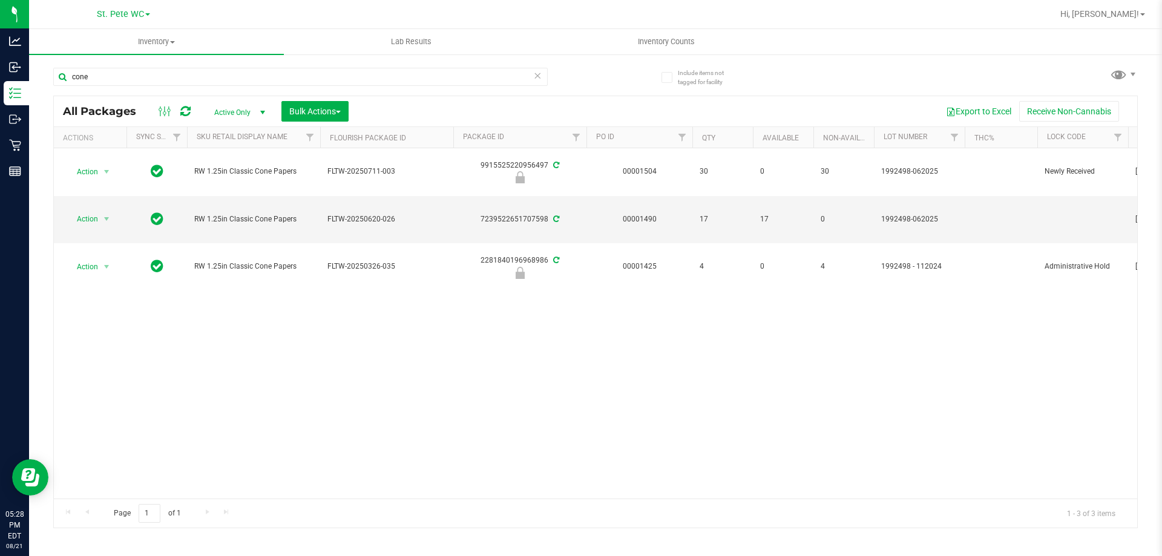
type input "cone"
click at [167, 79] on input "cone" at bounding box center [300, 77] width 495 height 18
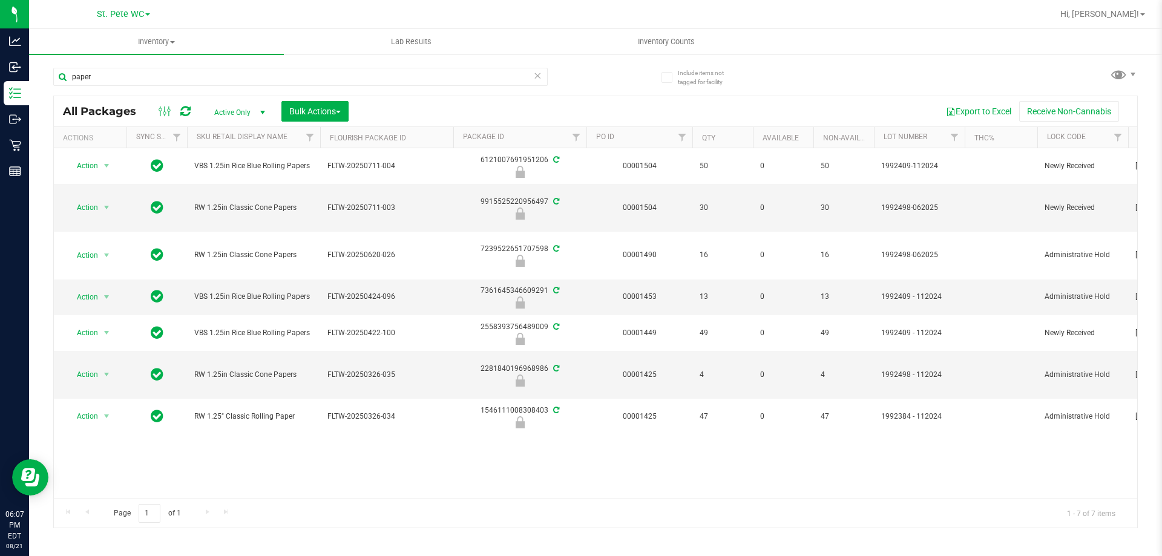
click at [167, 79] on input "paper" at bounding box center [300, 77] width 495 height 18
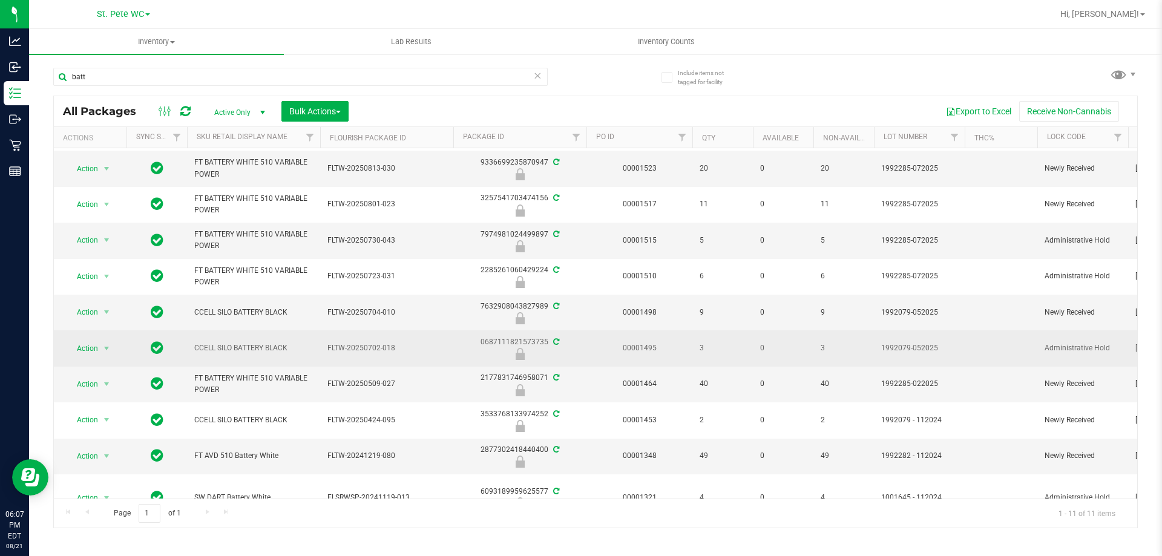
scroll to position [65, 0]
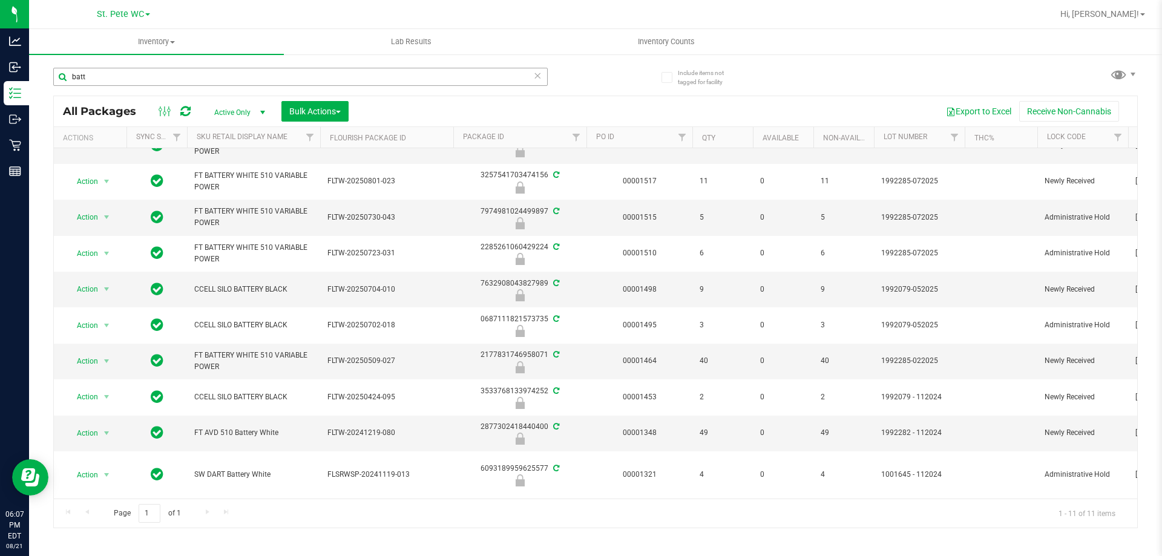
click at [152, 76] on input "batt" at bounding box center [300, 77] width 495 height 18
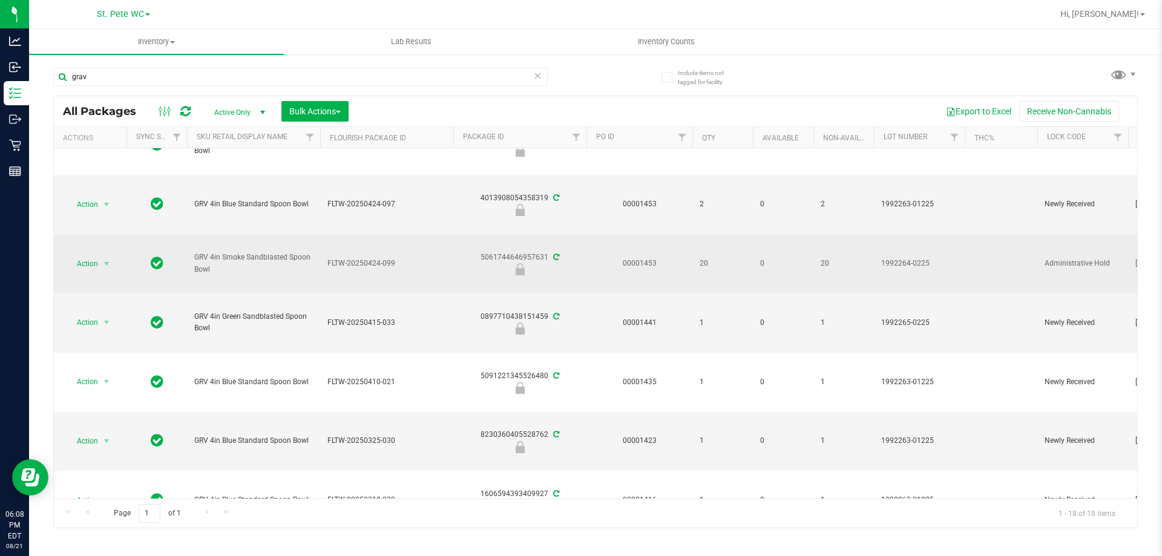
scroll to position [573, 0]
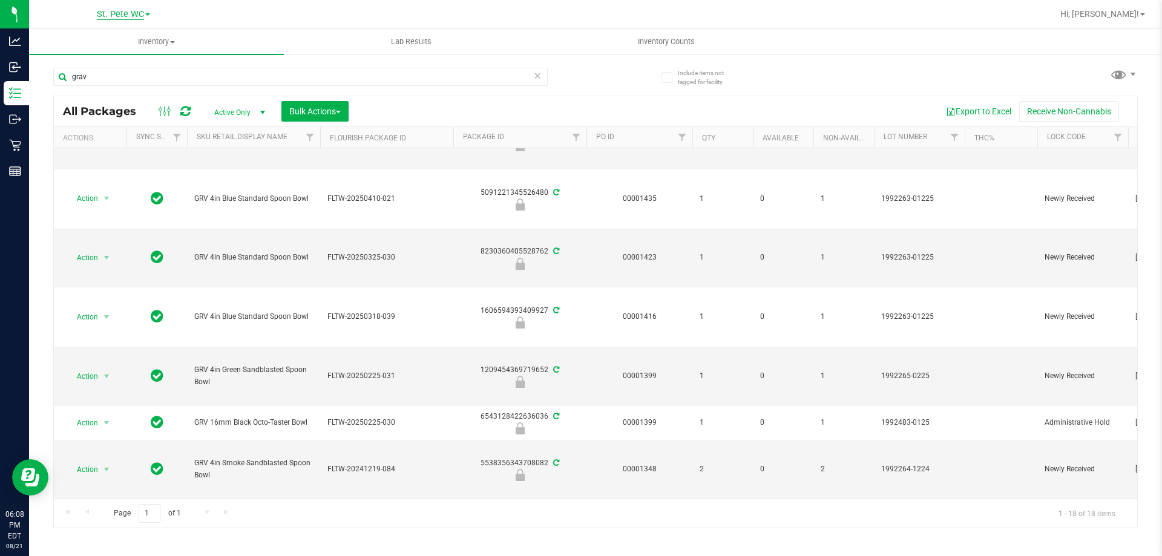
type input "grav"
click at [539, 74] on icon at bounding box center [537, 75] width 8 height 15
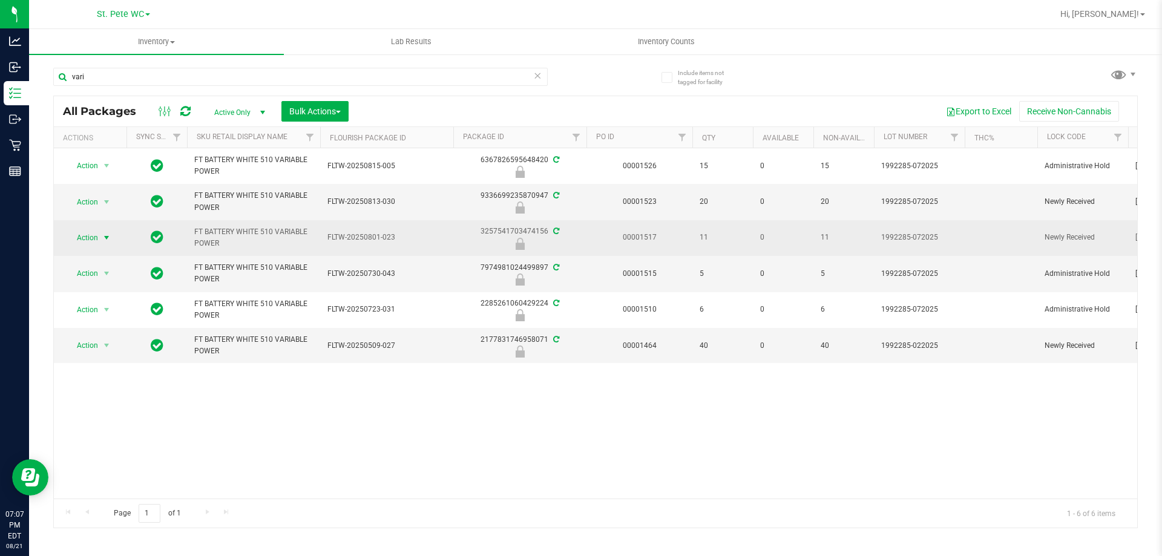
type input "vari"
click at [99, 232] on span "select" at bounding box center [106, 237] width 15 height 17
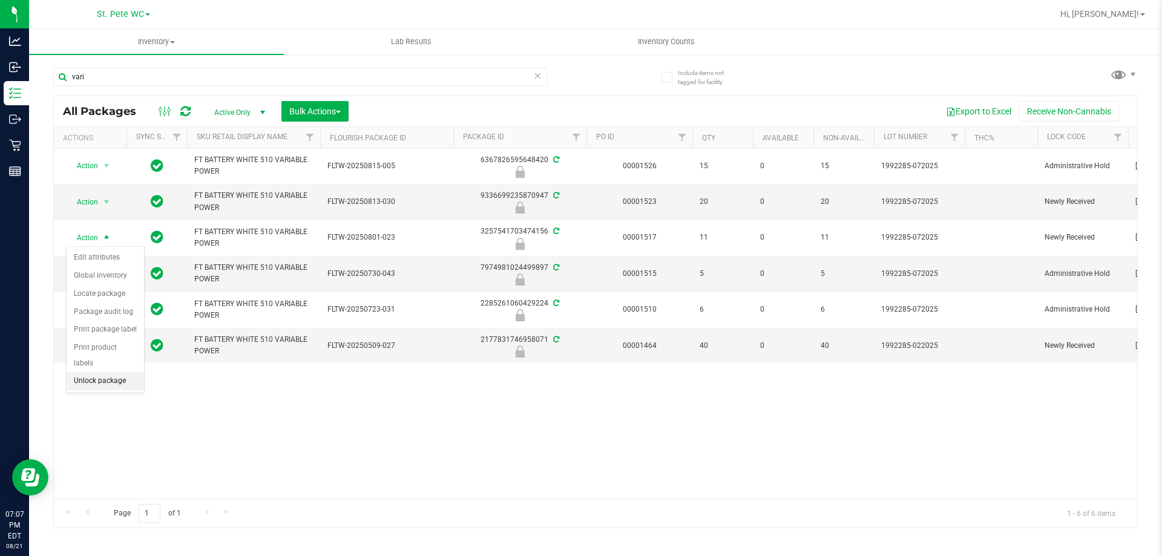
click at [76, 372] on li "Unlock package" at bounding box center [105, 381] width 77 height 18
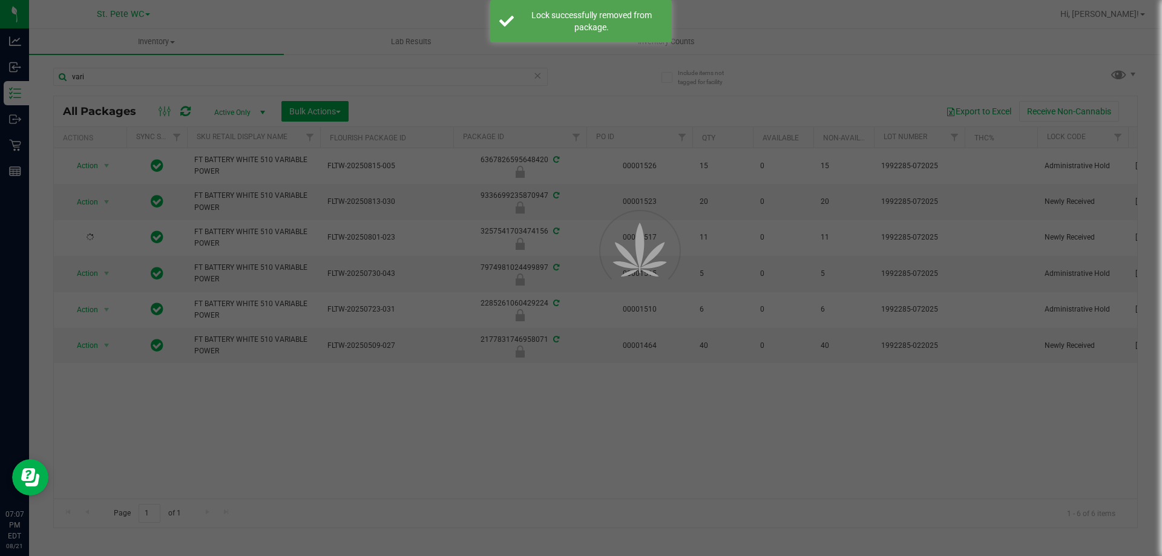
click at [143, 452] on div at bounding box center [581, 278] width 1162 height 556
